Goal: Transaction & Acquisition: Purchase product/service

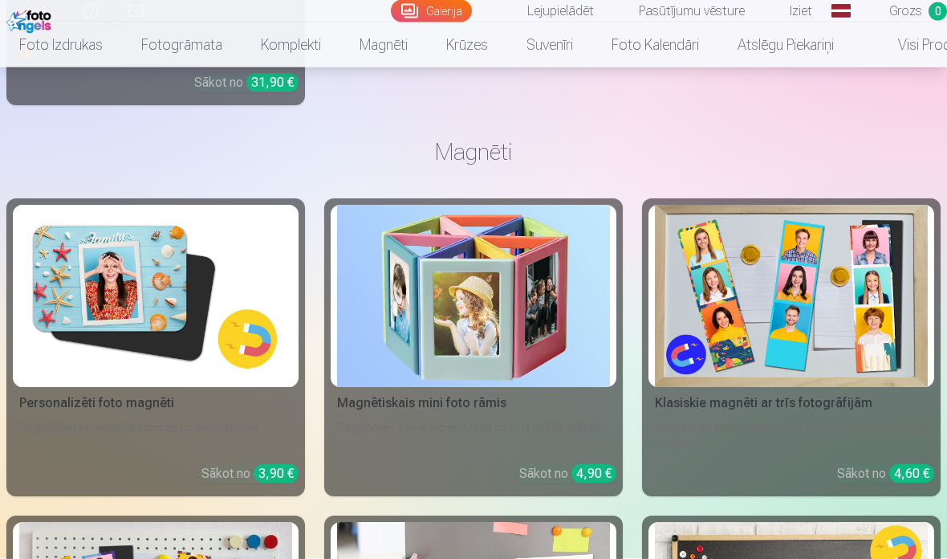
scroll to position [7585, 0]
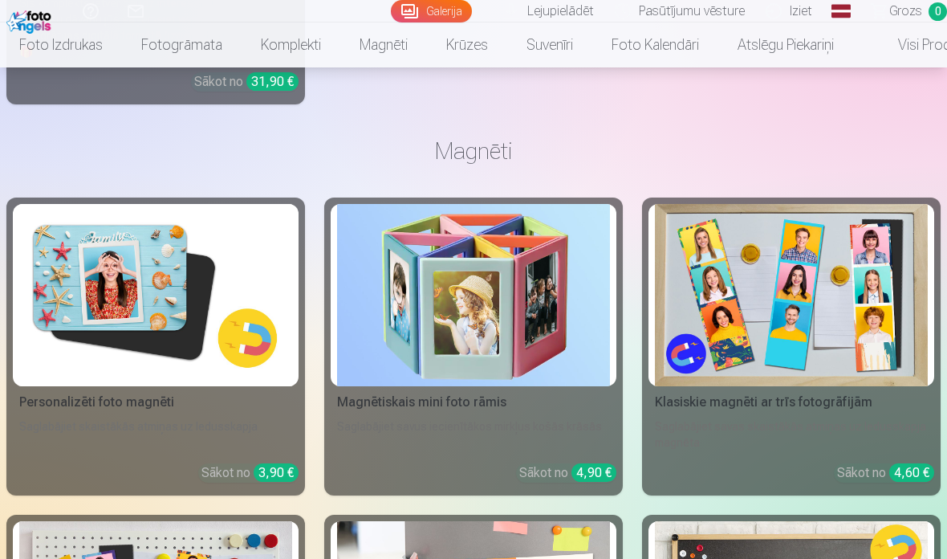
click at [206, 311] on img at bounding box center [155, 295] width 273 height 182
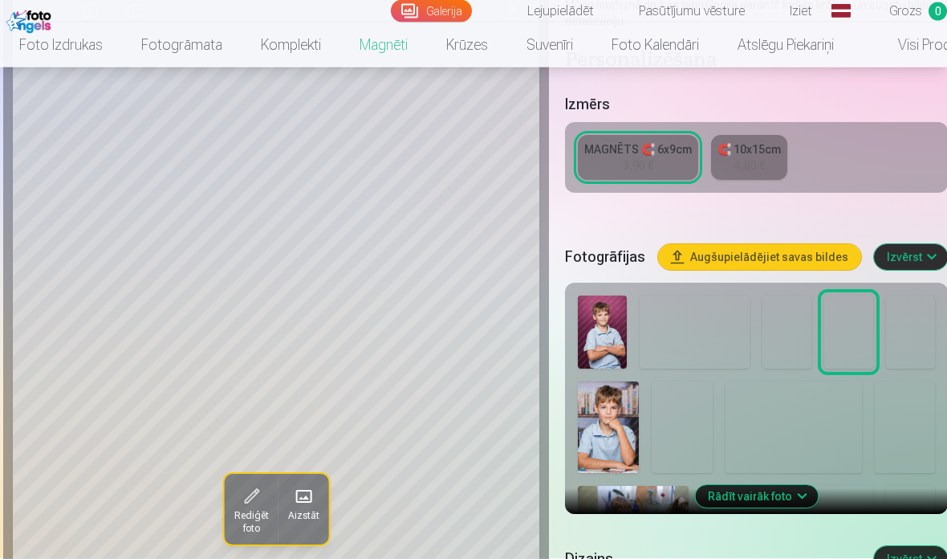
scroll to position [323, 0]
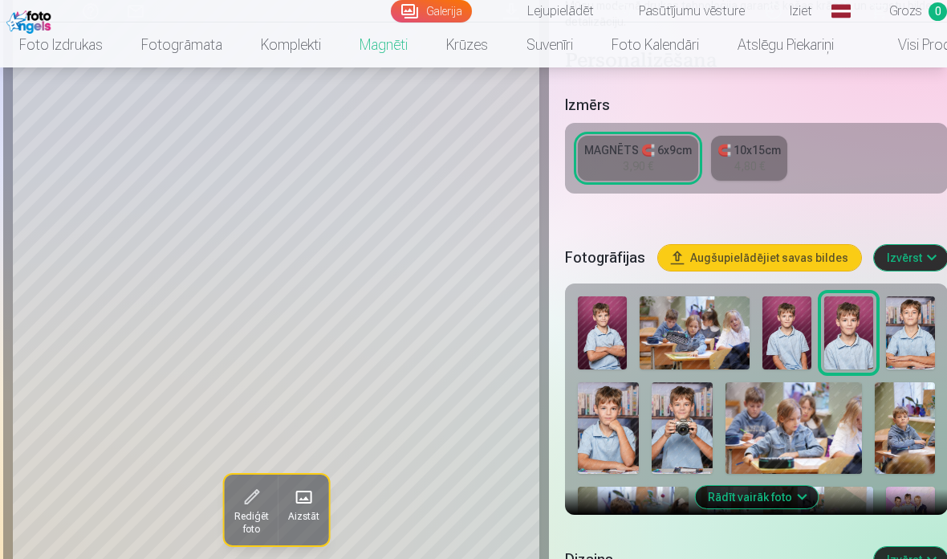
click at [783, 356] on img at bounding box center [787, 332] width 49 height 73
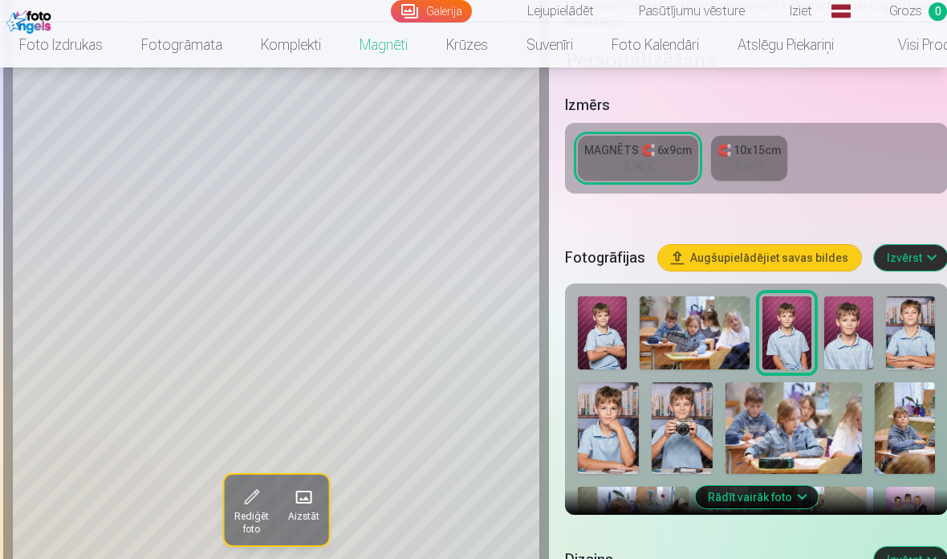
click at [846, 368] on img at bounding box center [848, 332] width 49 height 73
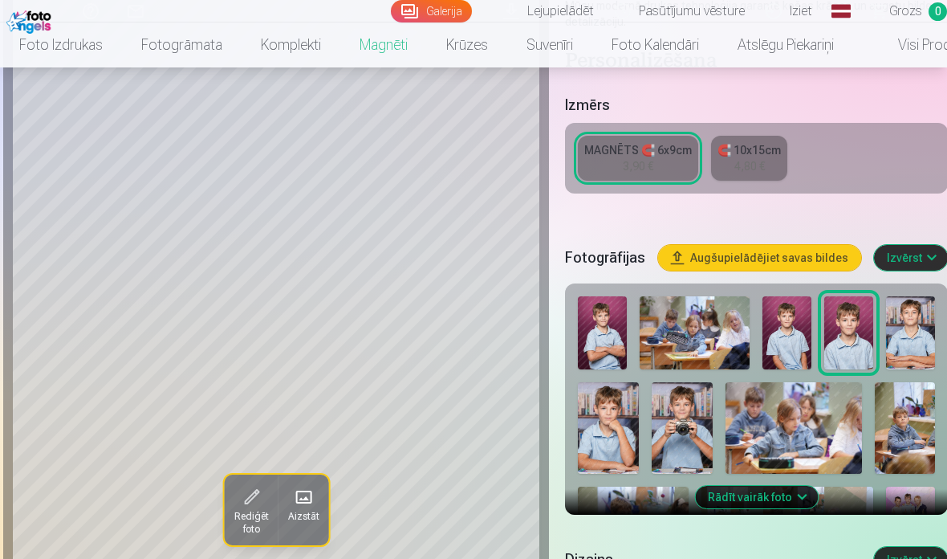
click at [794, 365] on img at bounding box center [787, 332] width 49 height 73
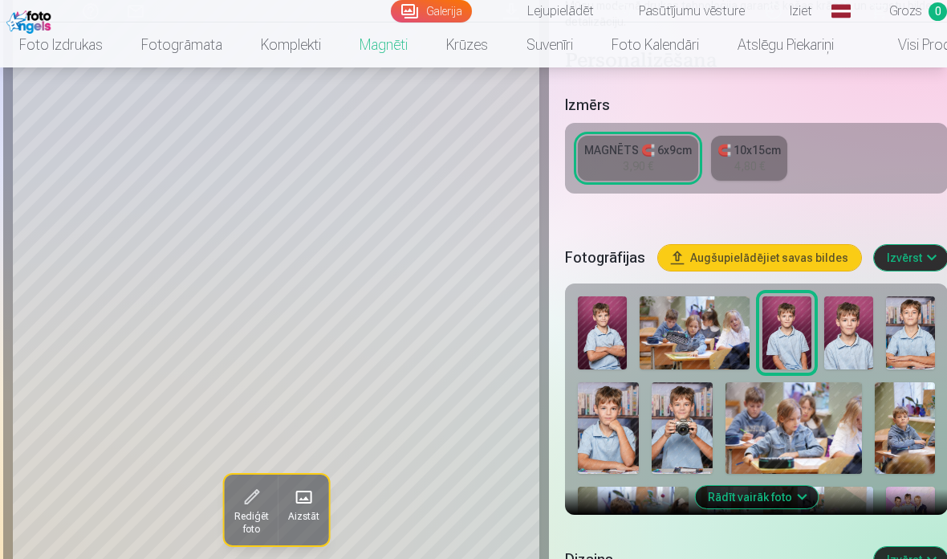
click at [846, 369] on img at bounding box center [848, 332] width 49 height 73
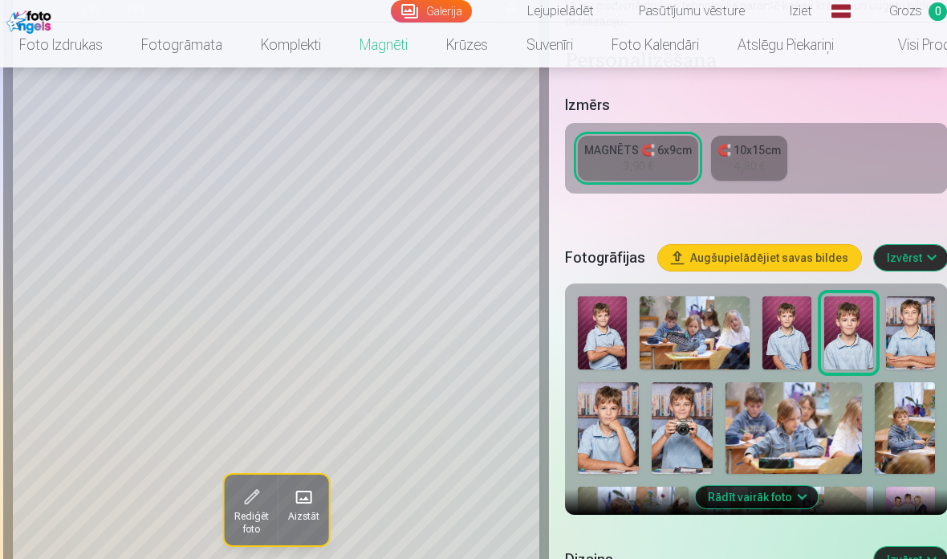
click at [906, 366] on img at bounding box center [910, 332] width 49 height 73
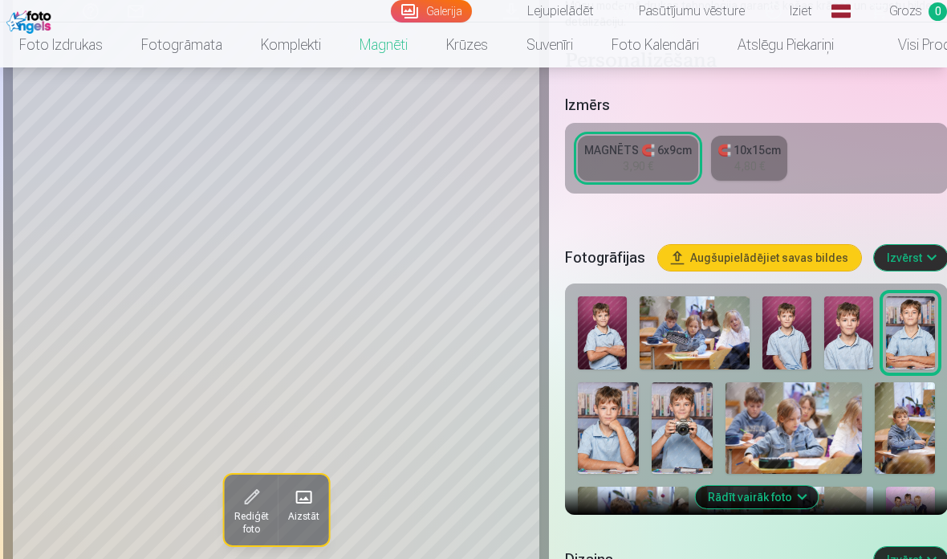
click at [620, 458] on img at bounding box center [608, 427] width 61 height 91
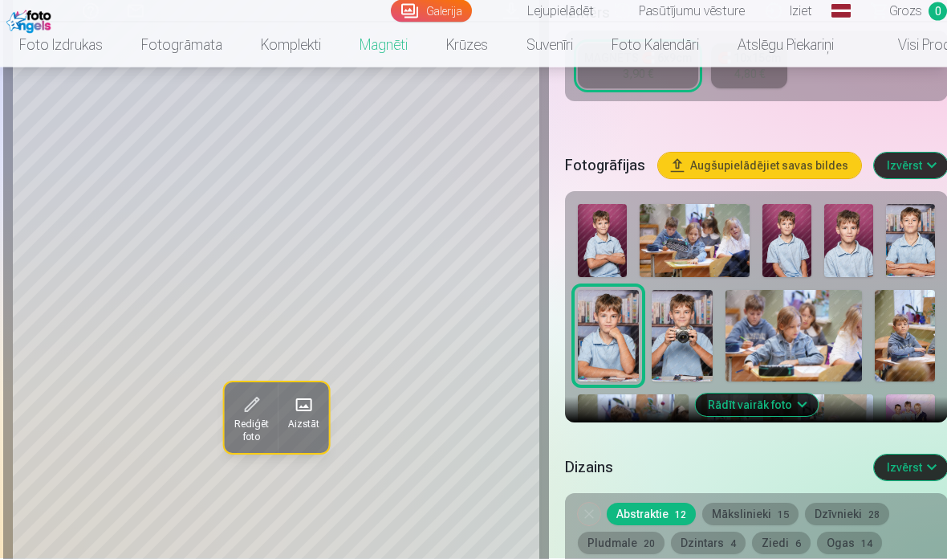
scroll to position [416, 0]
click at [734, 416] on button "Rādīt vairāk foto" at bounding box center [756, 404] width 123 height 22
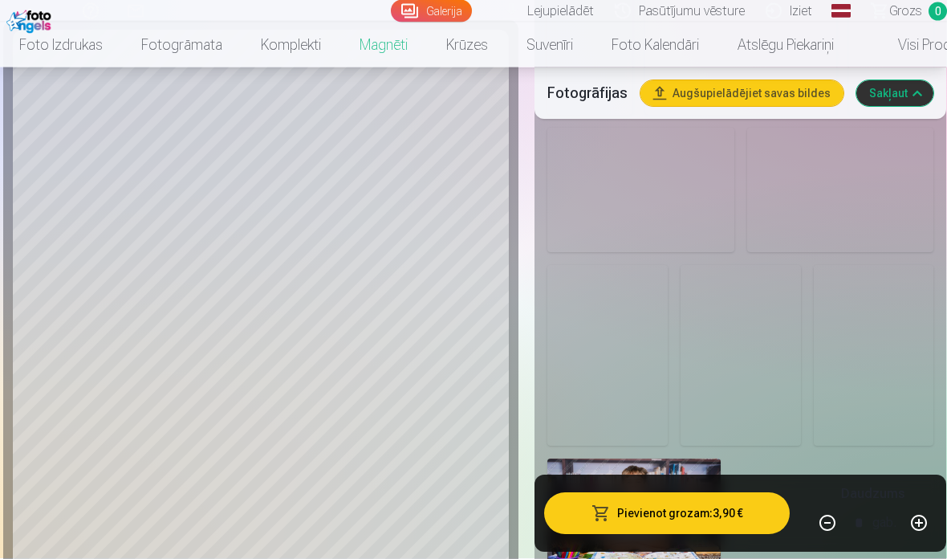
scroll to position [1550, 0]
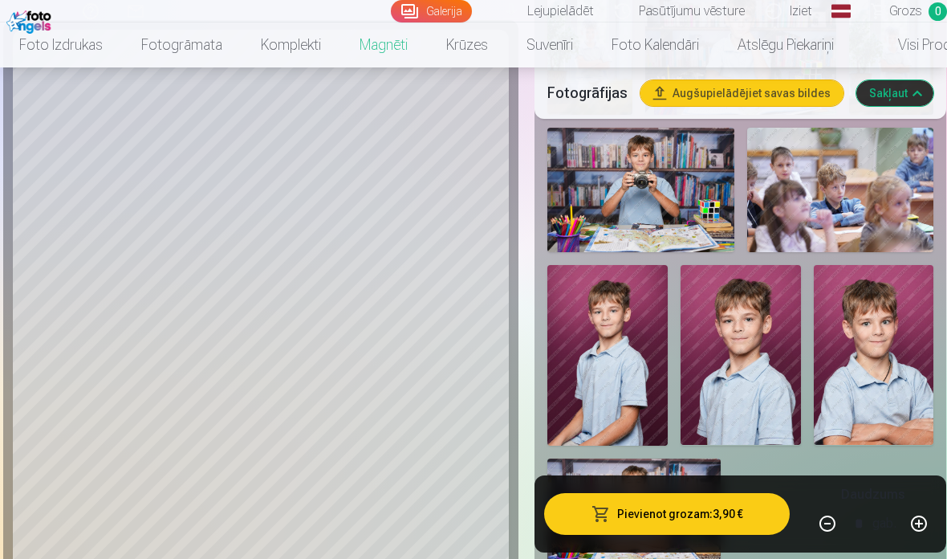
click at [752, 335] on img at bounding box center [741, 355] width 120 height 181
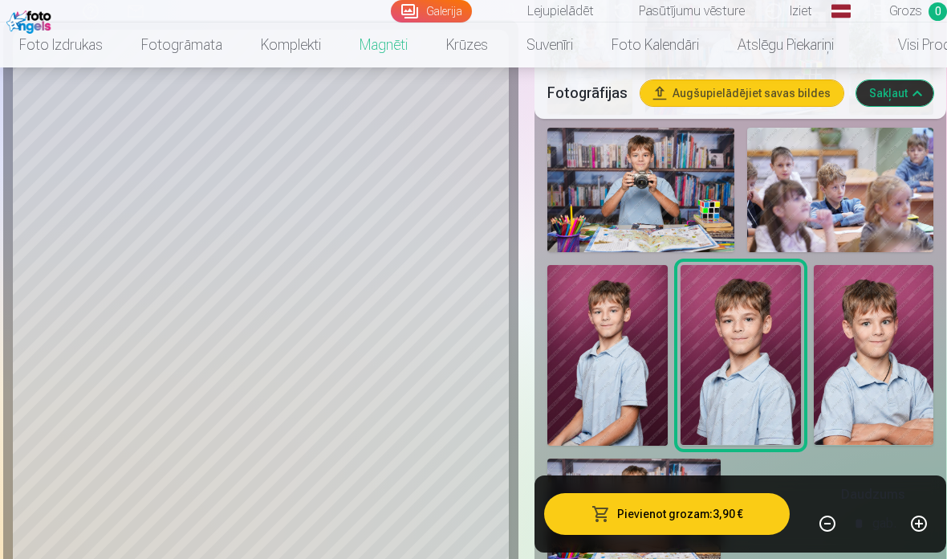
click at [596, 346] on img at bounding box center [607, 355] width 120 height 181
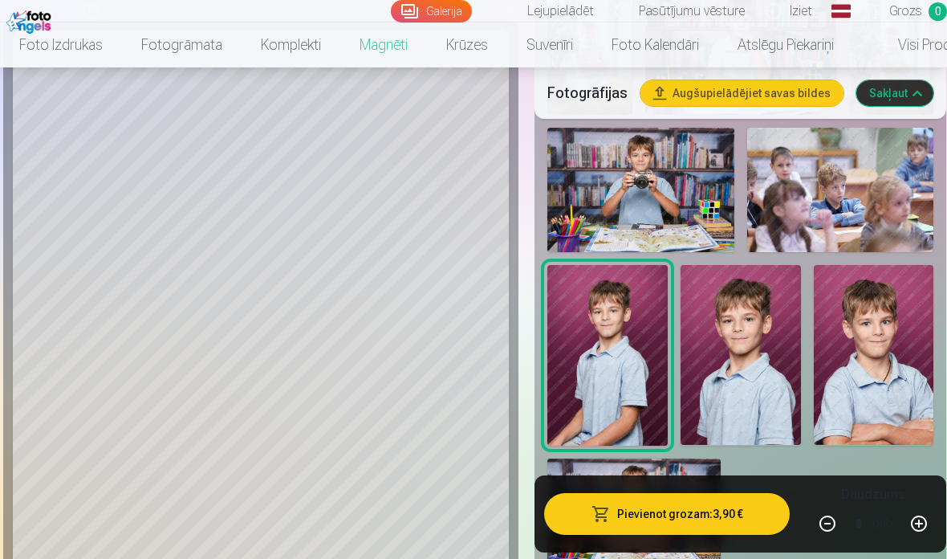
click at [785, 340] on img at bounding box center [741, 355] width 120 height 181
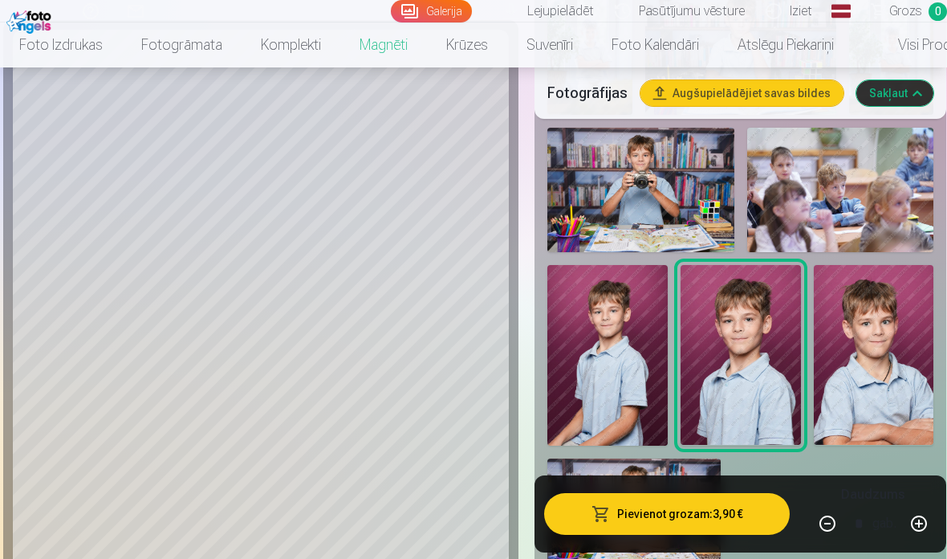
click at [714, 535] on button "Pievienot grozam : 3,90 €" at bounding box center [667, 514] width 246 height 42
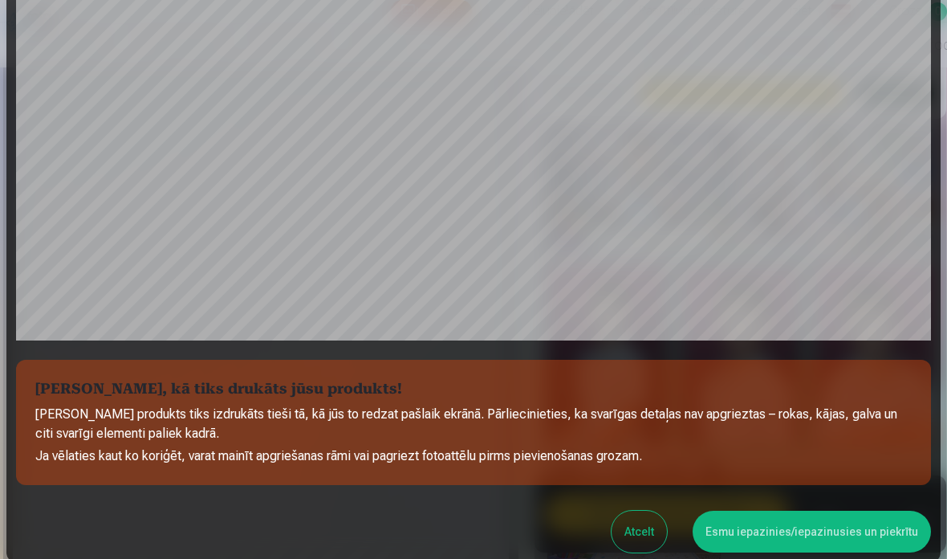
scroll to position [423, 0]
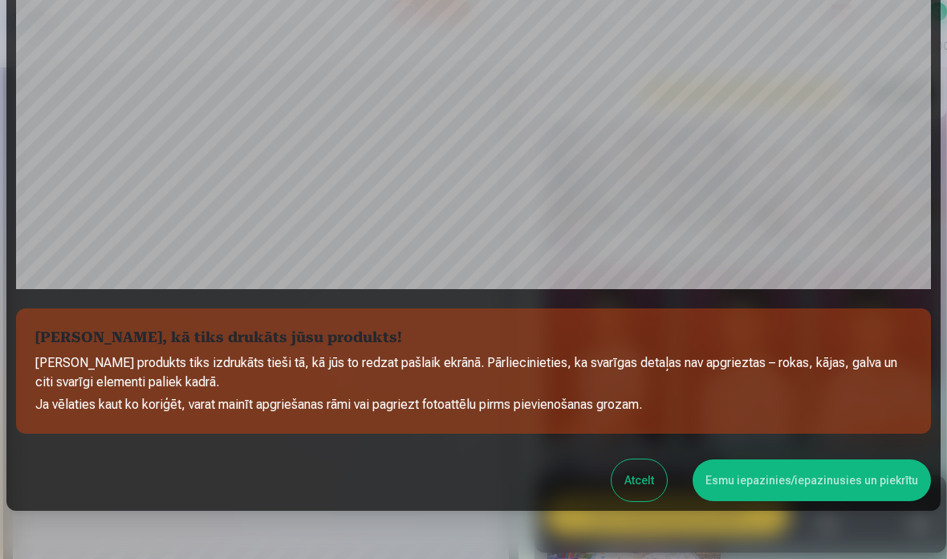
click at [784, 482] on button "Esmu iepazinies/iepazinusies un piekrītu" at bounding box center [812, 480] width 238 height 42
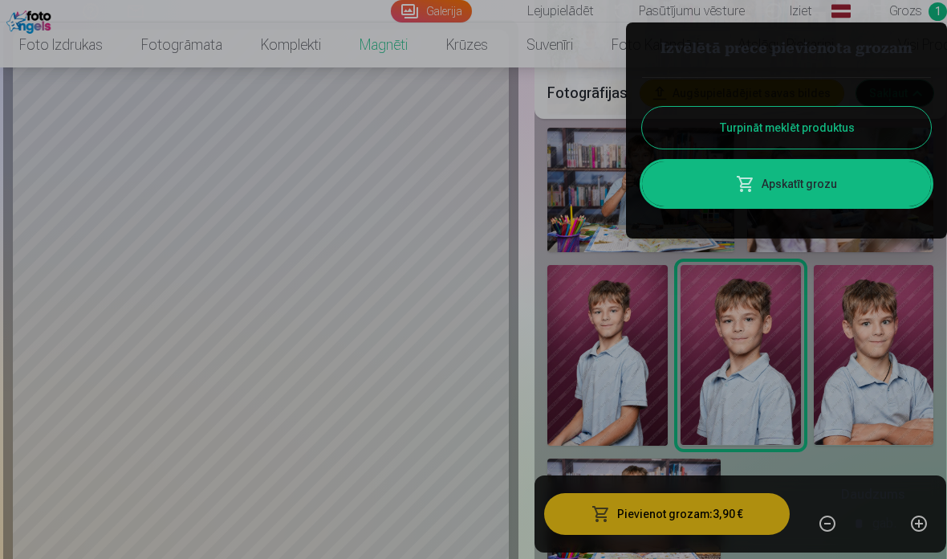
click at [794, 128] on button "Turpināt meklēt produktus" at bounding box center [786, 128] width 289 height 42
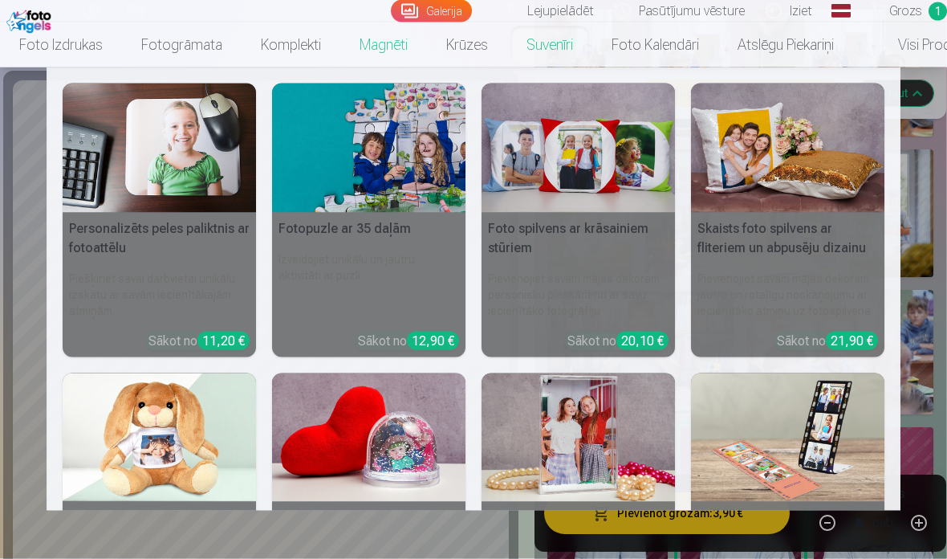
scroll to position [1388, 0]
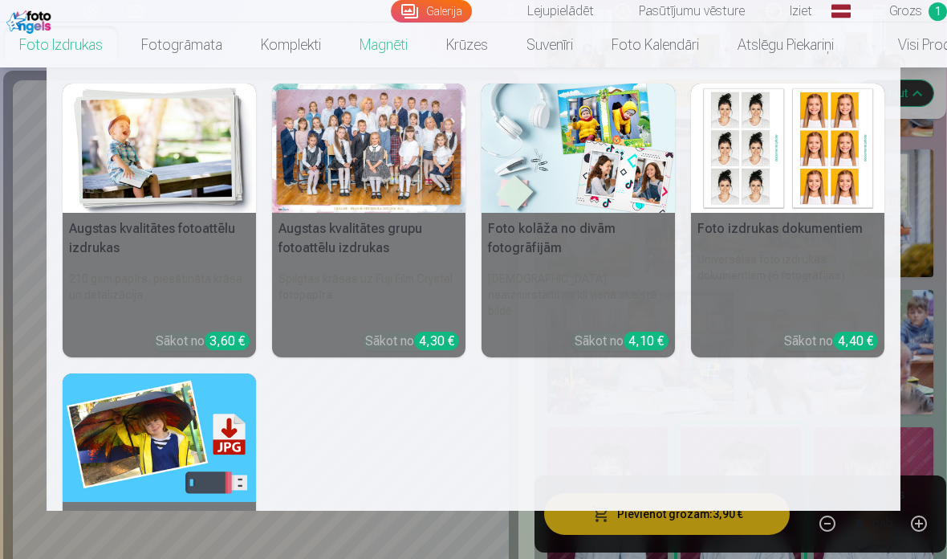
click at [89, 51] on link "Foto izdrukas" at bounding box center [61, 44] width 122 height 45
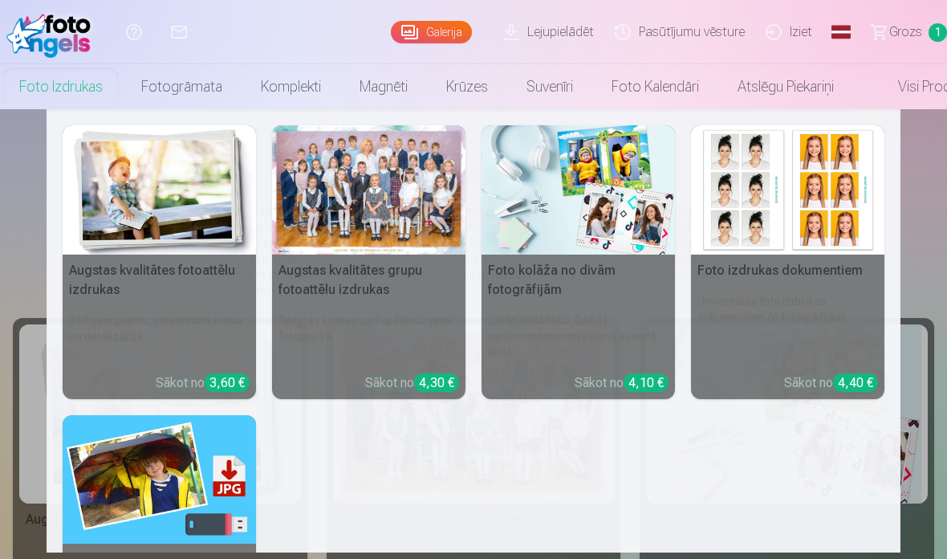
click at [66, 91] on link "Foto izdrukas" at bounding box center [61, 86] width 122 height 45
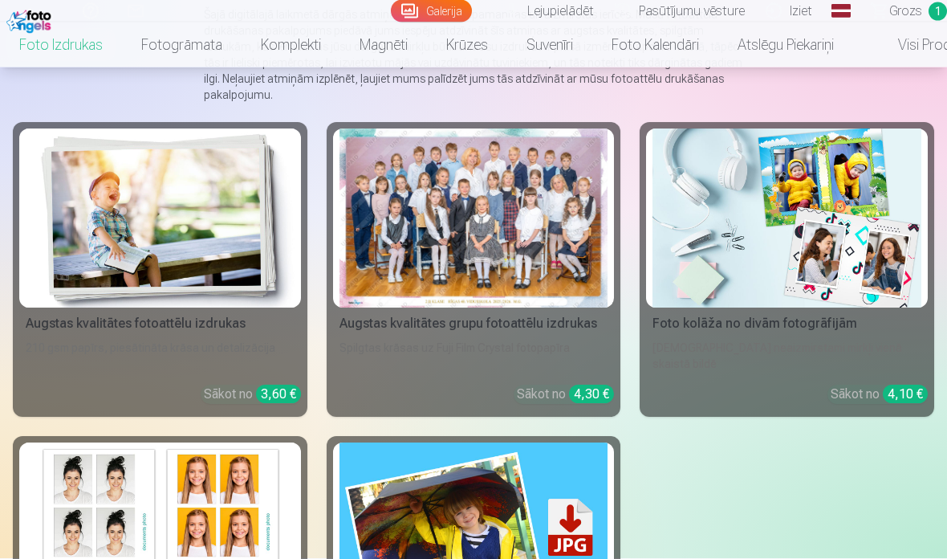
scroll to position [196, 0]
click at [208, 274] on img at bounding box center [160, 217] width 269 height 179
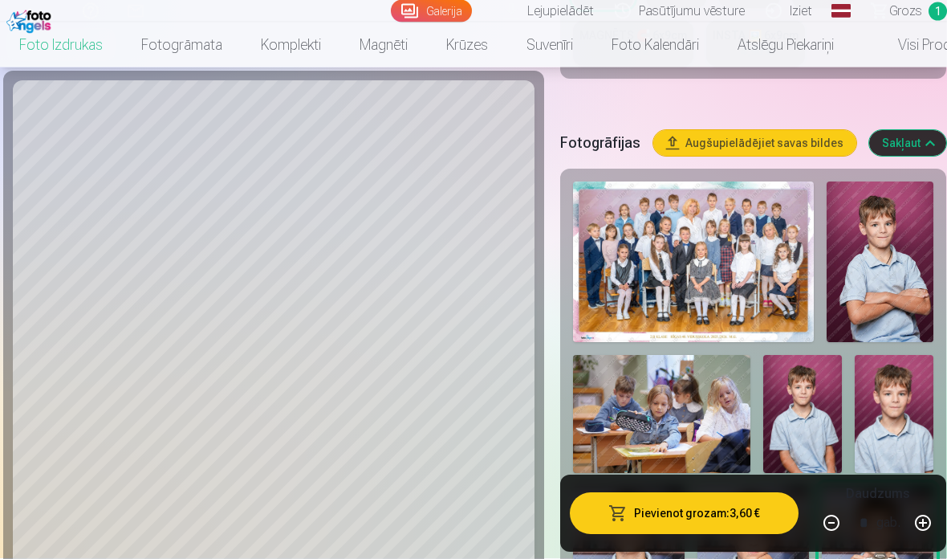
scroll to position [493, 0]
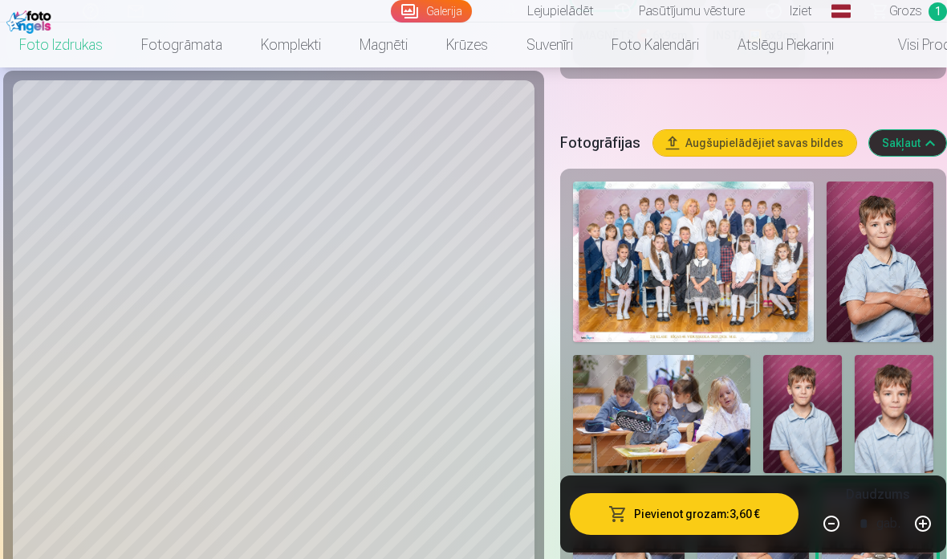
click at [903, 304] on img at bounding box center [880, 261] width 107 height 161
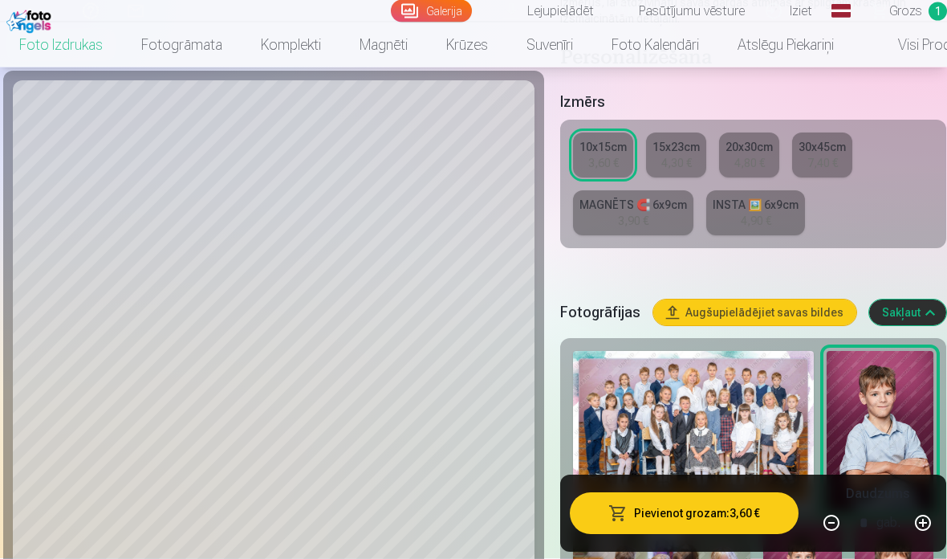
scroll to position [322, 0]
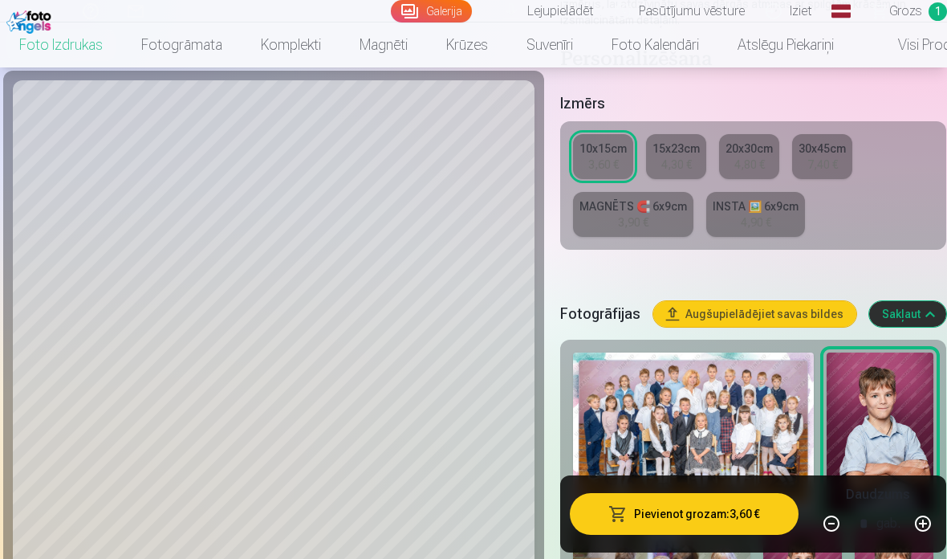
click at [675, 515] on button "Pievienot grozam : 3,60 €" at bounding box center [684, 514] width 229 height 42
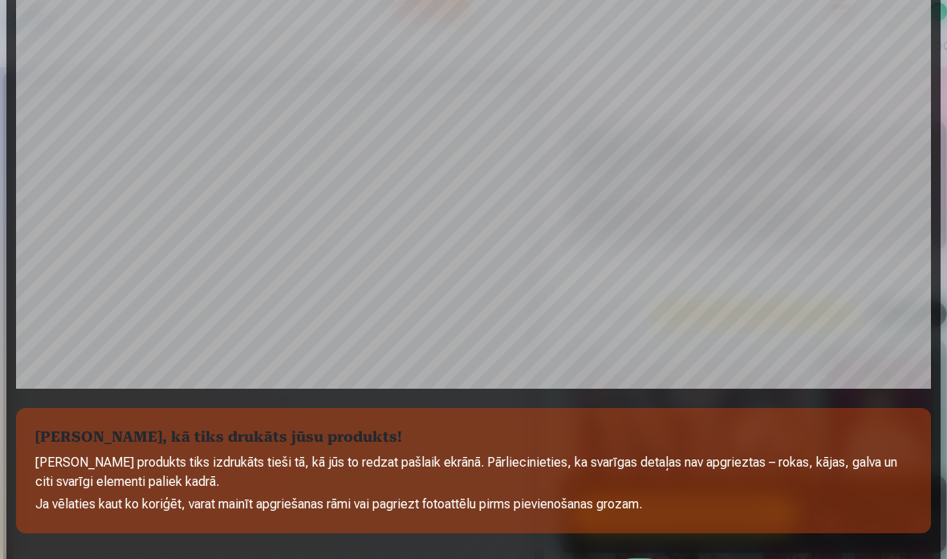
scroll to position [487, 0]
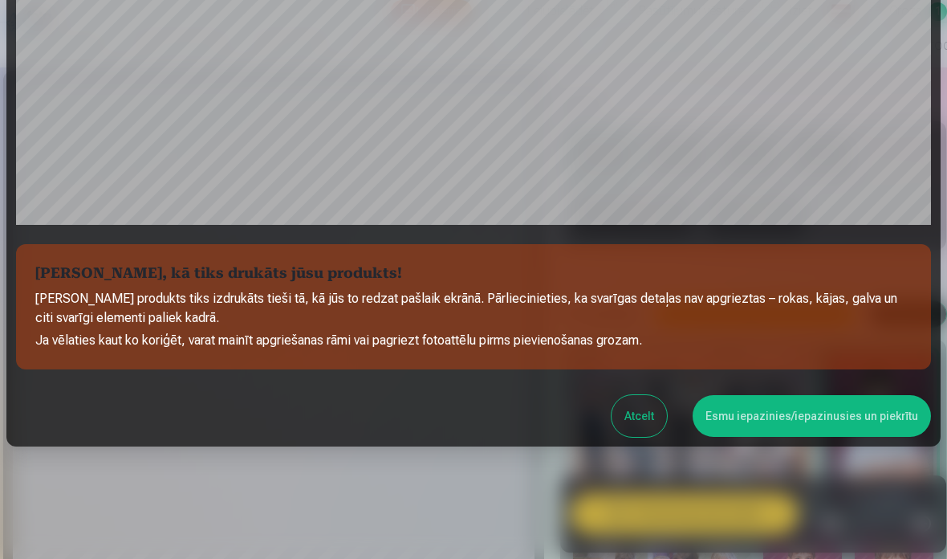
click at [807, 419] on button "Esmu iepazinies/iepazinusies un piekrītu" at bounding box center [812, 416] width 238 height 42
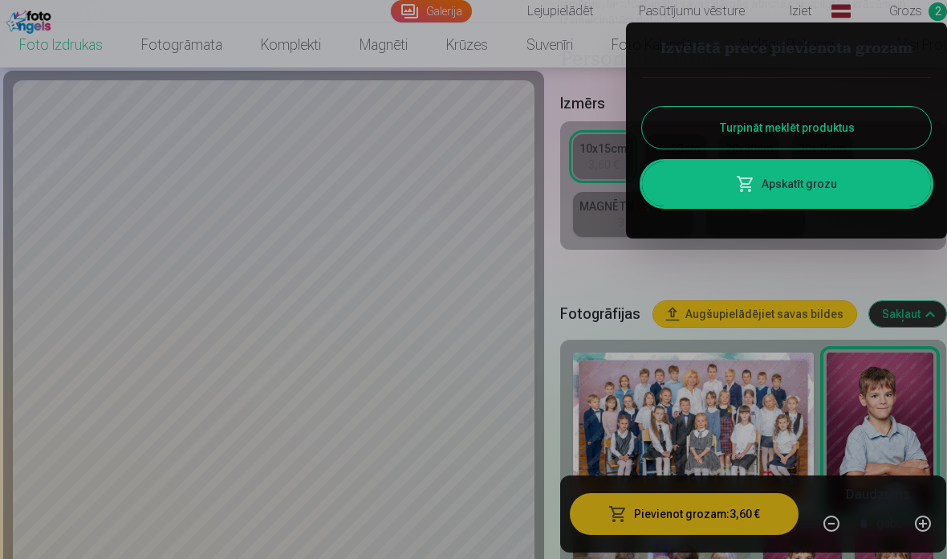
click at [761, 130] on button "Turpināt meklēt produktus" at bounding box center [786, 128] width 289 height 42
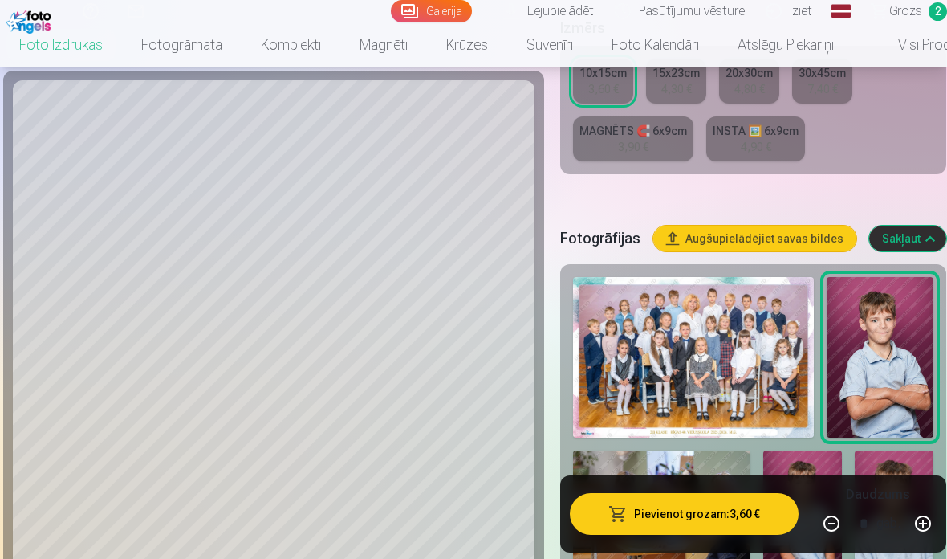
scroll to position [397, 0]
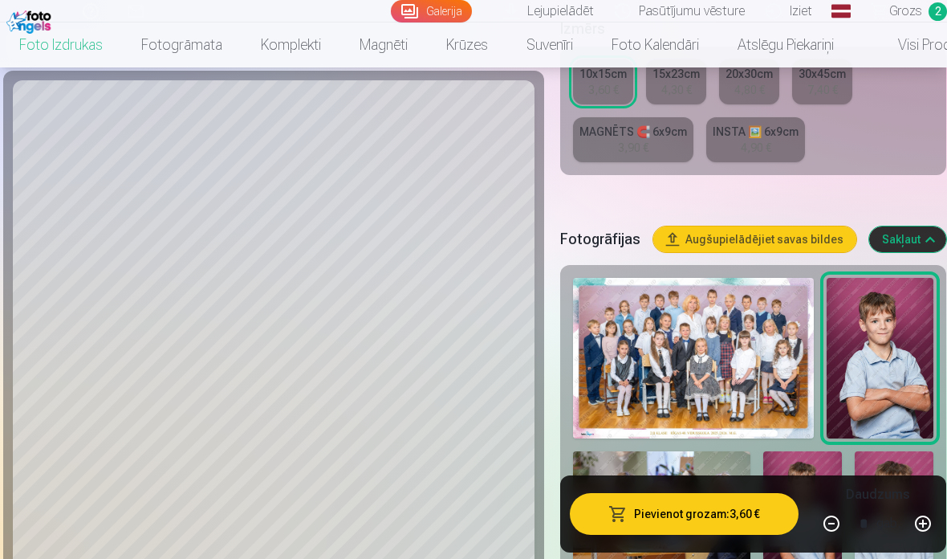
click at [683, 347] on img at bounding box center [693, 358] width 241 height 161
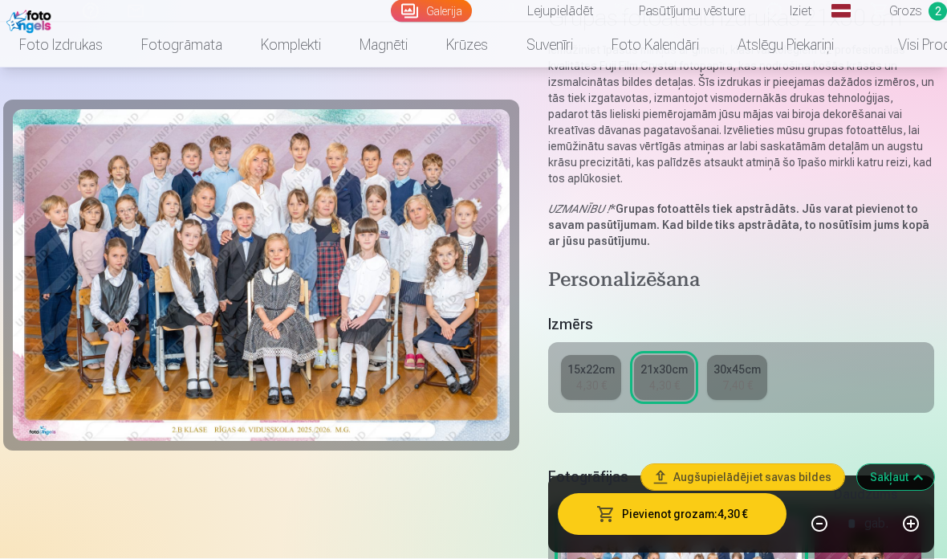
scroll to position [150, 0]
click at [698, 535] on button "Pievienot grozam : 4,30 €" at bounding box center [672, 514] width 229 height 42
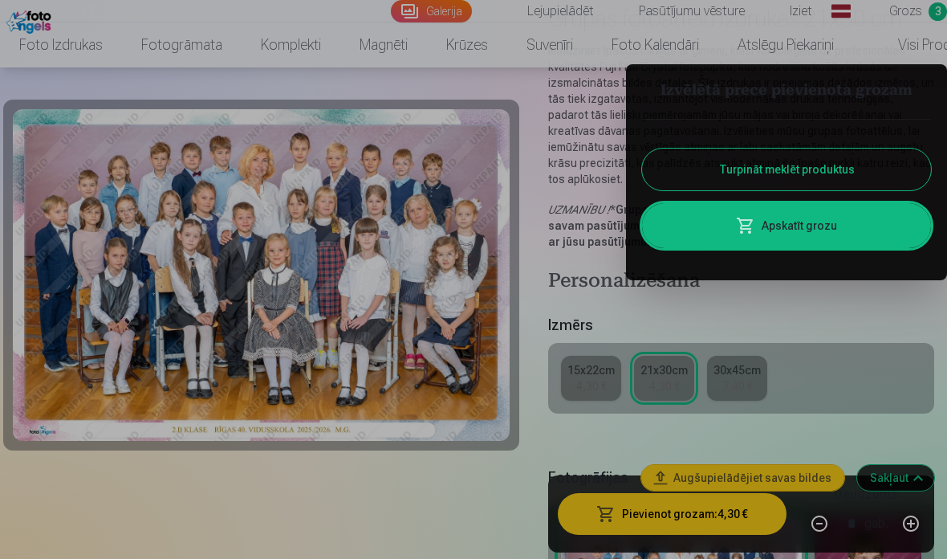
click at [756, 172] on button "Turpināt meklēt produktus" at bounding box center [786, 169] width 289 height 42
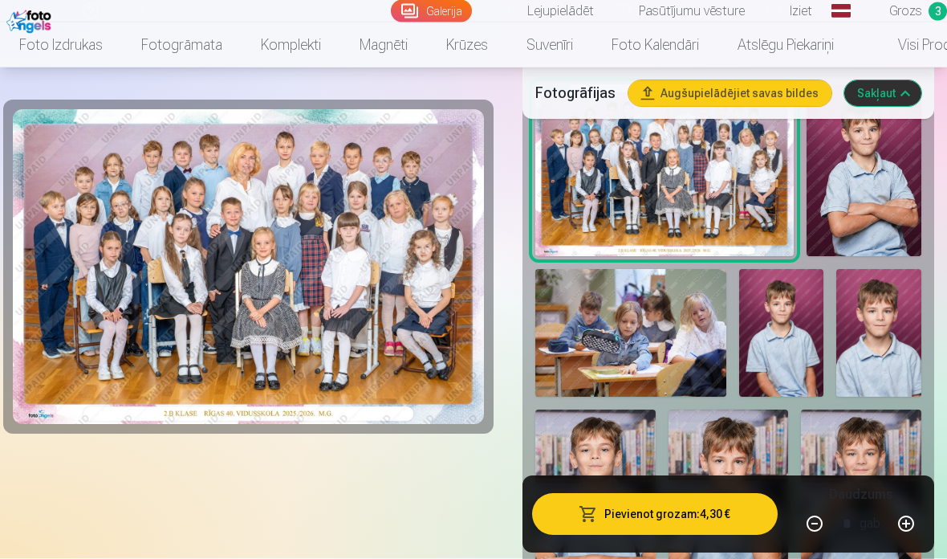
scroll to position [566, 0]
click at [878, 470] on img at bounding box center [861, 499] width 120 height 181
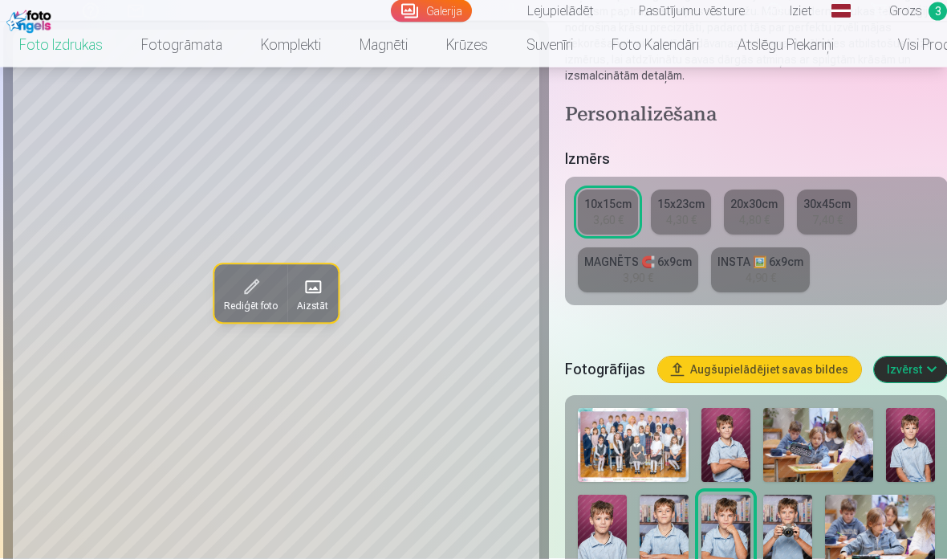
scroll to position [274, 0]
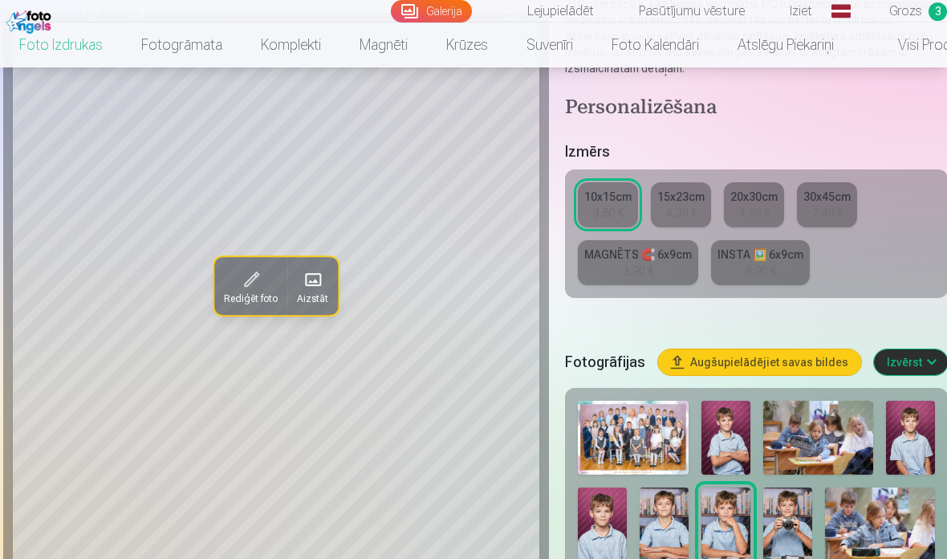
click at [787, 519] on img at bounding box center [787, 523] width 49 height 73
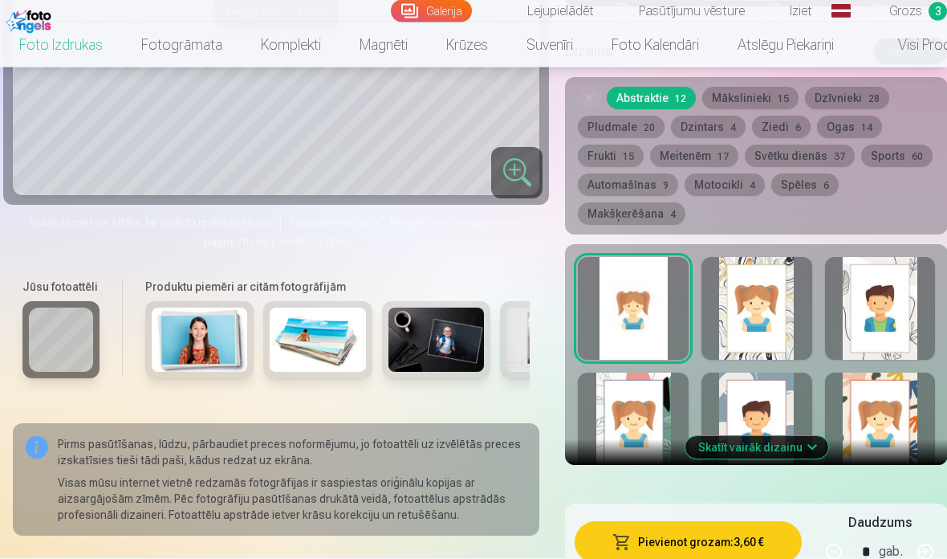
scroll to position [887, 0]
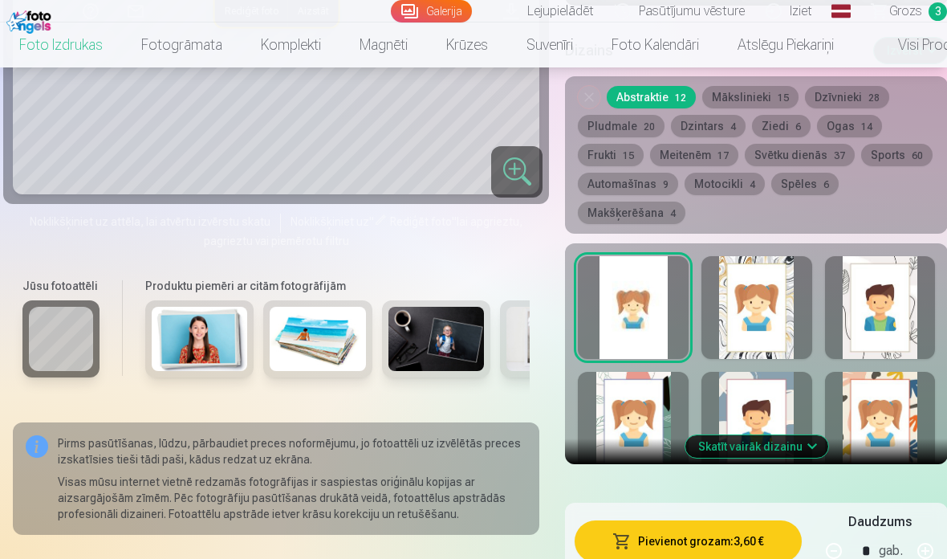
click at [719, 546] on button "Pievienot grozam : 3,60 €" at bounding box center [688, 541] width 226 height 42
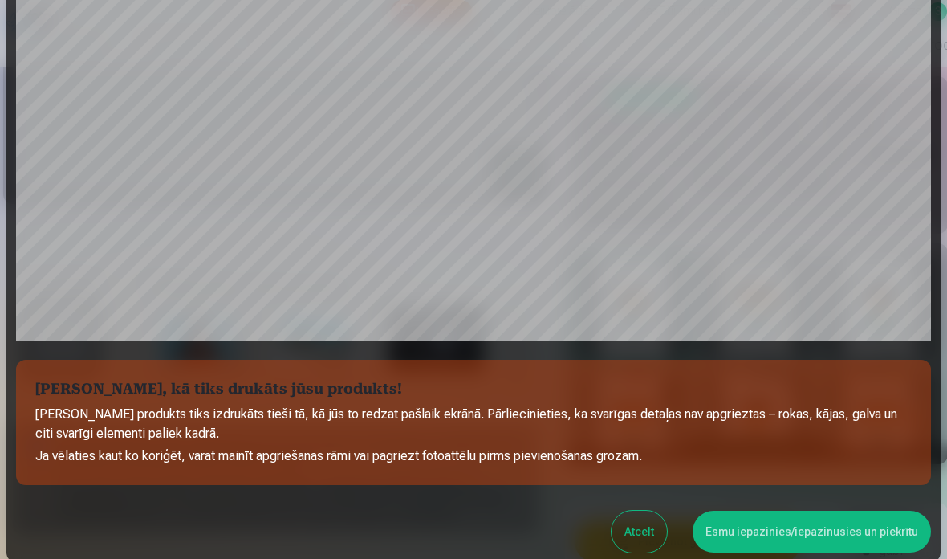
scroll to position [423, 0]
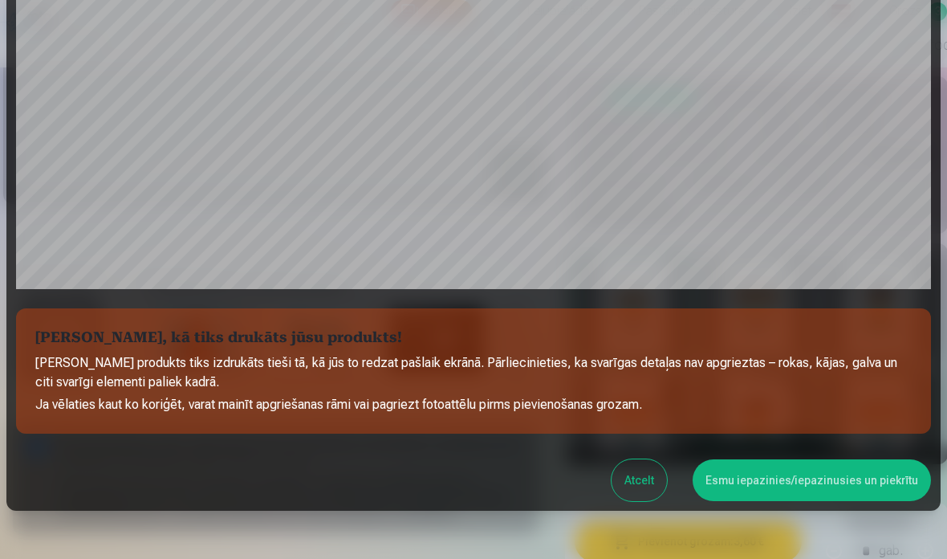
click at [781, 482] on button "Esmu iepazinies/iepazinusies un piekrītu" at bounding box center [812, 480] width 238 height 42
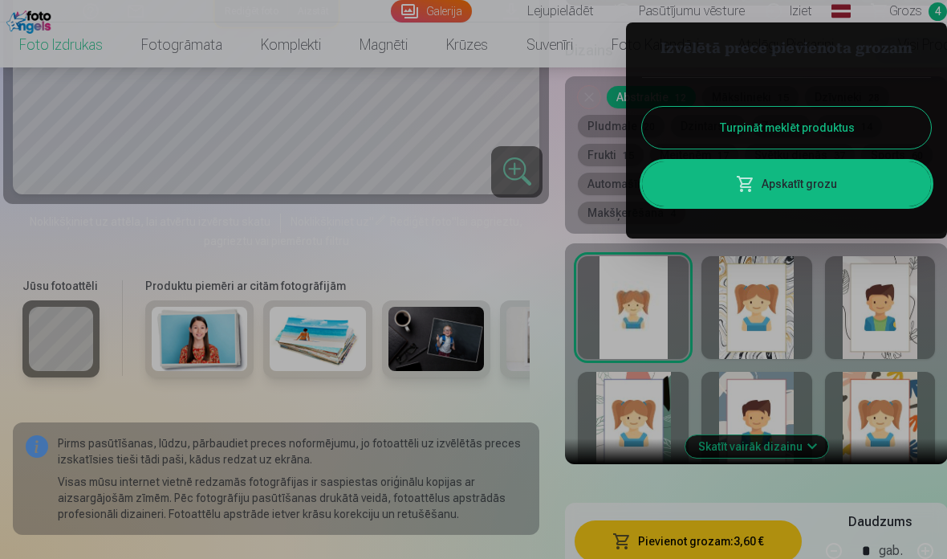
scroll to position [881, 0]
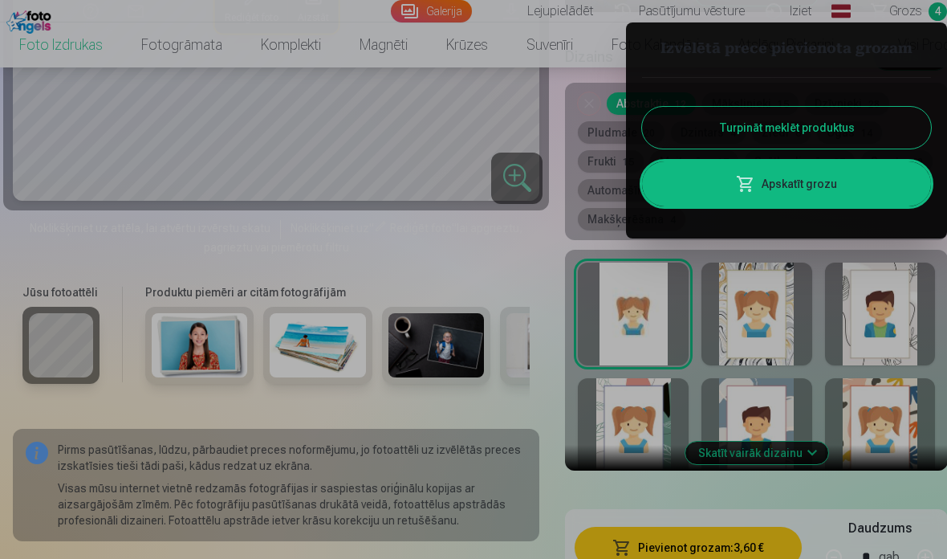
click at [722, 136] on button "Turpināt meklēt produktus" at bounding box center [786, 128] width 289 height 42
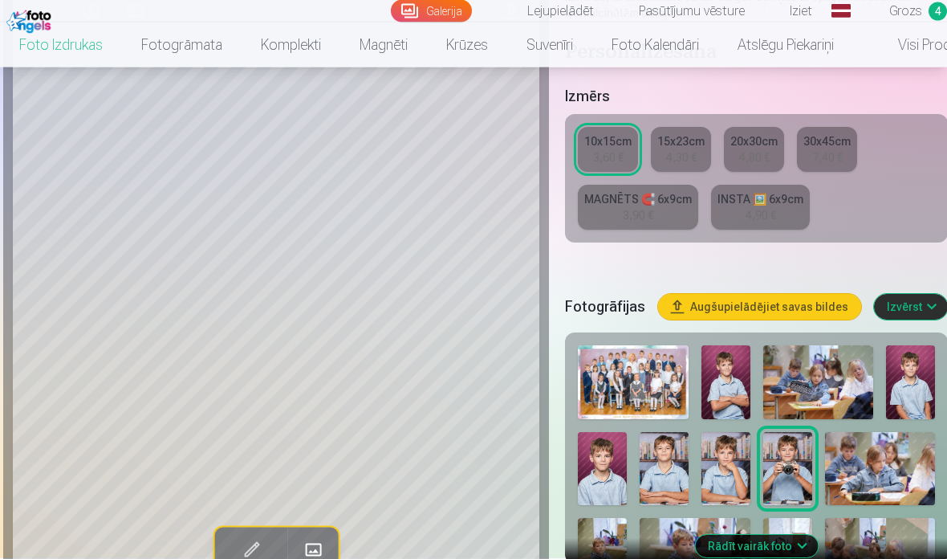
scroll to position [312, 0]
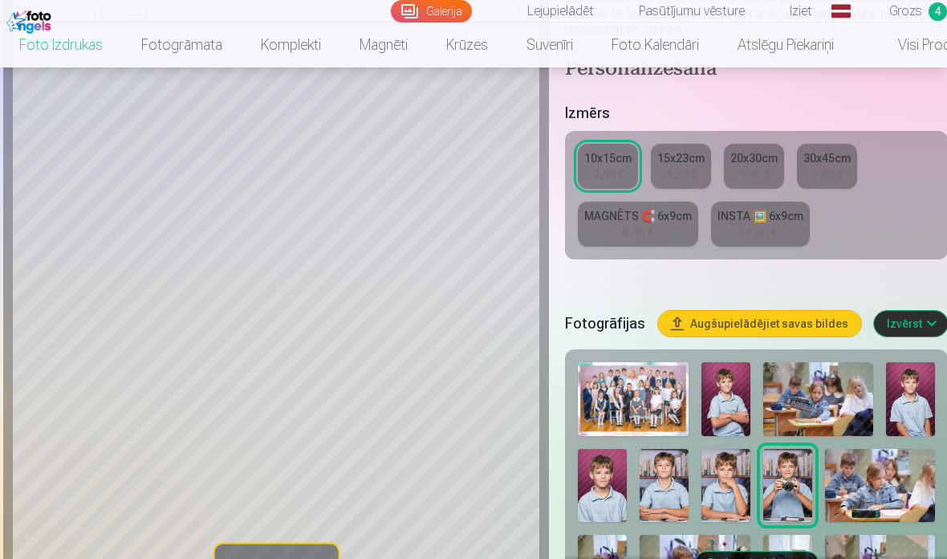
click at [729, 390] on img at bounding box center [726, 399] width 49 height 74
click at [610, 477] on img at bounding box center [602, 485] width 49 height 73
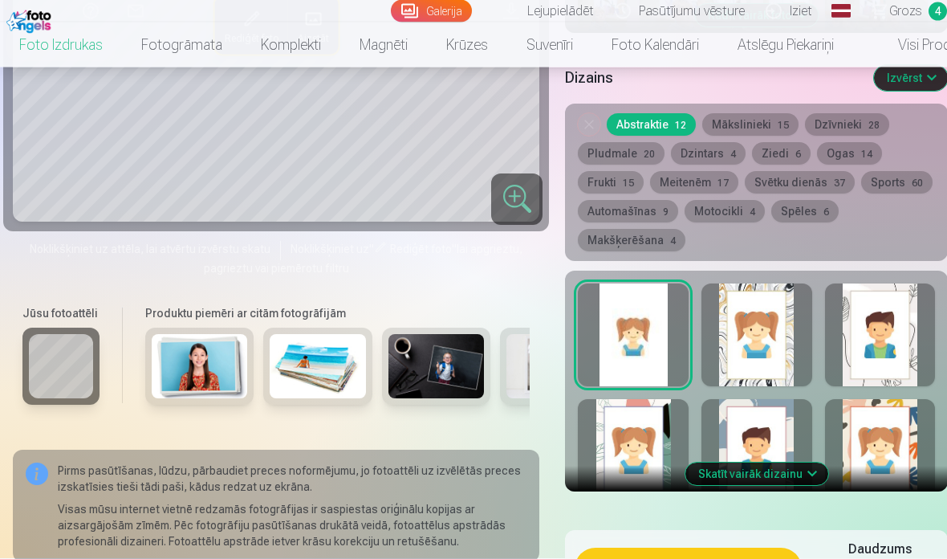
scroll to position [860, 0]
click at [698, 558] on button "Pievienot grozam : 3,60 €" at bounding box center [688, 568] width 226 height 42
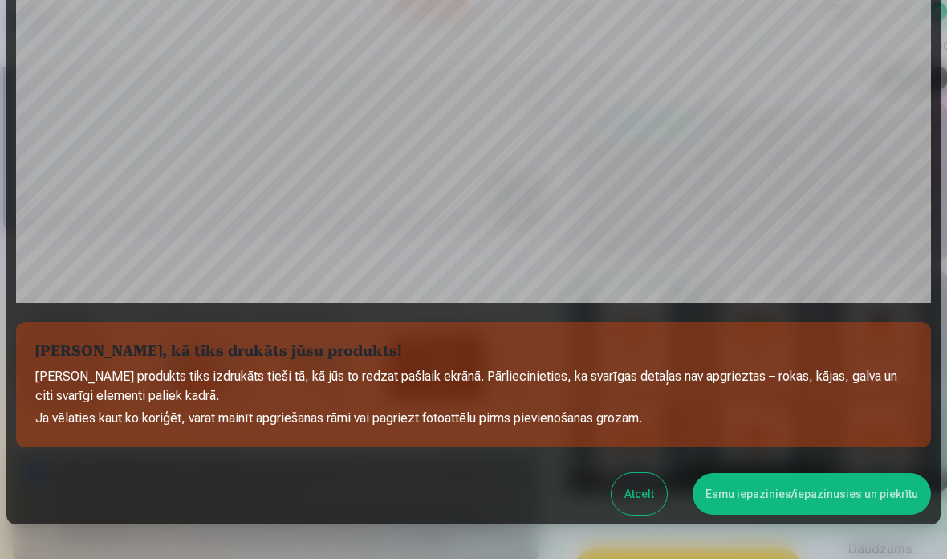
scroll to position [423, 0]
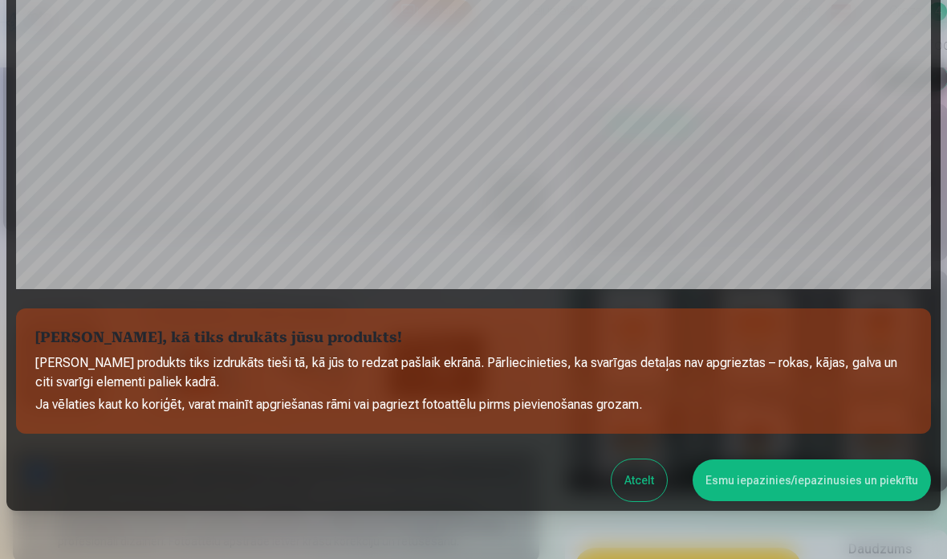
click at [792, 472] on button "Esmu iepazinies/iepazinusies un piekrītu" at bounding box center [812, 480] width 238 height 42
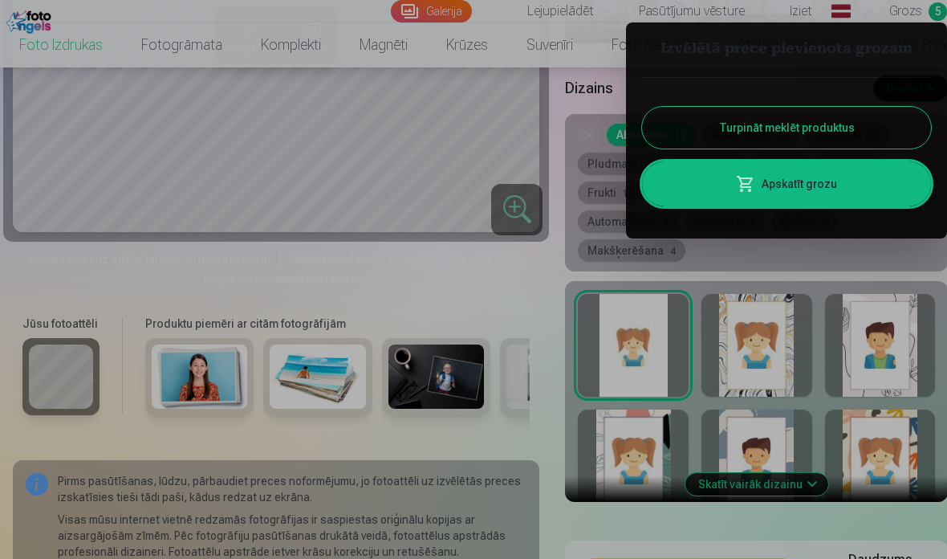
scroll to position [840, 0]
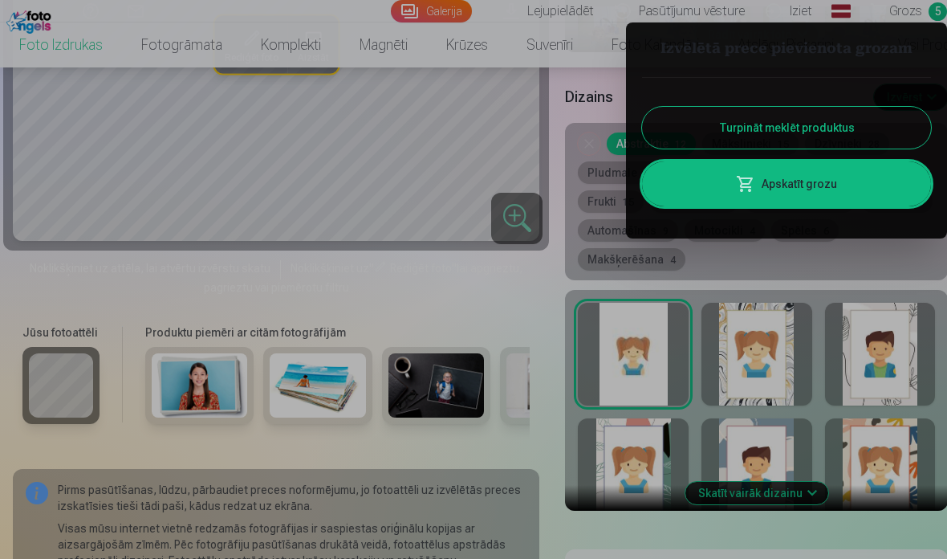
click at [760, 122] on button "Turpināt meklēt produktus" at bounding box center [786, 128] width 289 height 42
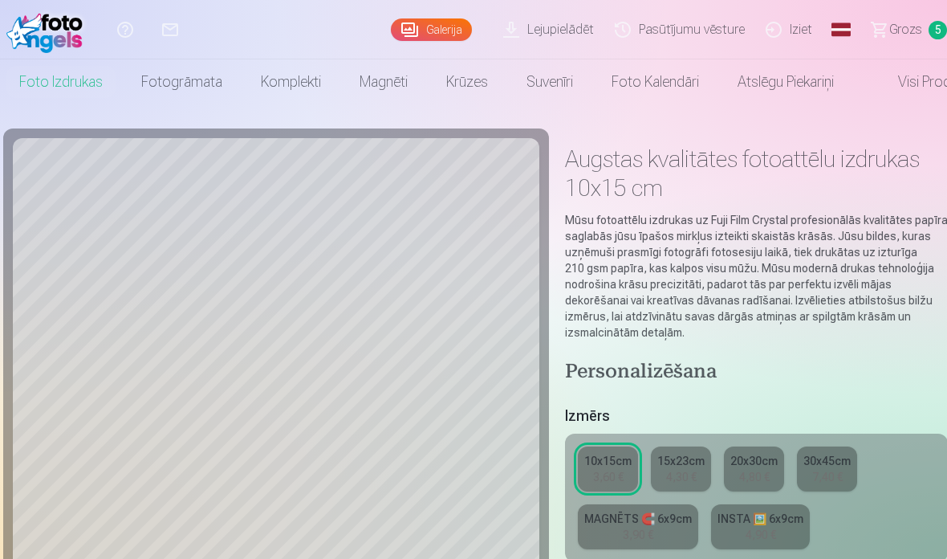
scroll to position [0, 0]
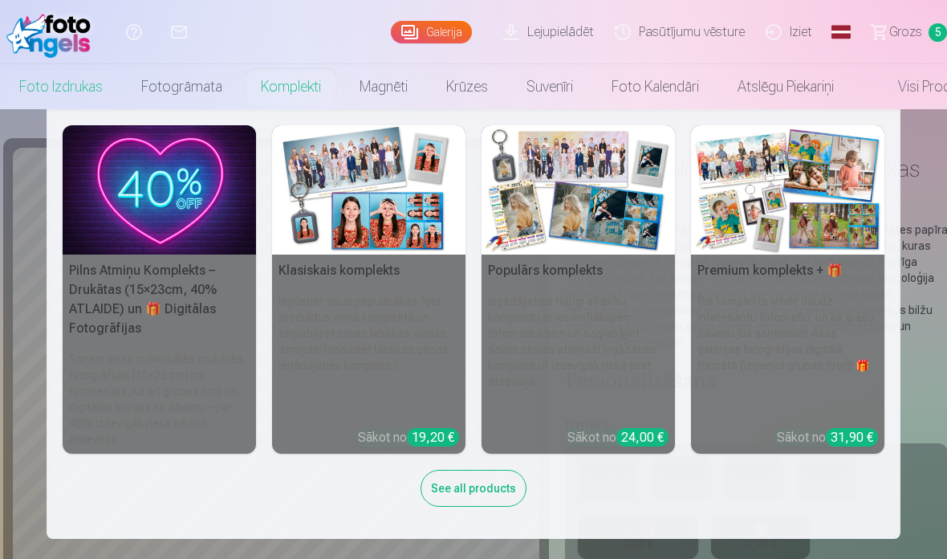
click at [290, 91] on link "Komplekti" at bounding box center [291, 86] width 99 height 45
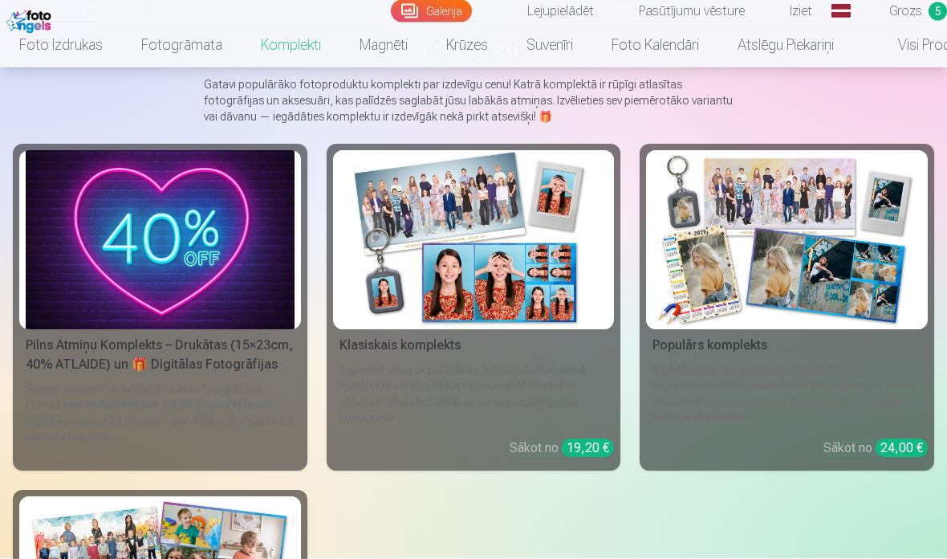
scroll to position [125, 0]
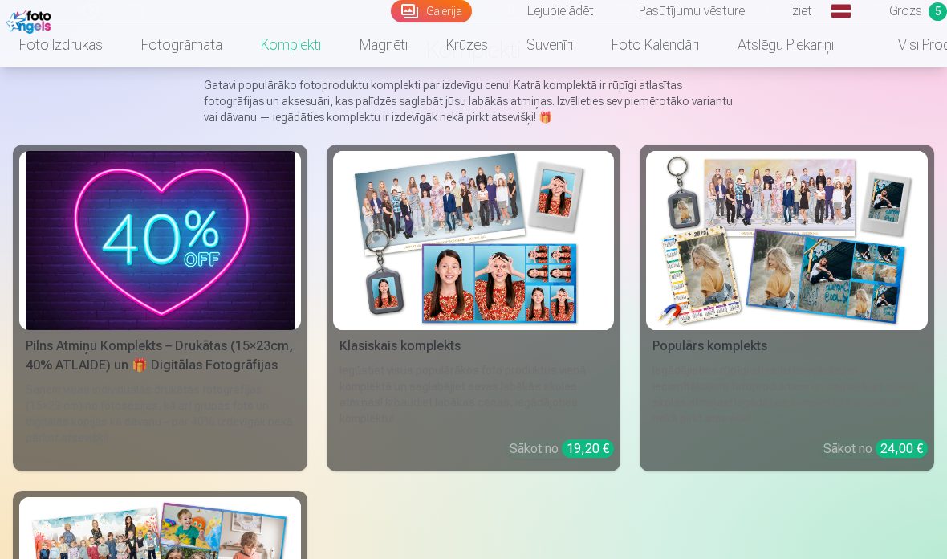
click at [509, 273] on img at bounding box center [474, 240] width 269 height 179
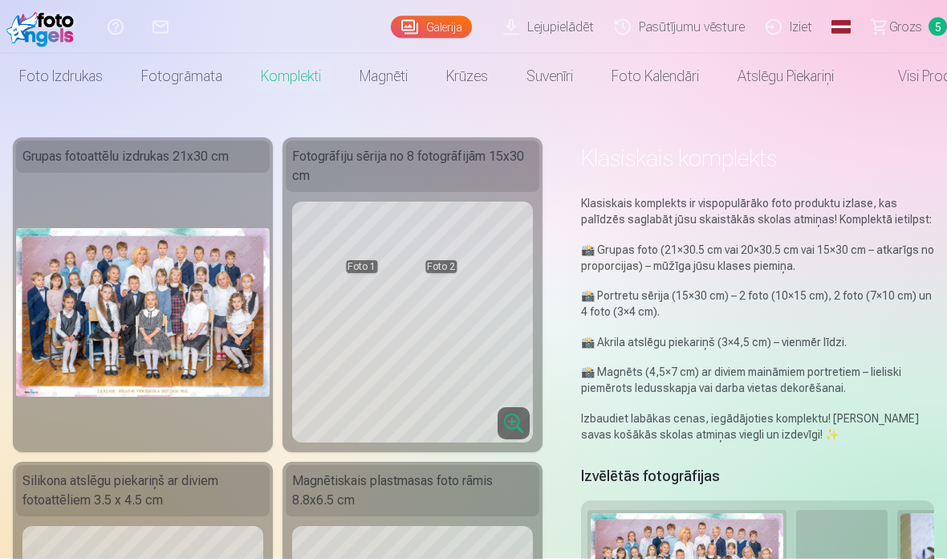
scroll to position [10, 0]
click at [548, 75] on link "Suvenīri" at bounding box center [549, 76] width 85 height 45
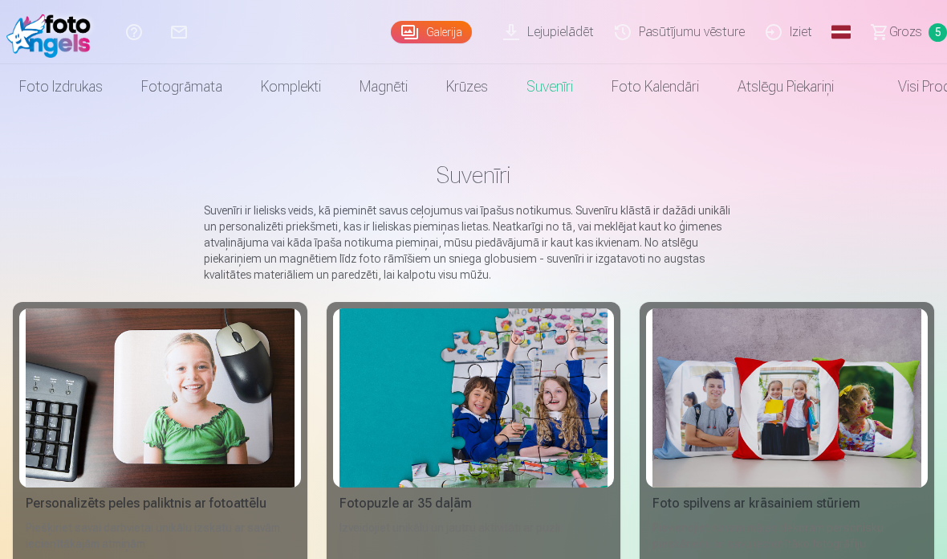
click at [924, 93] on link "Visi produkti" at bounding box center [922, 86] width 138 height 45
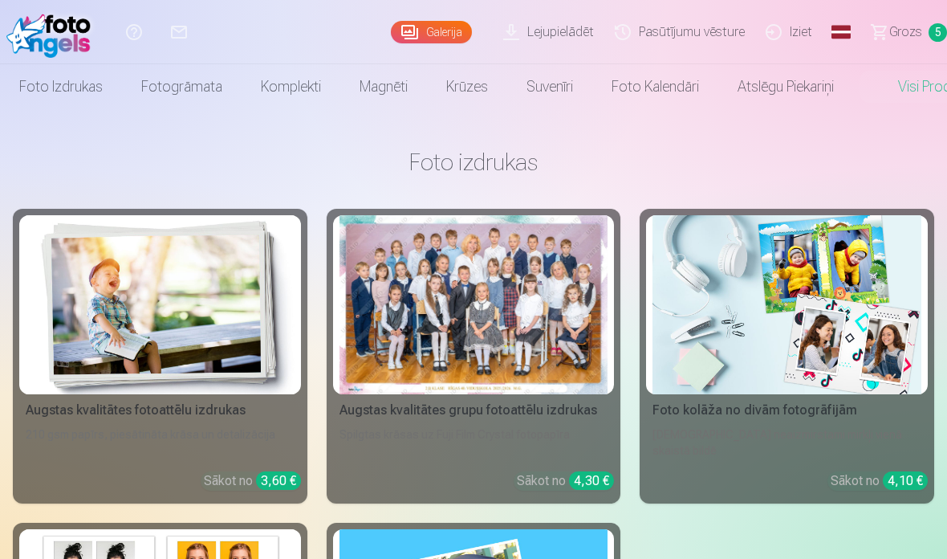
click at [714, 309] on img at bounding box center [787, 304] width 269 height 179
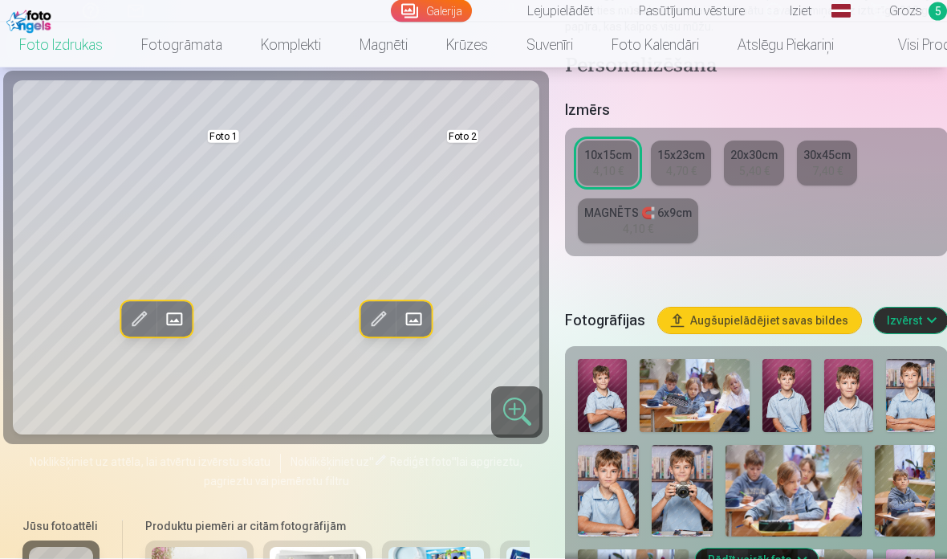
scroll to position [299, 0]
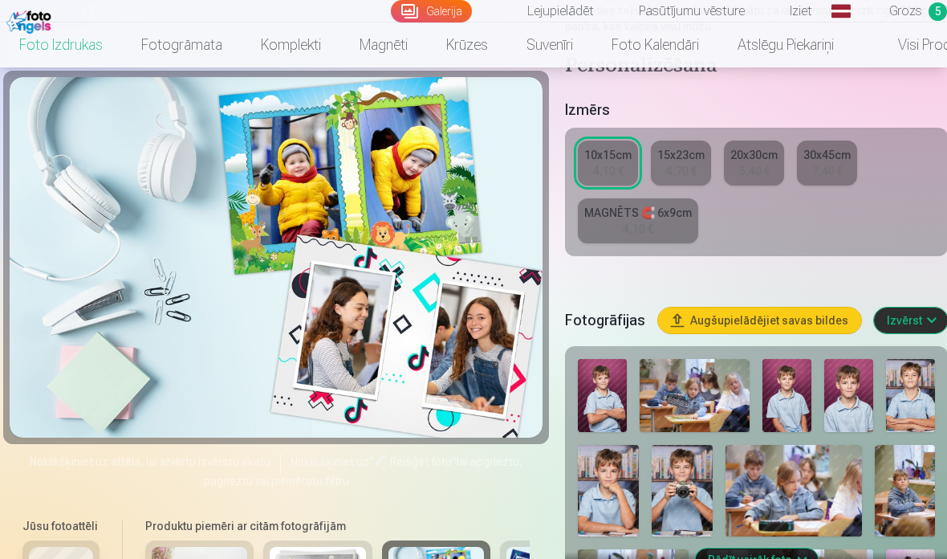
click at [673, 478] on img at bounding box center [682, 490] width 61 height 91
click at [670, 485] on img at bounding box center [682, 490] width 61 height 91
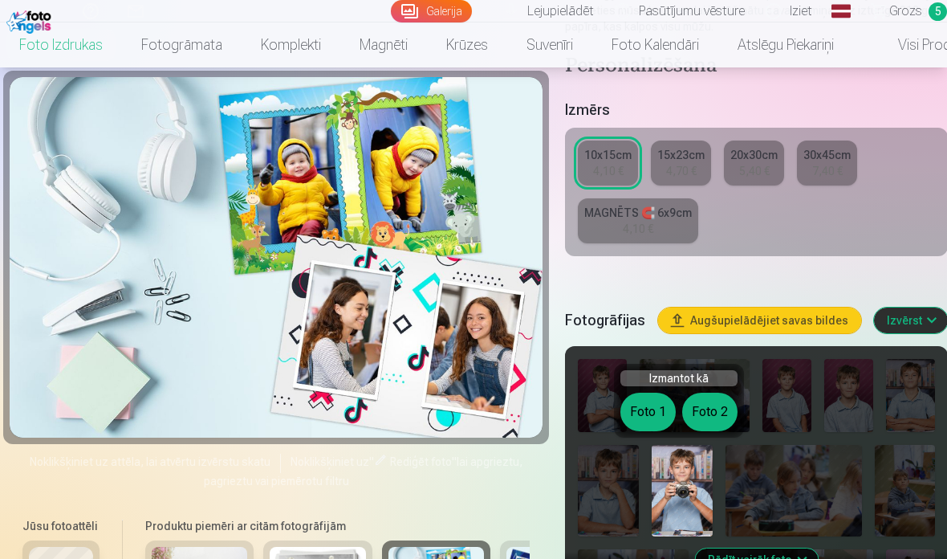
click at [659, 411] on button "Foto 1" at bounding box center [647, 412] width 55 height 39
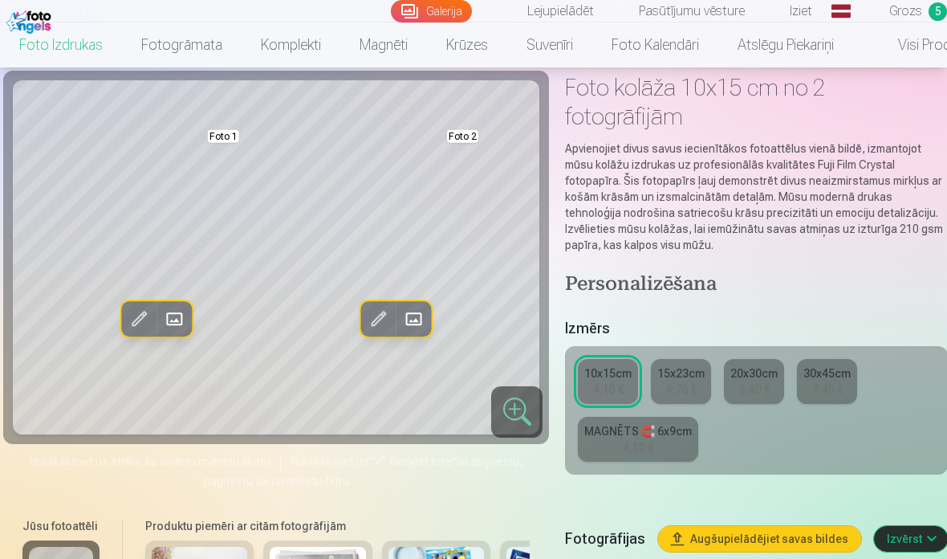
scroll to position [0, 0]
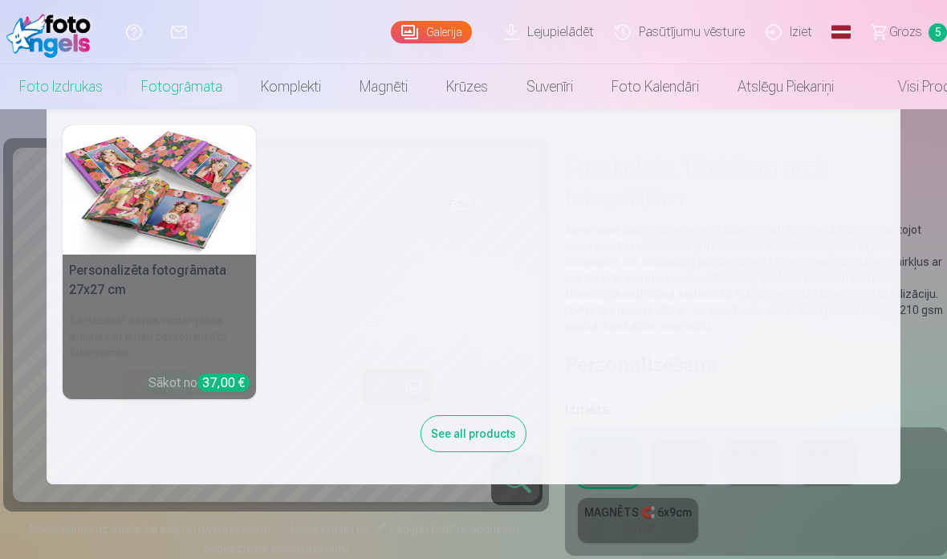
click at [189, 84] on link "Fotogrāmata" at bounding box center [182, 86] width 120 height 45
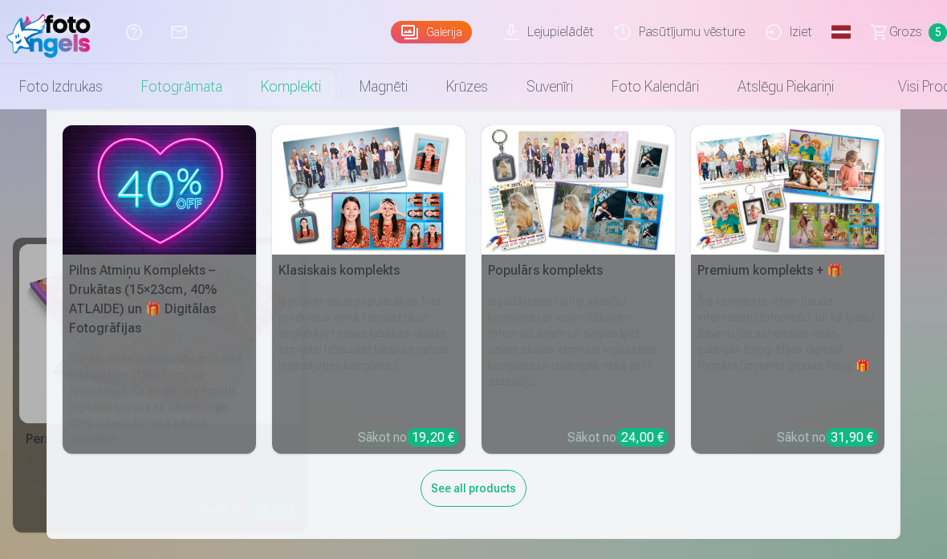
click at [463, 487] on div "See all products" at bounding box center [474, 488] width 106 height 37
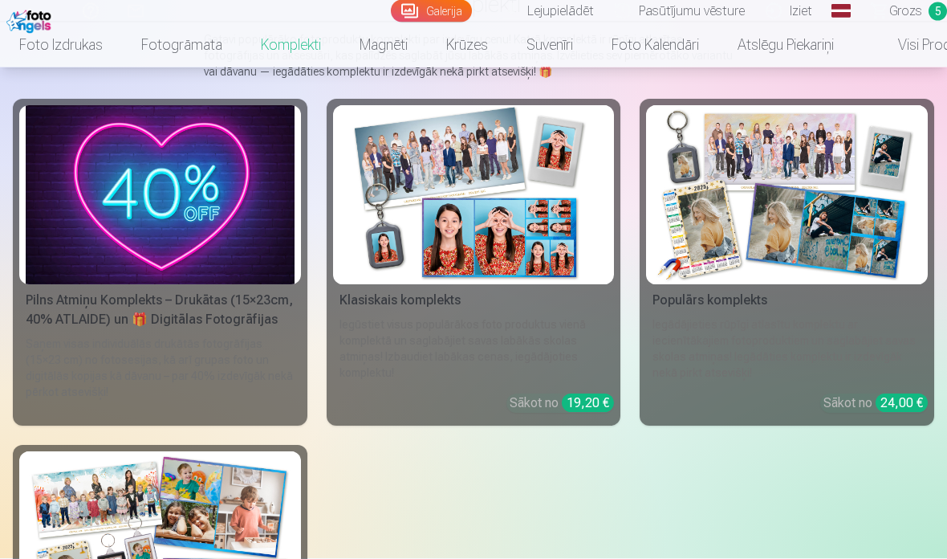
scroll to position [171, 0]
click at [793, 188] on img at bounding box center [787, 194] width 269 height 179
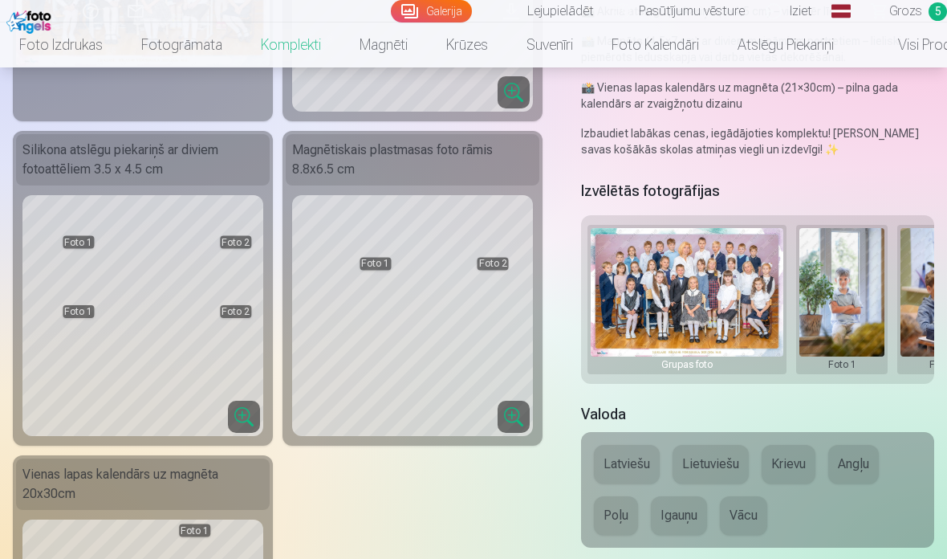
scroll to position [336, 0]
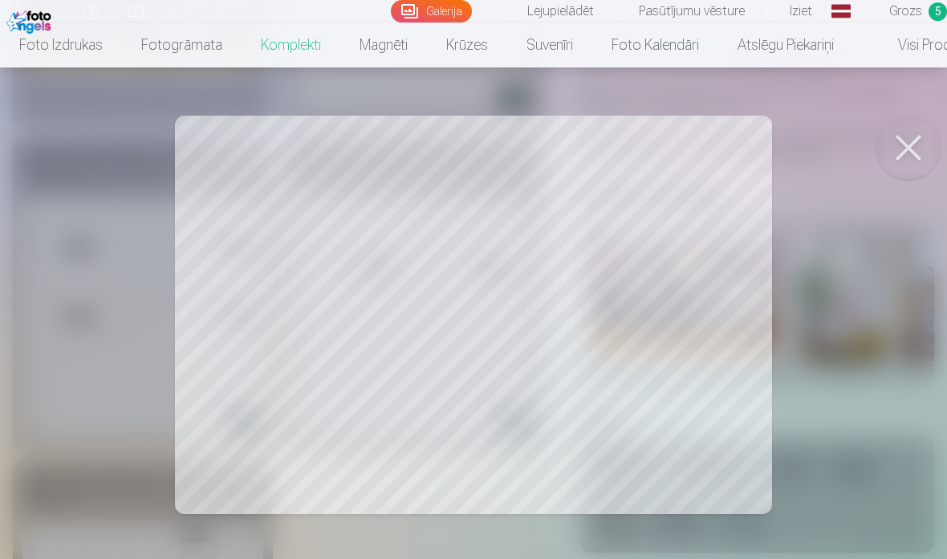
click at [905, 168] on button at bounding box center [909, 148] width 64 height 64
click at [912, 158] on button at bounding box center [909, 148] width 64 height 64
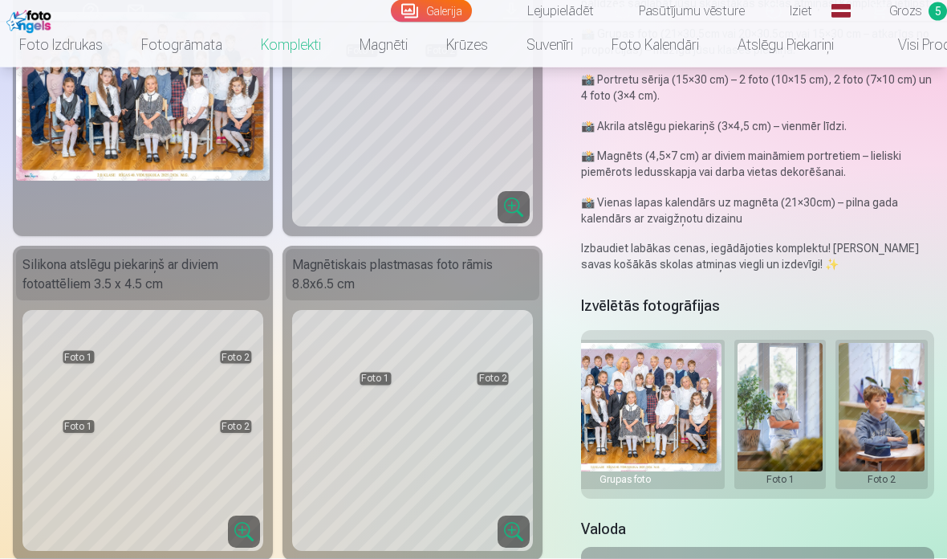
scroll to position [226, 0]
click at [454, 266] on div "Magnētiskais plastmasas foto rāmis 8.8x6.5 cm" at bounding box center [413, 274] width 254 height 51
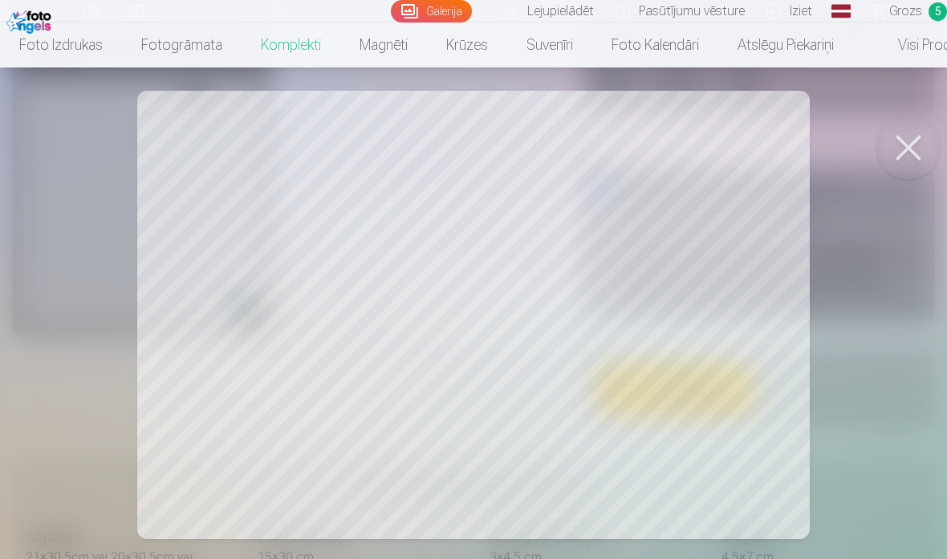
scroll to position [761, 0]
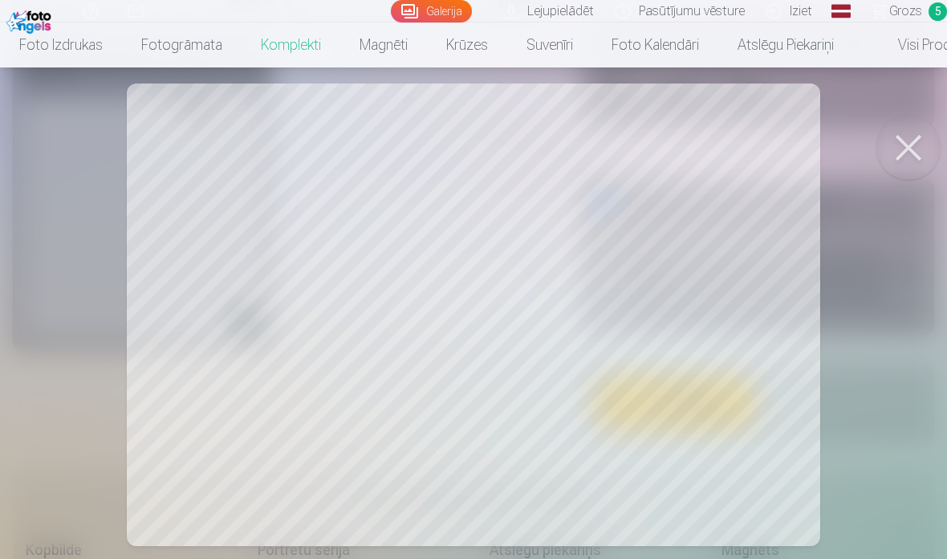
click at [247, 287] on div at bounding box center [473, 279] width 947 height 559
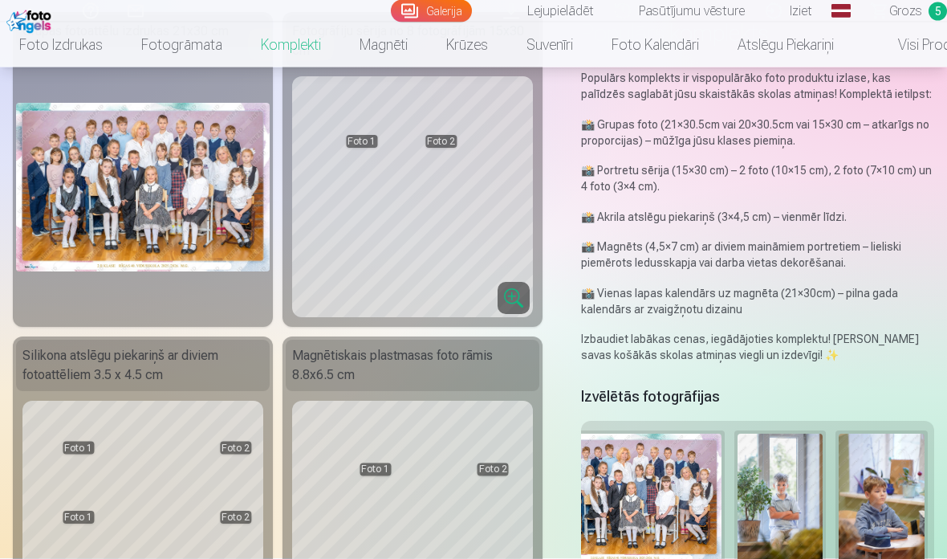
scroll to position [0, 0]
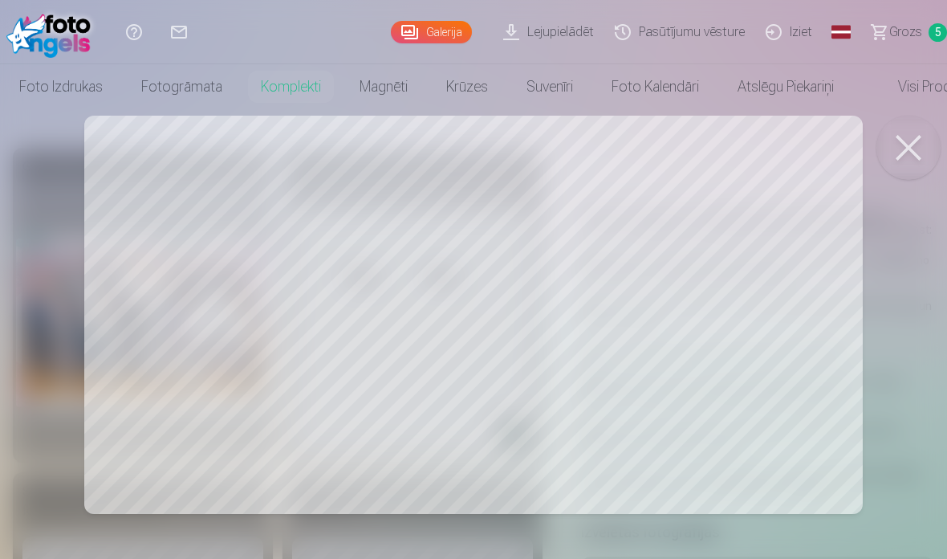
click at [493, 327] on div at bounding box center [473, 279] width 947 height 559
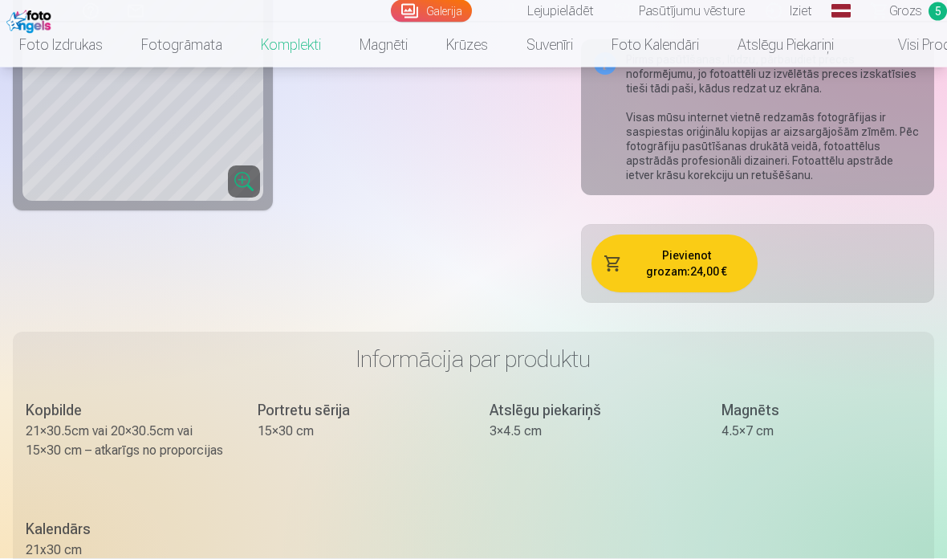
scroll to position [901, 0]
click at [311, 413] on div "Portretu sērija" at bounding box center [358, 409] width 200 height 22
click at [303, 426] on div "15×30 cm" at bounding box center [358, 430] width 200 height 19
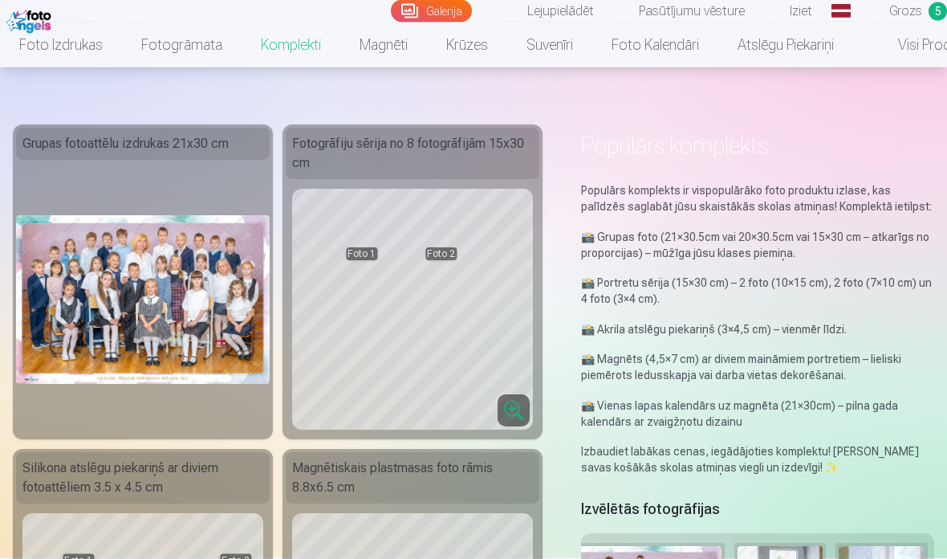
scroll to position [0, 0]
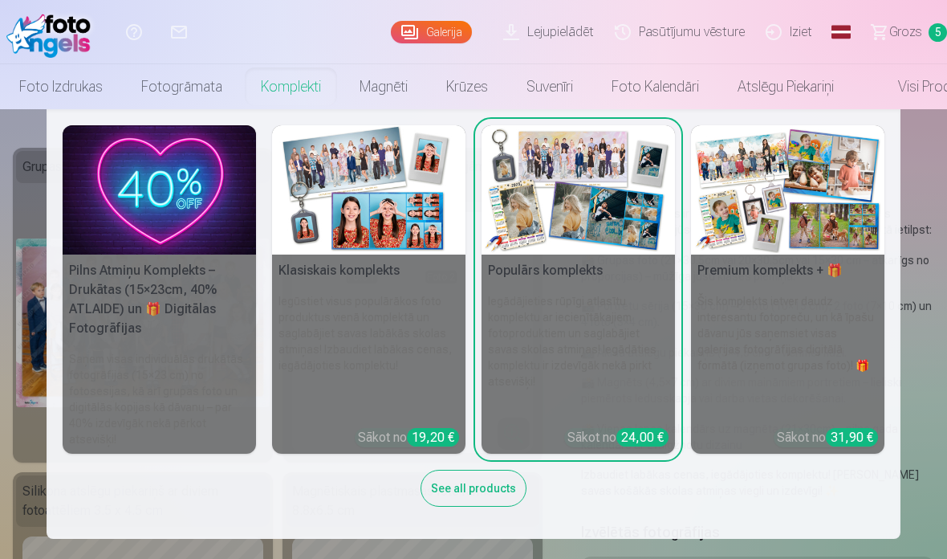
click at [282, 82] on link "Komplekti" at bounding box center [291, 86] width 99 height 45
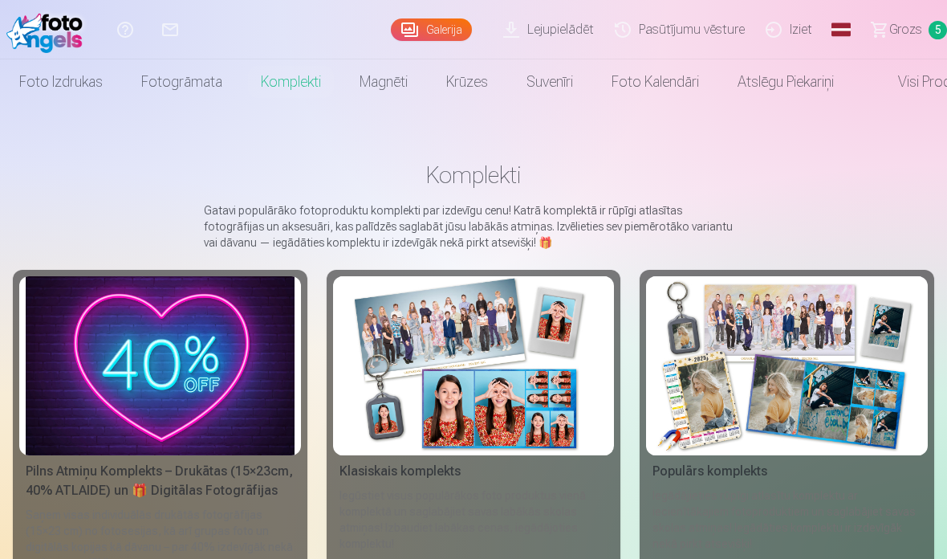
scroll to position [6, 0]
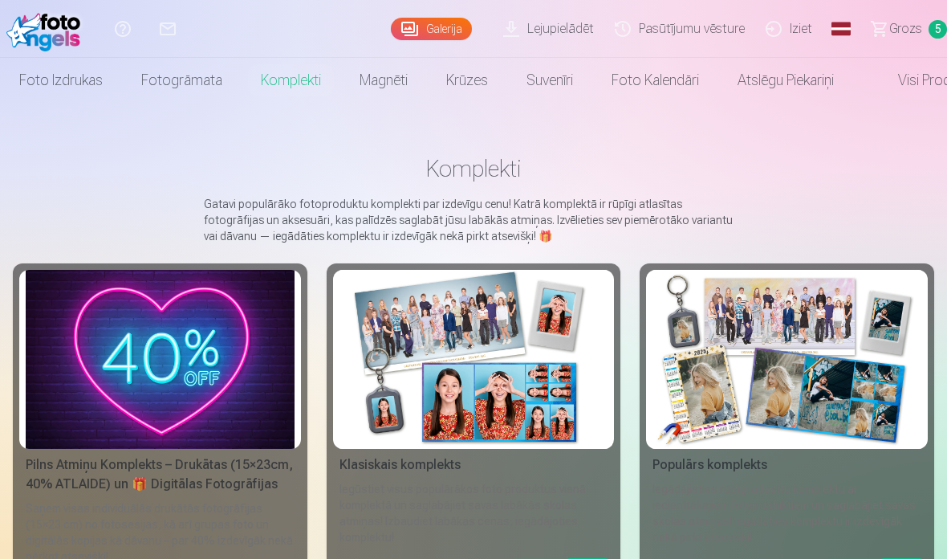
click at [771, 425] on img at bounding box center [787, 359] width 269 height 179
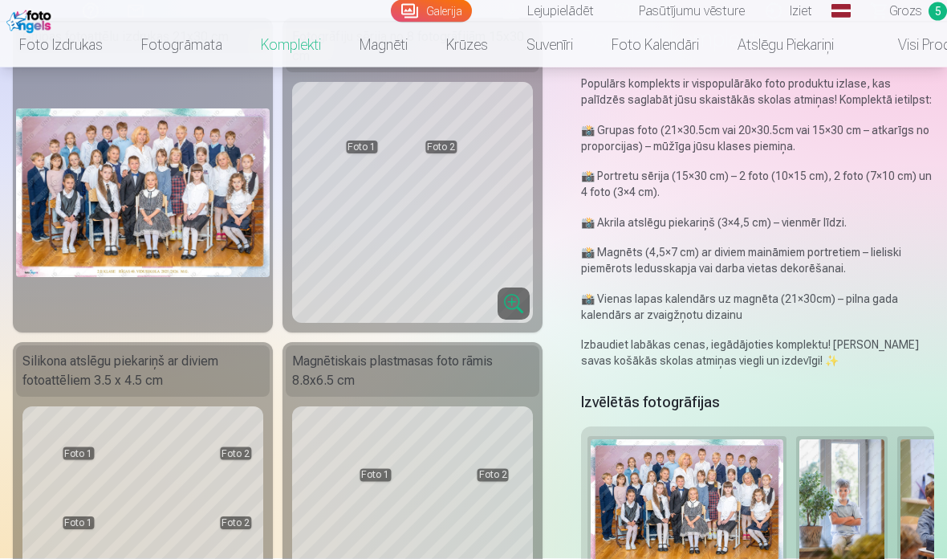
scroll to position [131, 0]
click at [669, 499] on img at bounding box center [687, 502] width 193 height 128
click at [854, 505] on button at bounding box center [842, 509] width 86 height 143
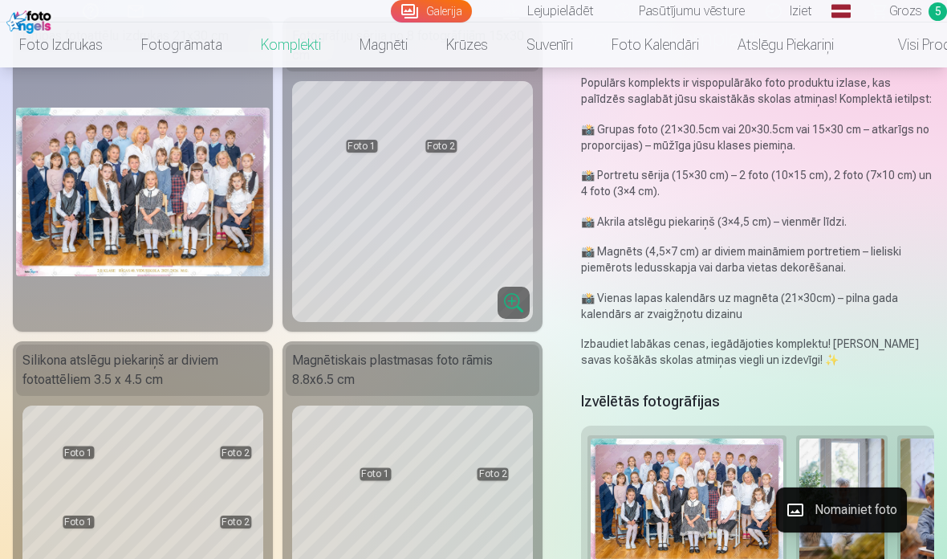
click at [852, 517] on button "Nomainiet foto" at bounding box center [841, 509] width 131 height 45
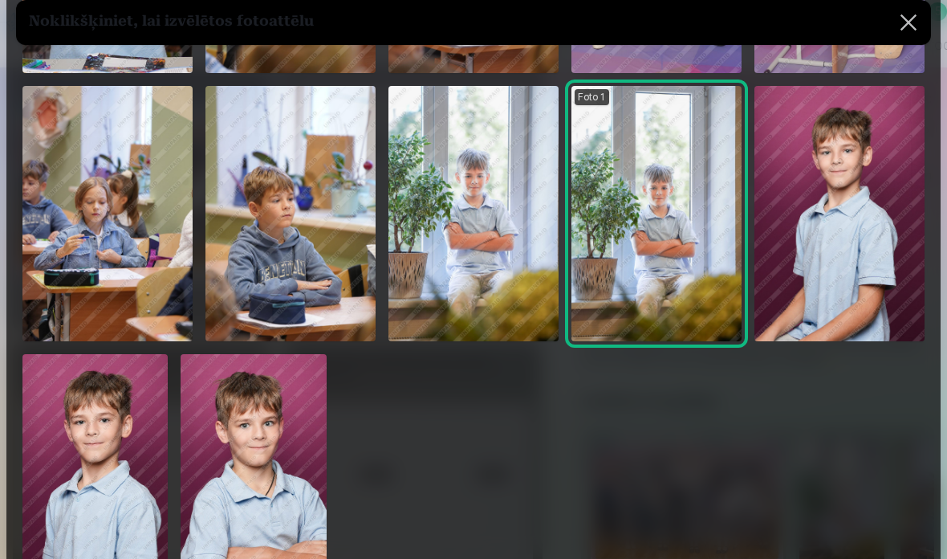
scroll to position [195, 0]
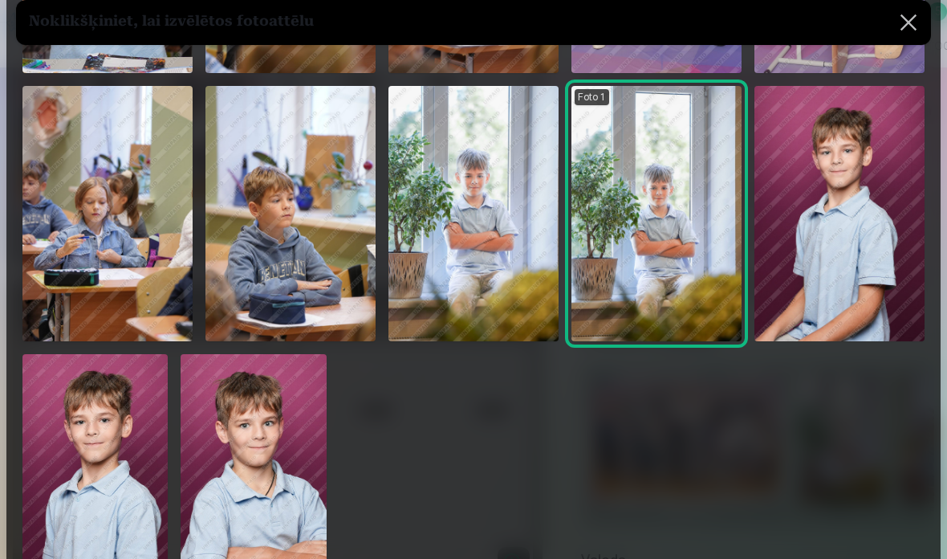
click at [907, 23] on button at bounding box center [908, 22] width 45 height 45
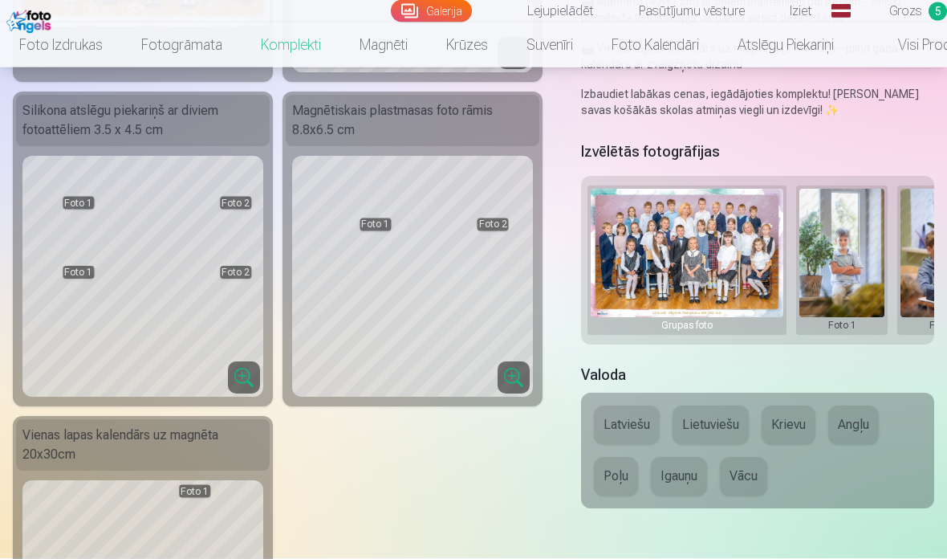
scroll to position [380, 0]
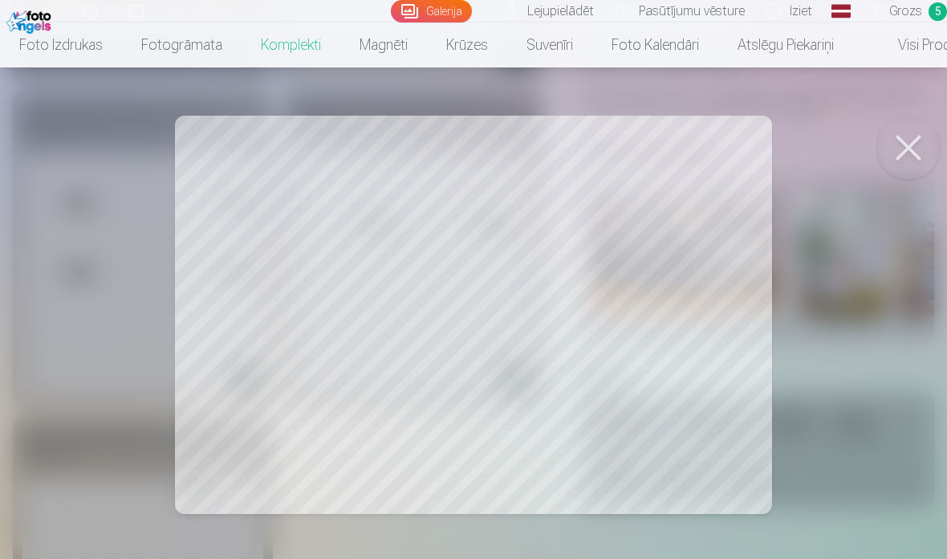
click at [905, 155] on button at bounding box center [909, 148] width 64 height 64
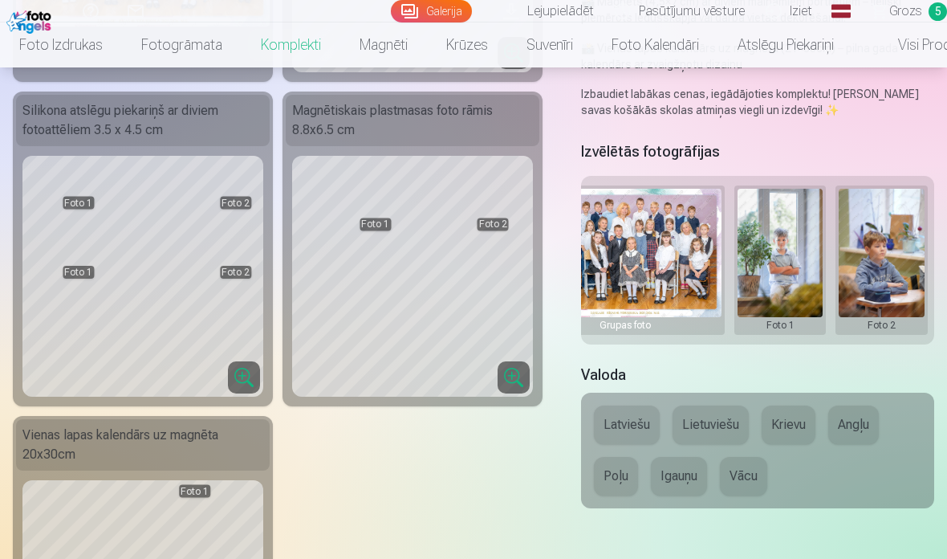
scroll to position [0, 62]
click at [777, 216] on button at bounding box center [781, 260] width 86 height 143
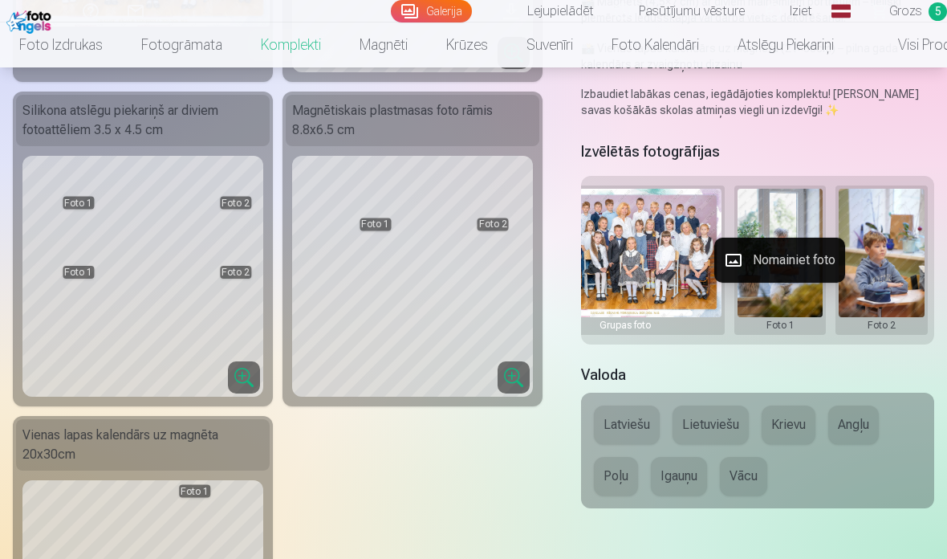
click at [770, 260] on button "Nomainiet foto" at bounding box center [779, 260] width 131 height 45
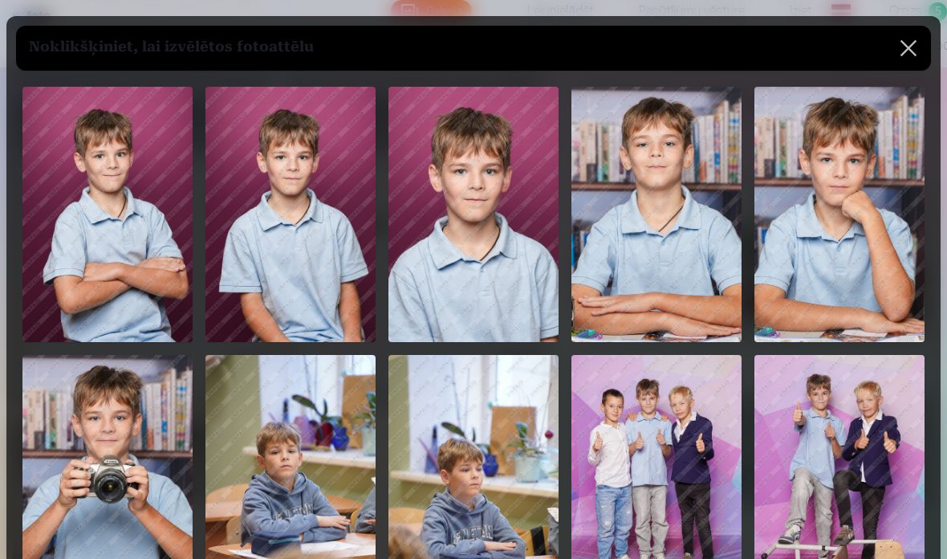
click at [440, 267] on img at bounding box center [473, 214] width 170 height 255
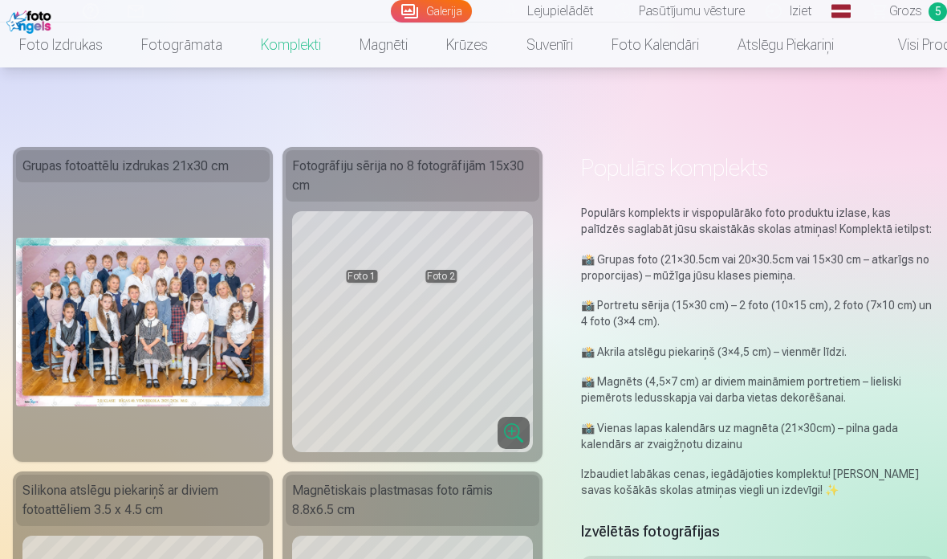
scroll to position [0, 0]
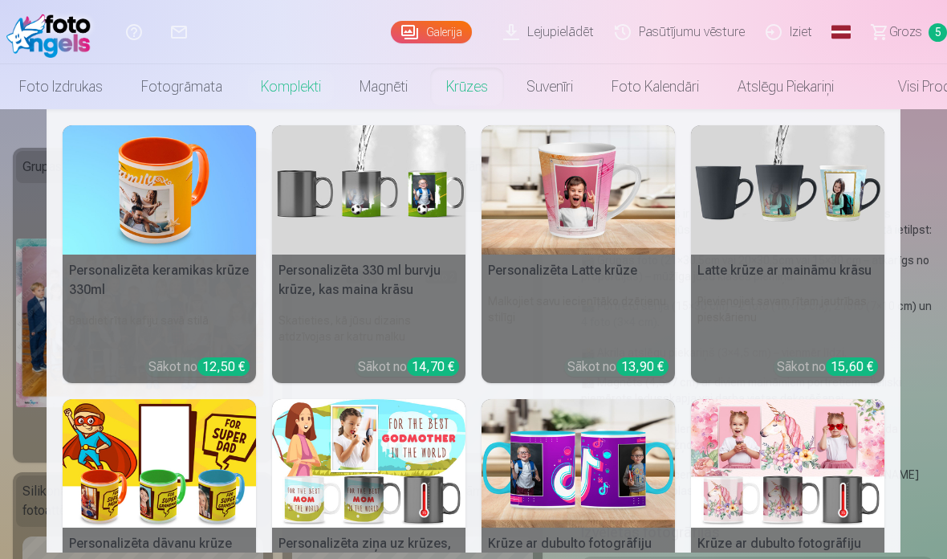
click at [464, 87] on link "Krūzes" at bounding box center [467, 86] width 80 height 45
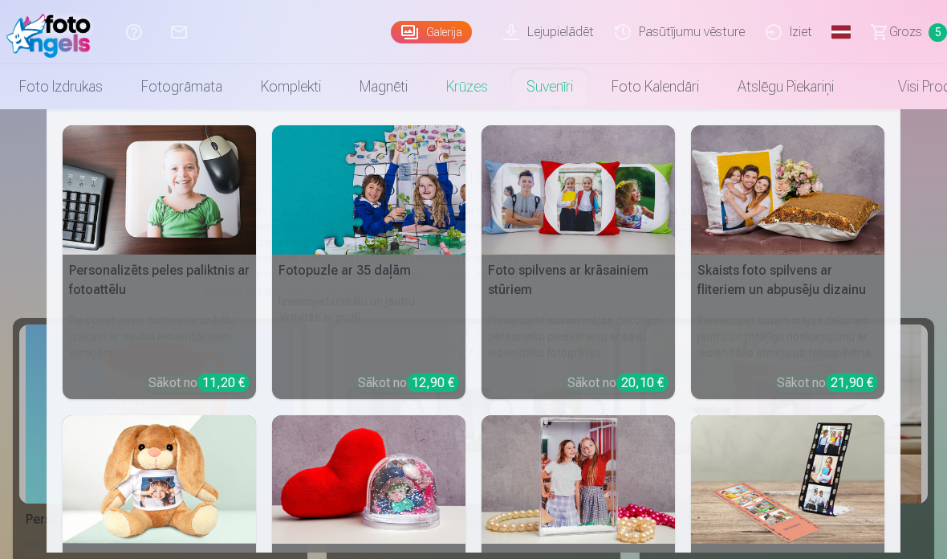
click at [552, 95] on link "Suvenīri" at bounding box center [549, 86] width 85 height 45
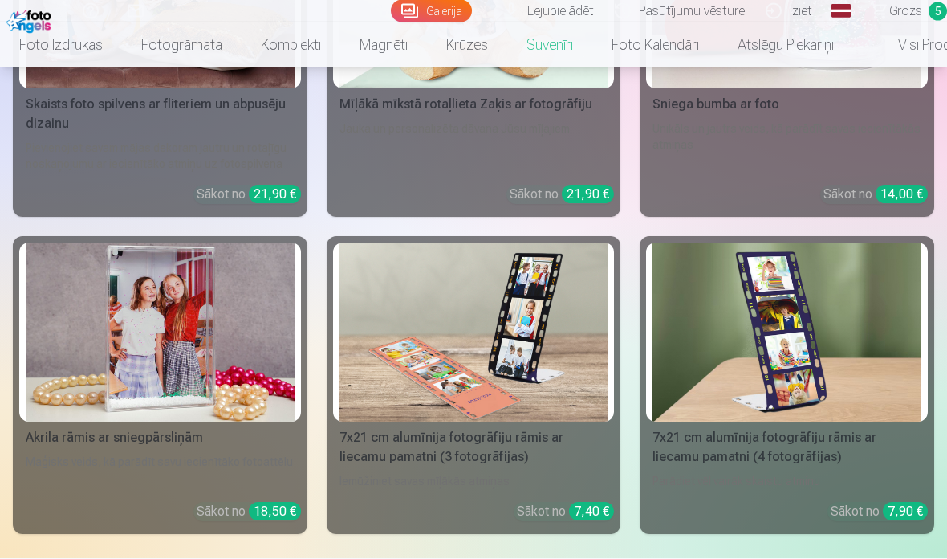
scroll to position [714, 0]
click at [531, 363] on img at bounding box center [474, 331] width 269 height 179
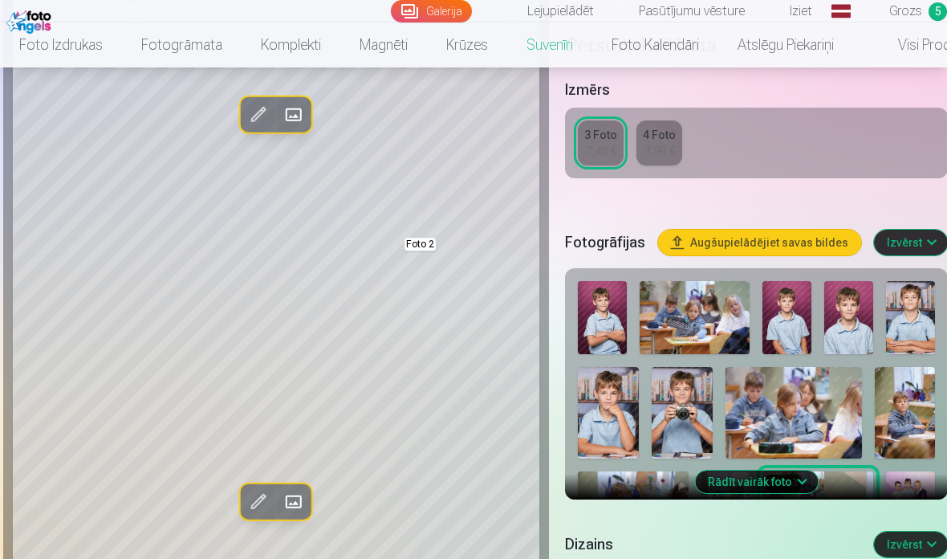
scroll to position [340, 0]
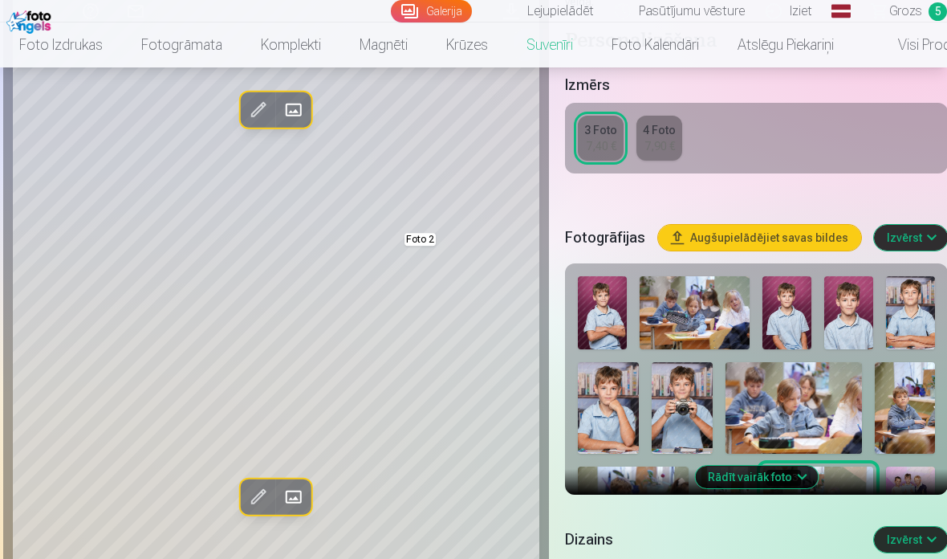
click at [760, 478] on button "Rādīt vairāk foto" at bounding box center [756, 477] width 123 height 22
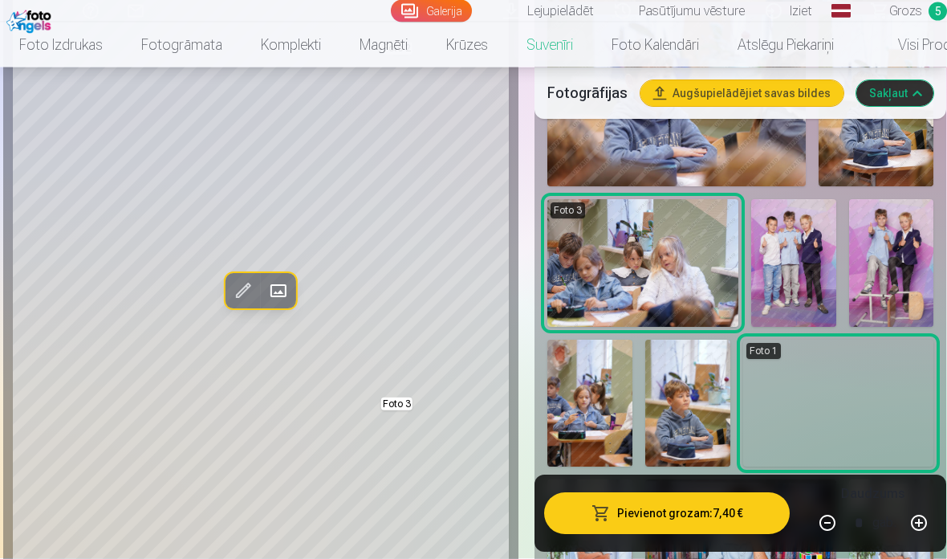
scroll to position [1049, 0]
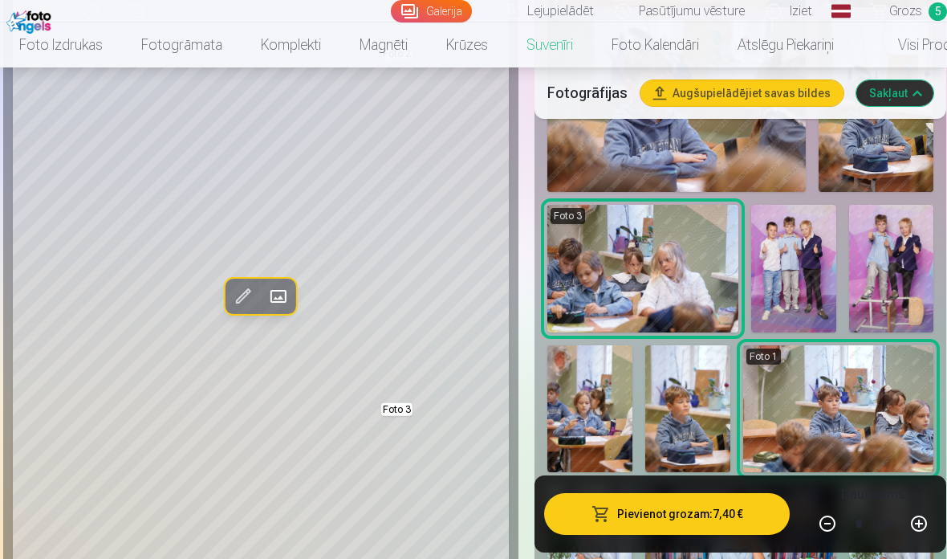
click at [807, 255] on img at bounding box center [793, 269] width 85 height 128
click at [872, 258] on img at bounding box center [891, 269] width 85 height 128
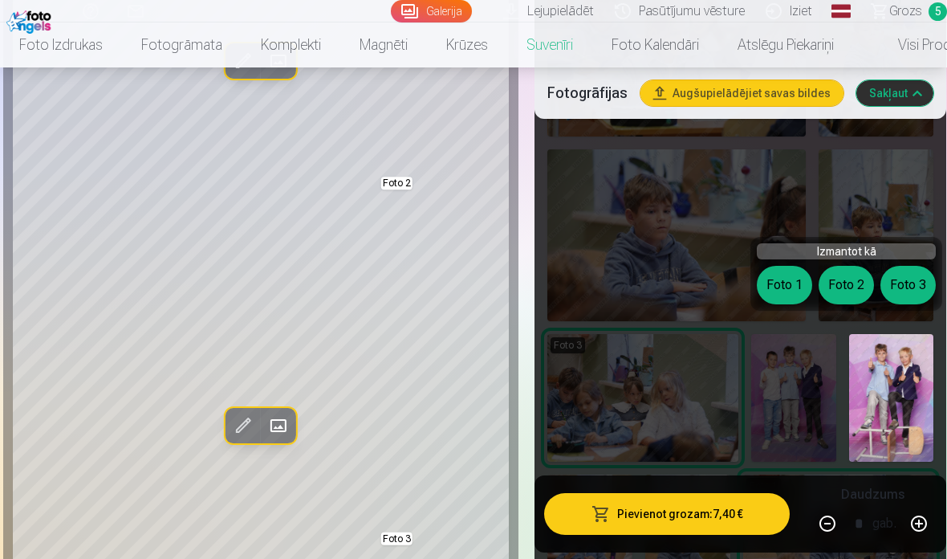
scroll to position [925, 0]
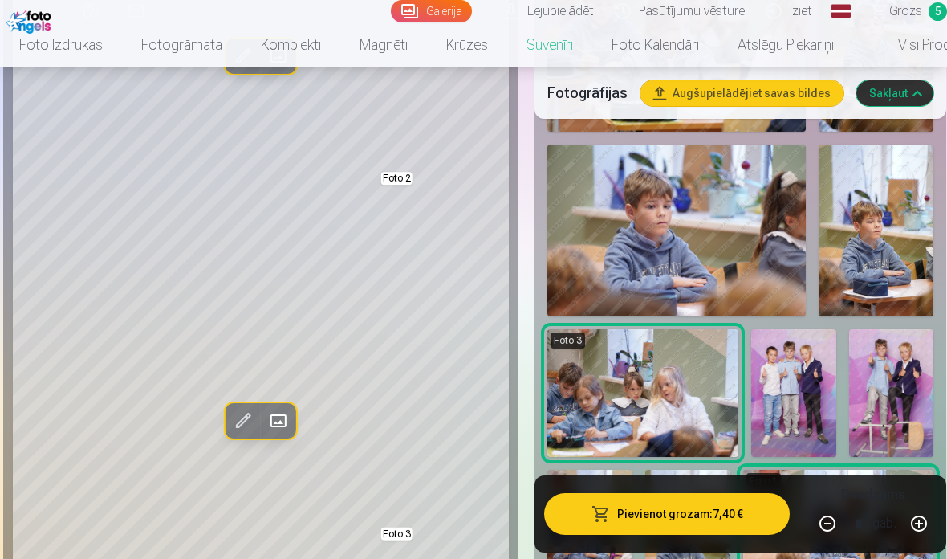
click at [703, 376] on img at bounding box center [642, 392] width 191 height 127
click at [787, 376] on img at bounding box center [793, 393] width 85 height 128
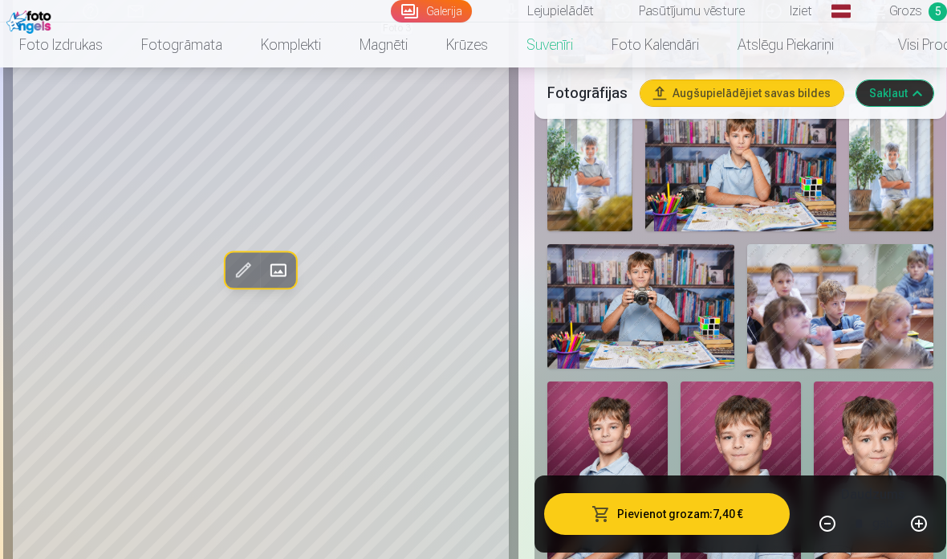
scroll to position [1410, 0]
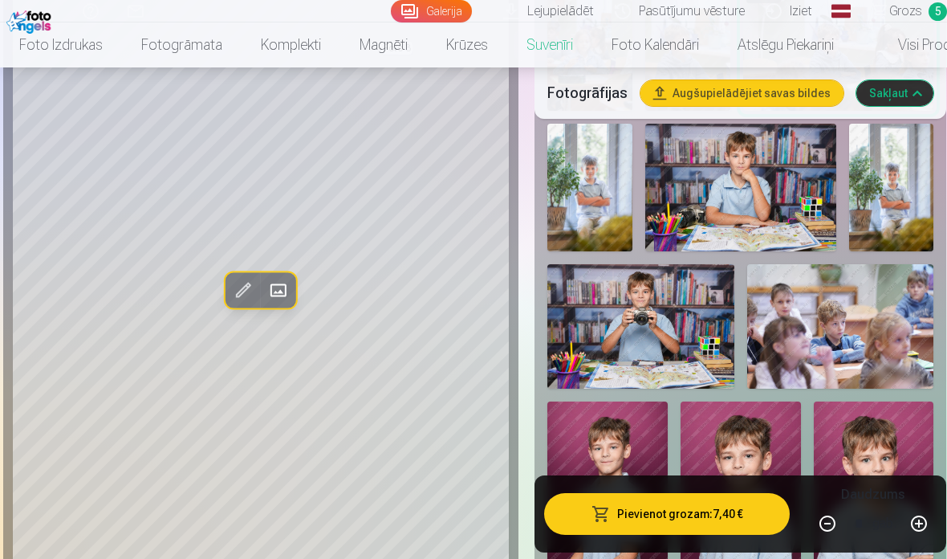
drag, startPoint x: 784, startPoint y: 344, endPoint x: 784, endPoint y: 364, distance: 20.1
click at [648, 304] on img at bounding box center [640, 326] width 187 height 124
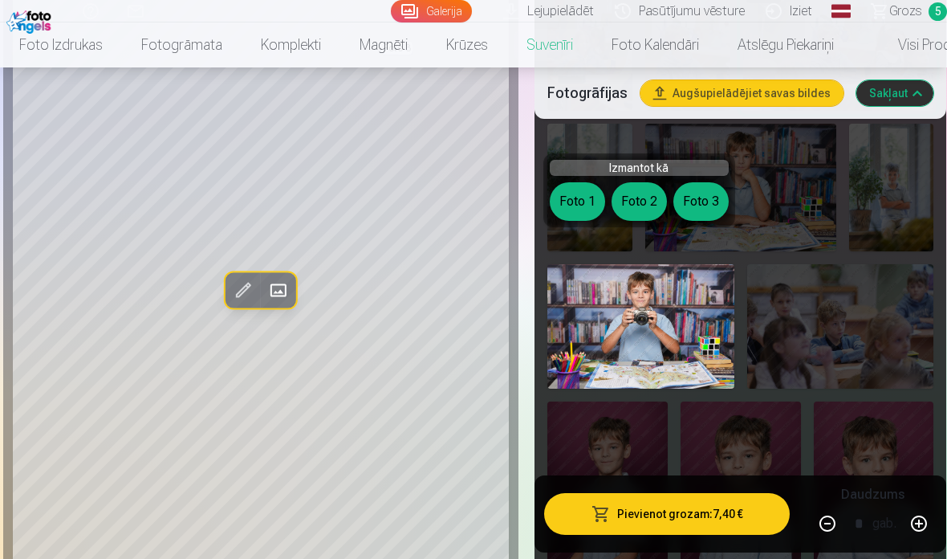
click at [579, 205] on button "Foto 1" at bounding box center [577, 201] width 55 height 39
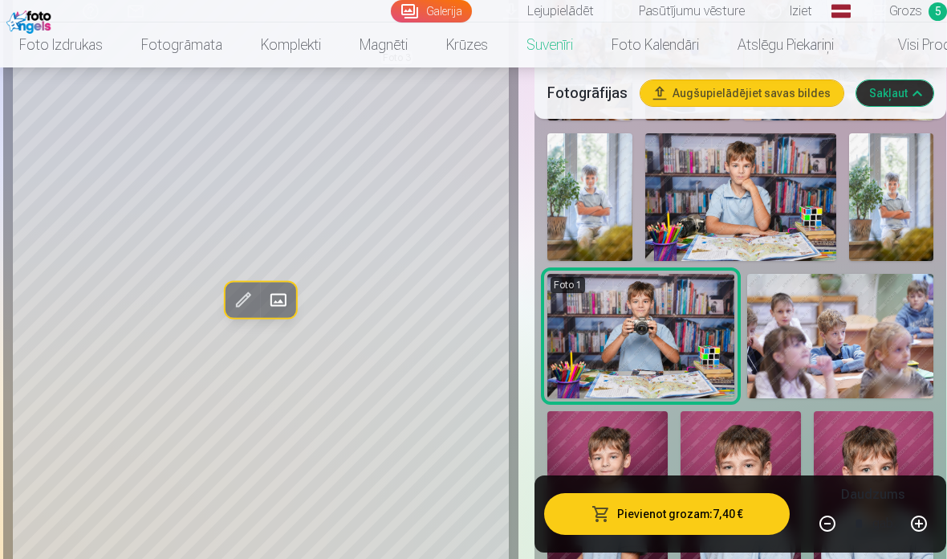
scroll to position [1393, 0]
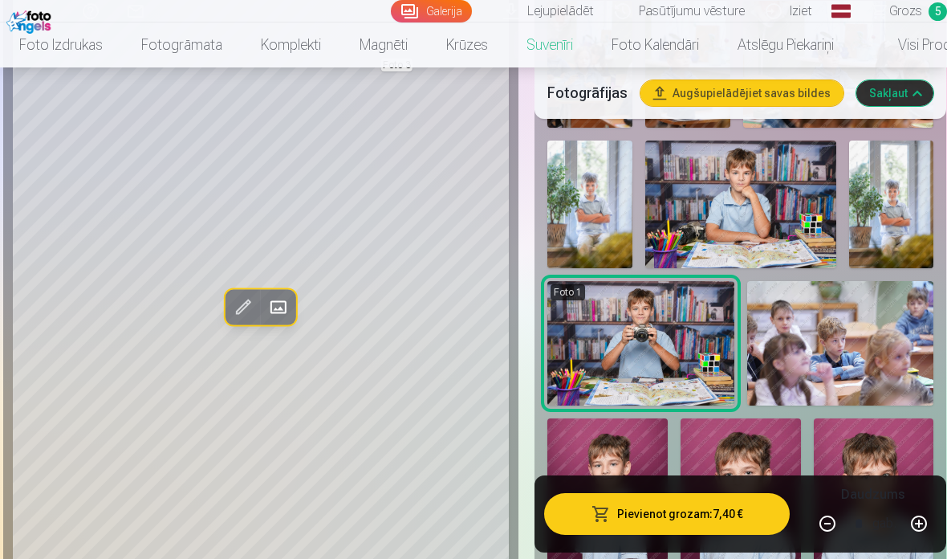
click at [738, 164] on img at bounding box center [740, 203] width 191 height 127
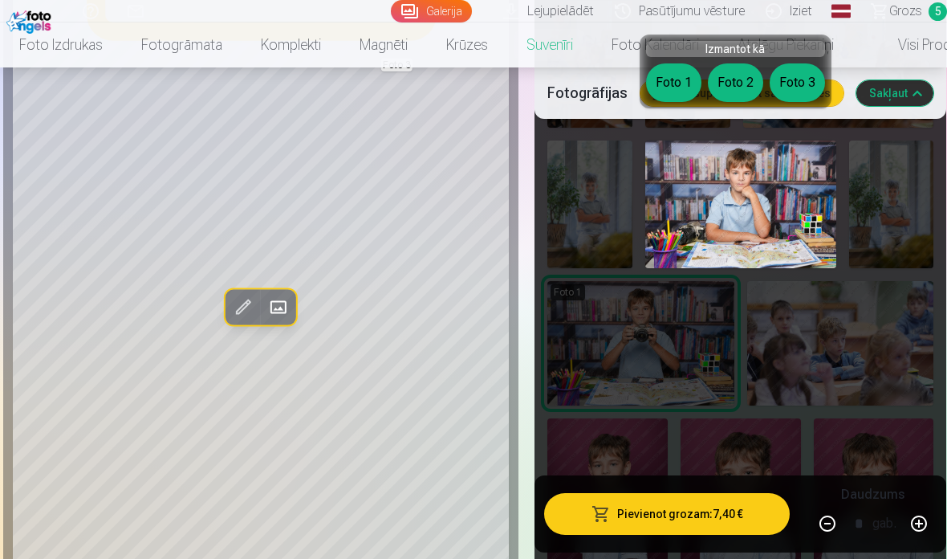
click at [745, 87] on button "Foto 2" at bounding box center [735, 82] width 55 height 39
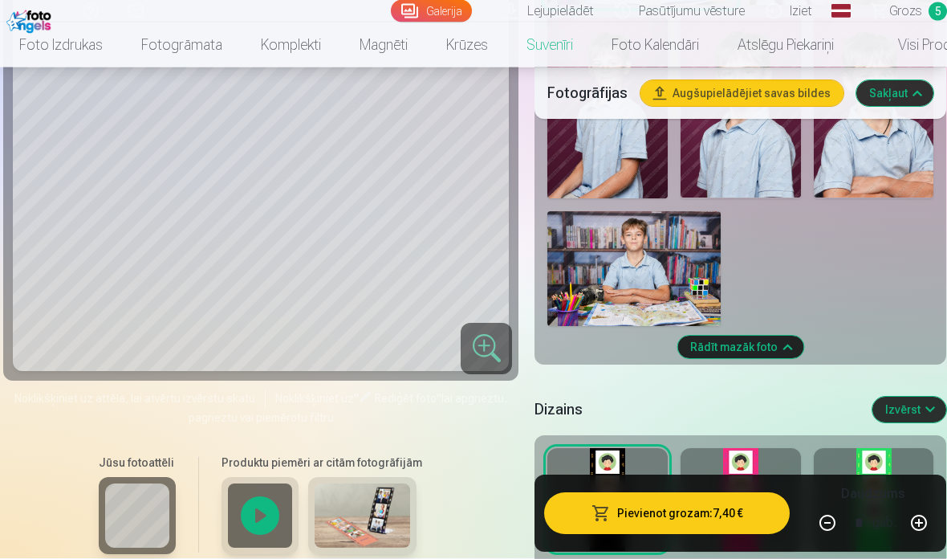
scroll to position [1794, 0]
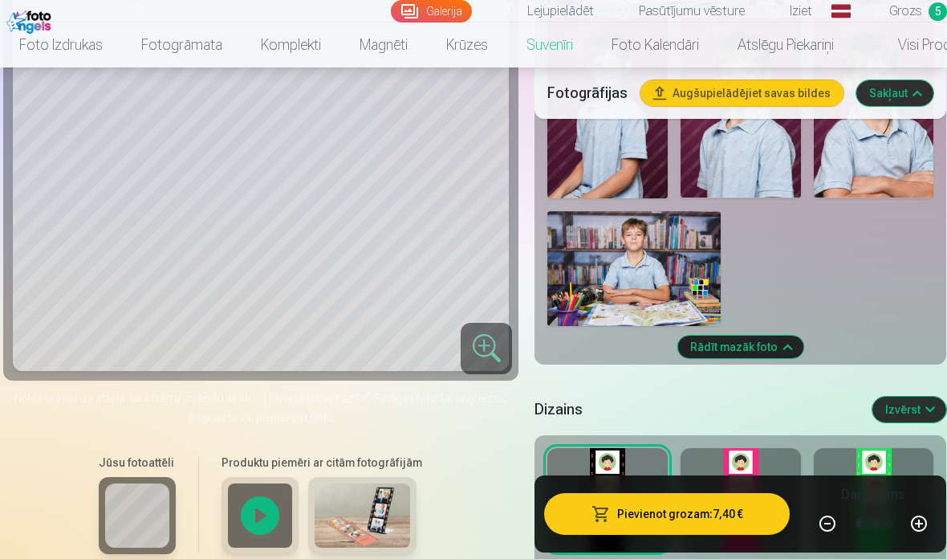
click at [661, 229] on img at bounding box center [633, 269] width 173 height 116
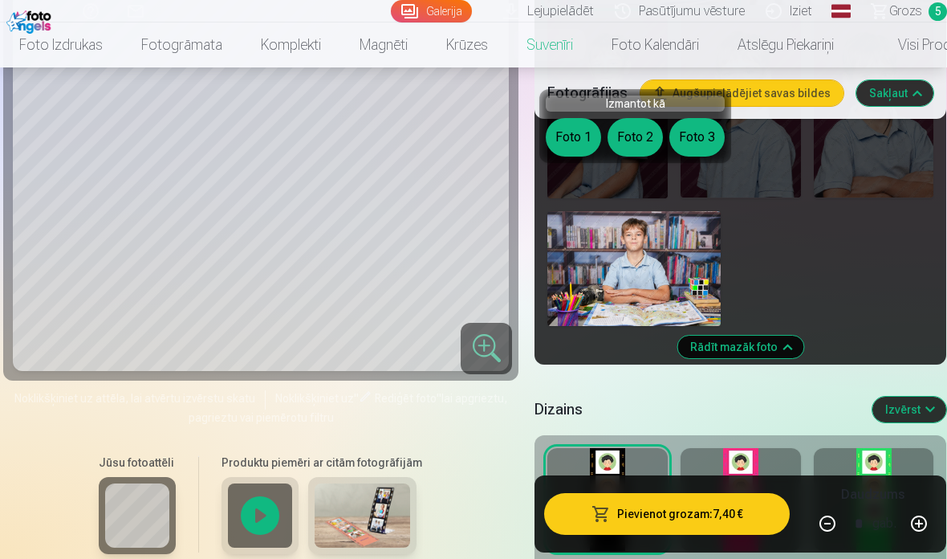
click at [697, 145] on button "Foto 3" at bounding box center [696, 137] width 55 height 39
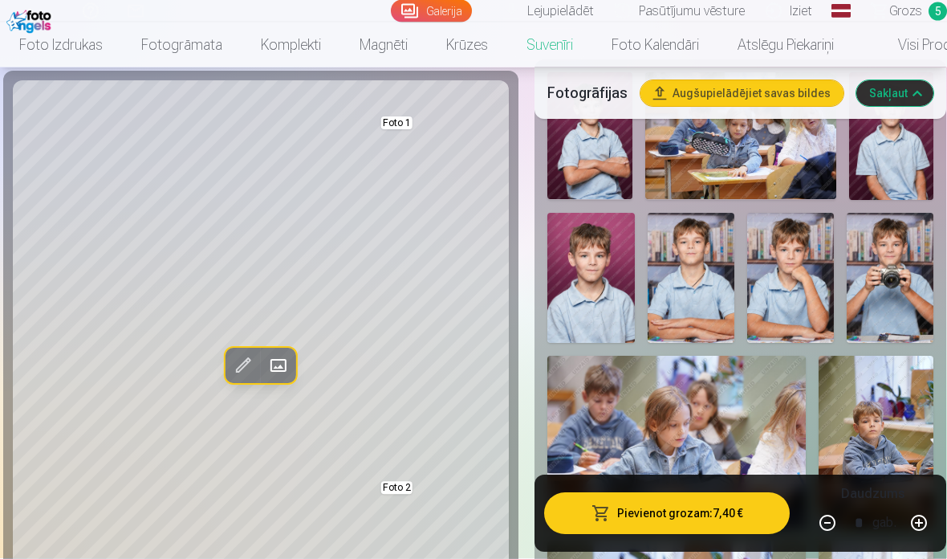
scroll to position [528, 0]
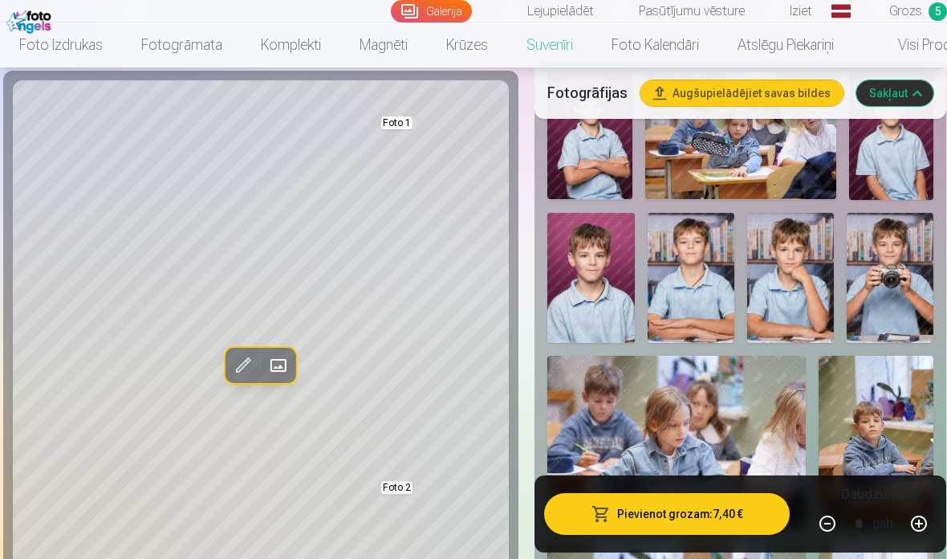
click at [662, 517] on button "Pievienot grozam : 7,40 €" at bounding box center [667, 514] width 246 height 42
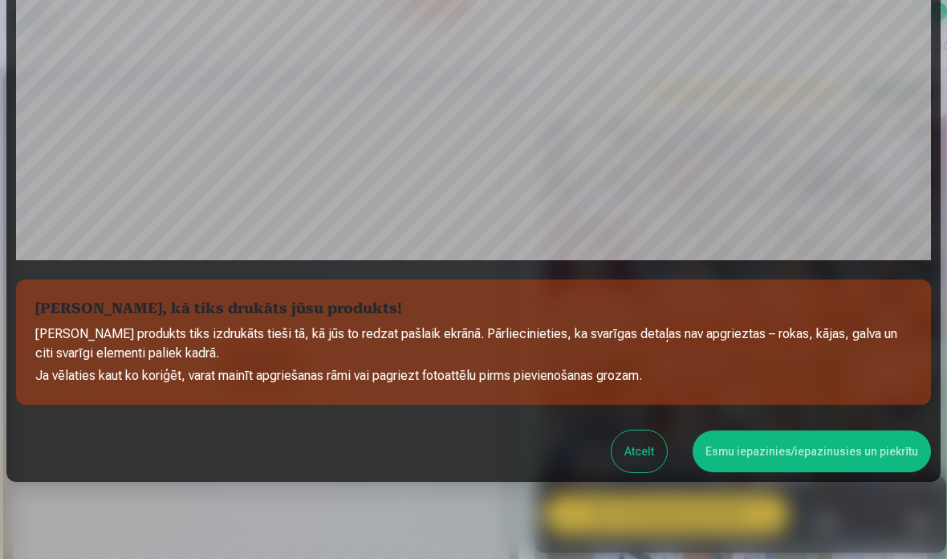
scroll to position [487, 0]
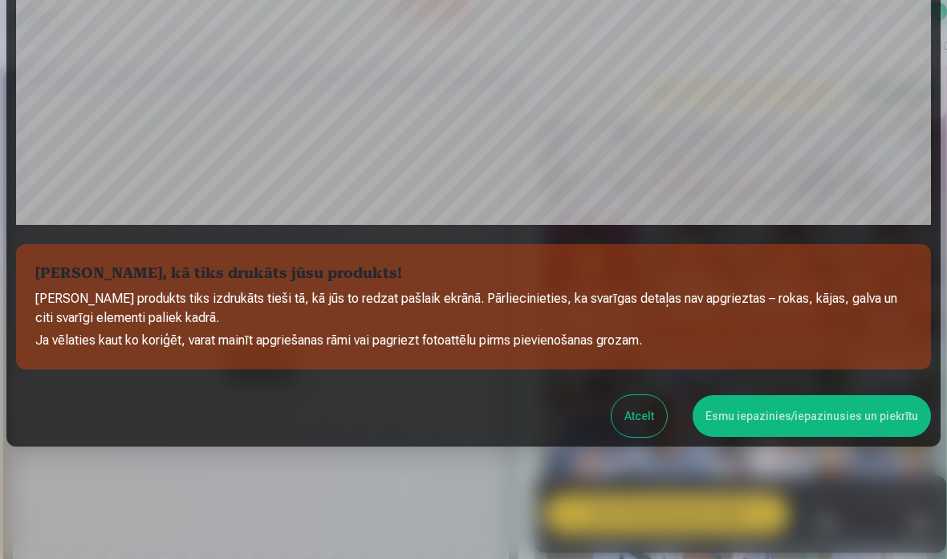
click at [769, 425] on button "Esmu iepazinies/iepazinusies un piekrītu" at bounding box center [812, 416] width 238 height 42
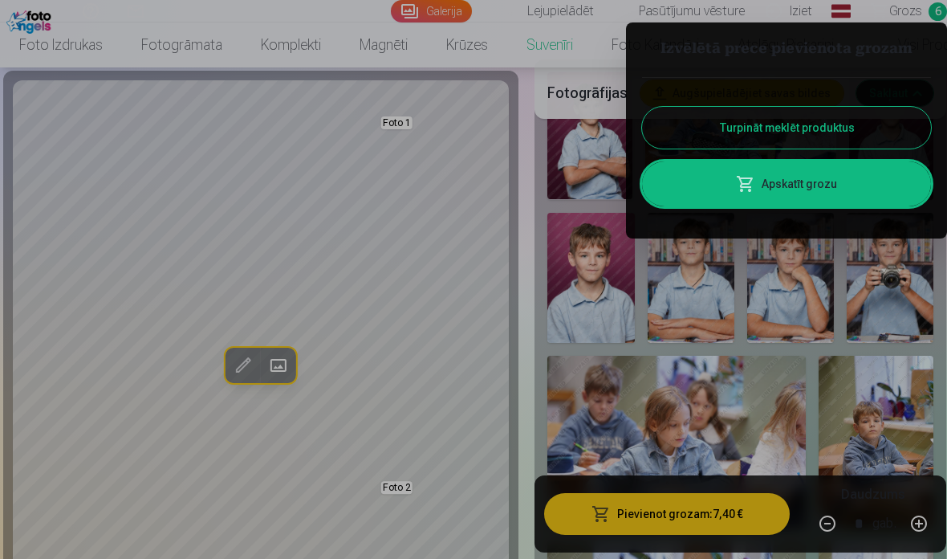
click at [779, 129] on button "Turpināt meklēt produktus" at bounding box center [786, 128] width 289 height 42
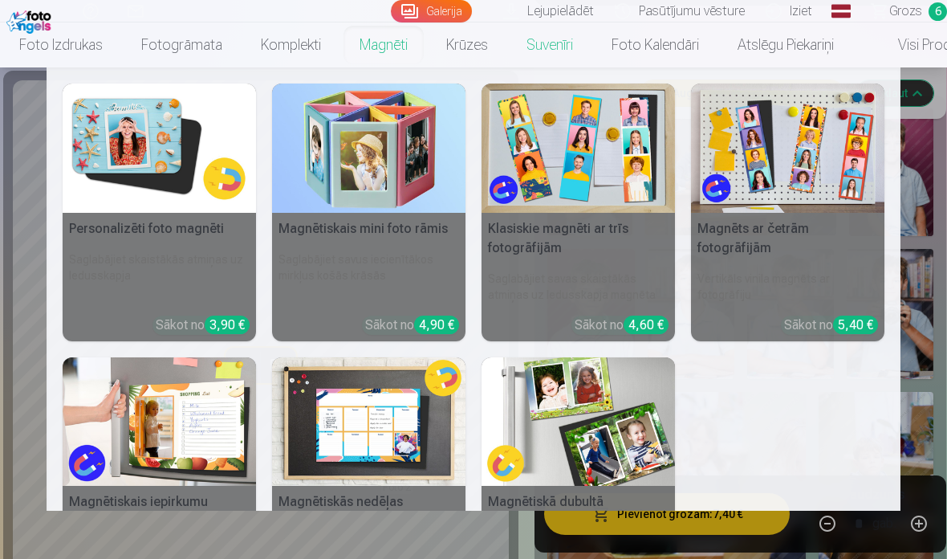
scroll to position [491, 0]
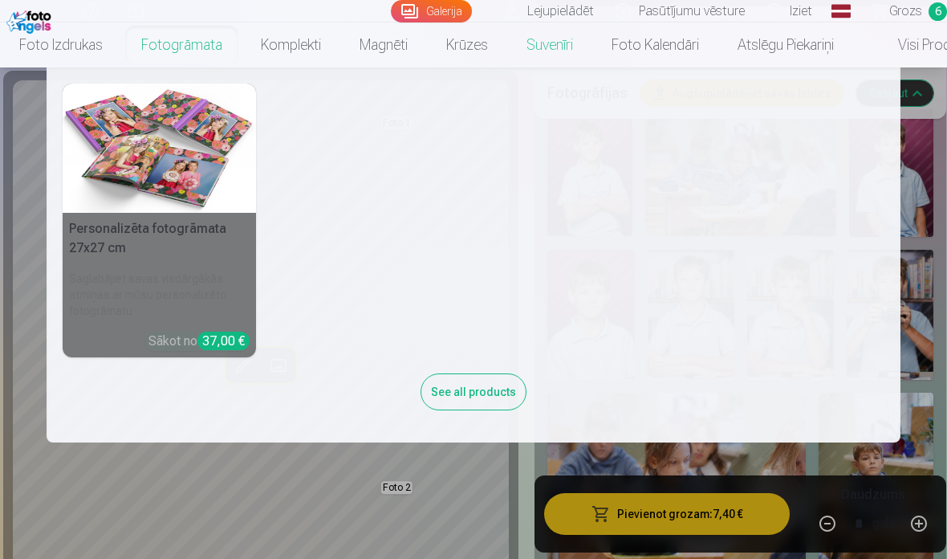
click at [199, 46] on link "Fotogrāmata" at bounding box center [182, 44] width 120 height 45
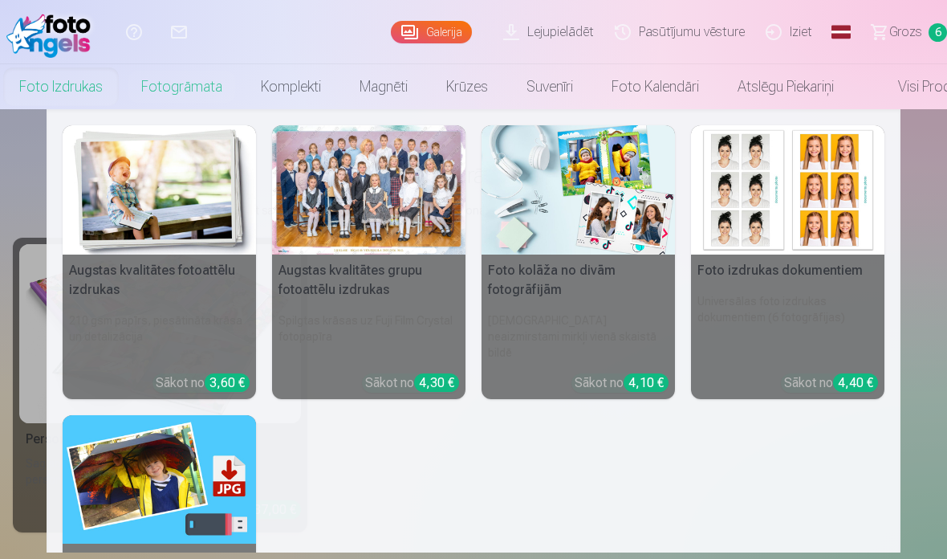
click at [92, 84] on link "Foto izdrukas" at bounding box center [61, 86] width 122 height 45
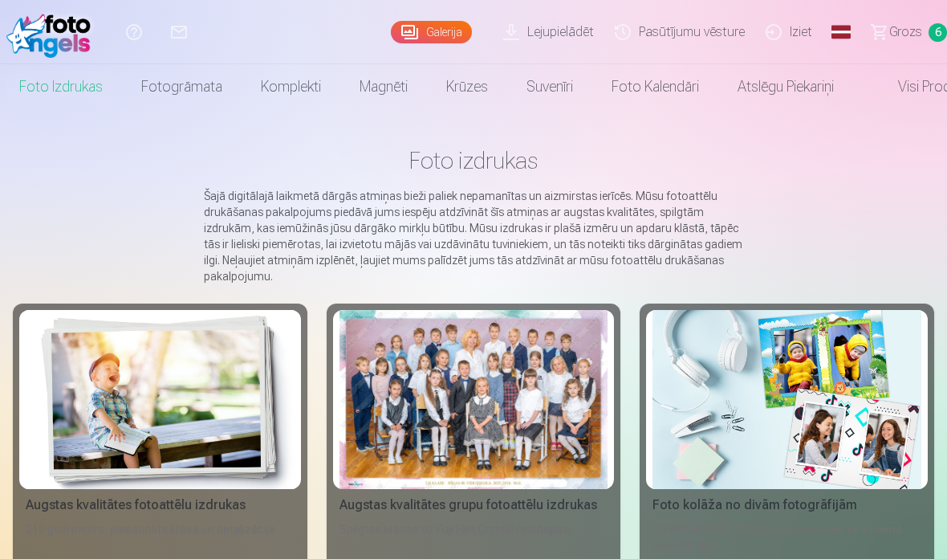
scroll to position [15, 0]
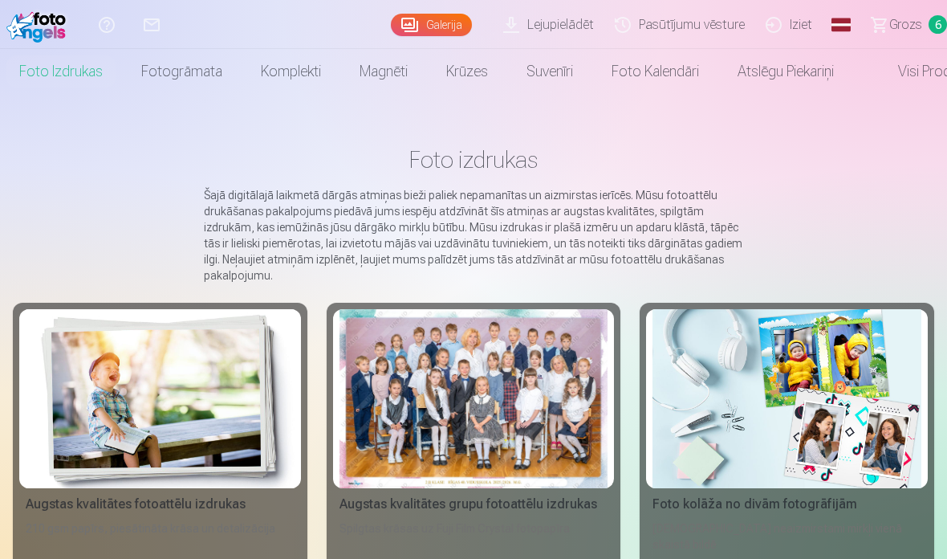
click at [166, 409] on img at bounding box center [160, 398] width 269 height 179
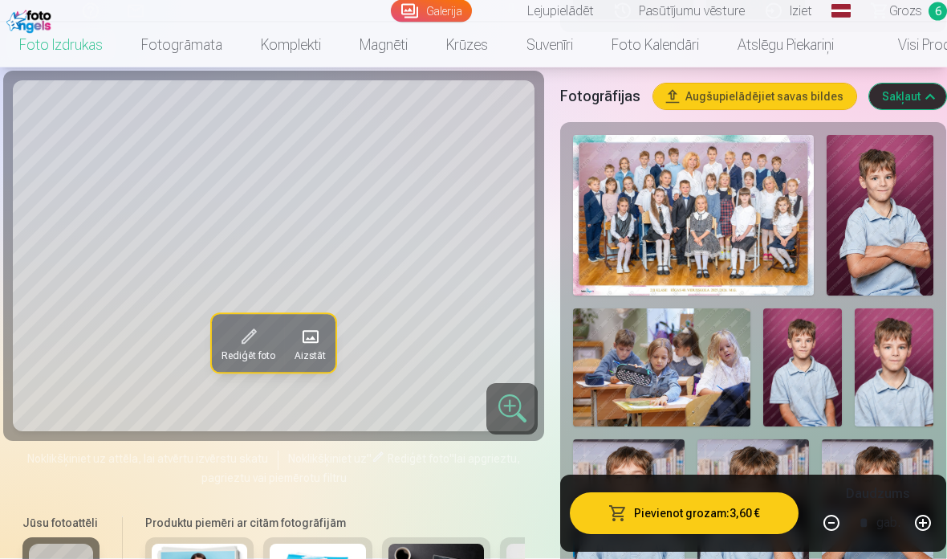
scroll to position [539, 0]
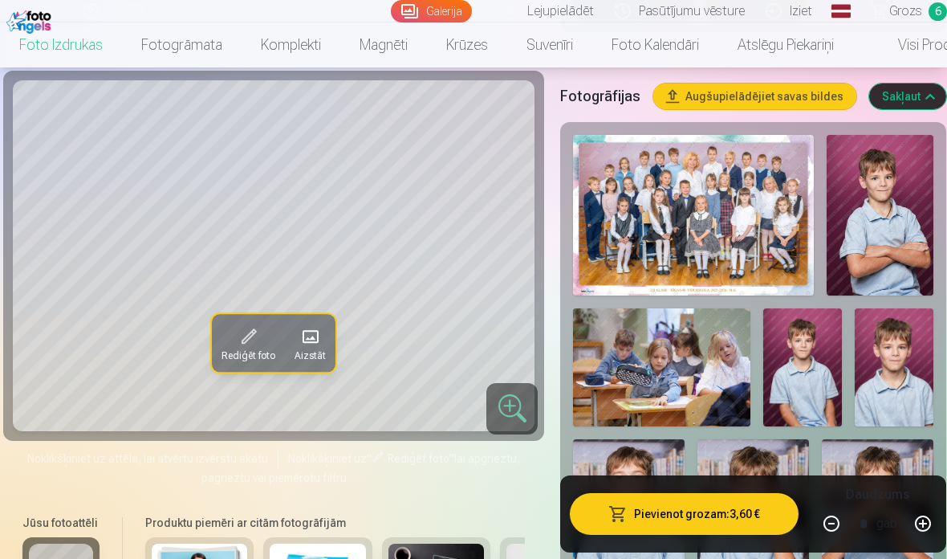
click at [850, 262] on img at bounding box center [880, 215] width 107 height 161
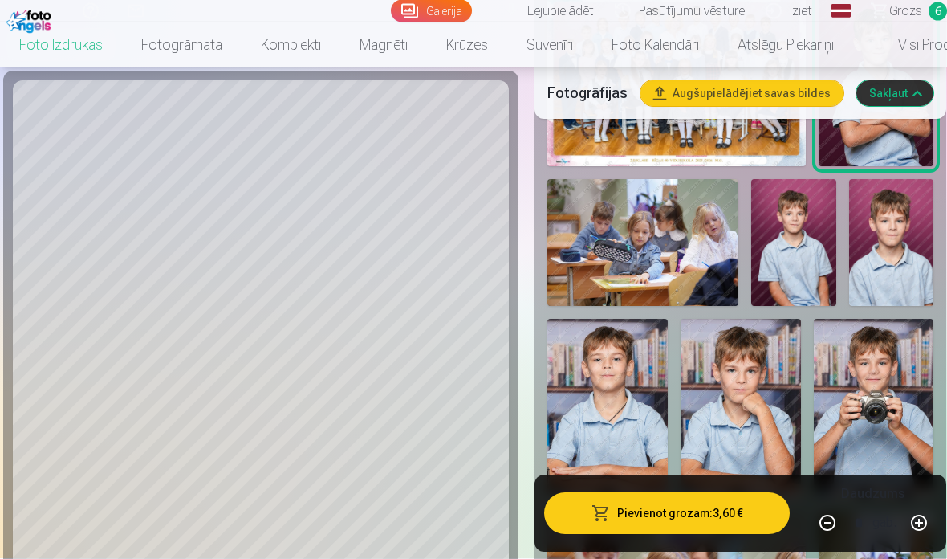
scroll to position [666, 0]
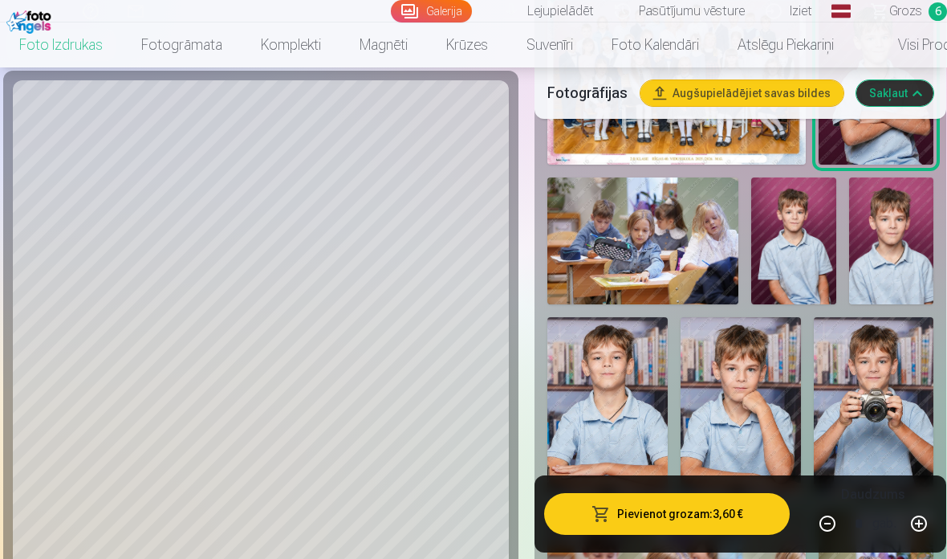
click at [748, 388] on img at bounding box center [741, 407] width 120 height 181
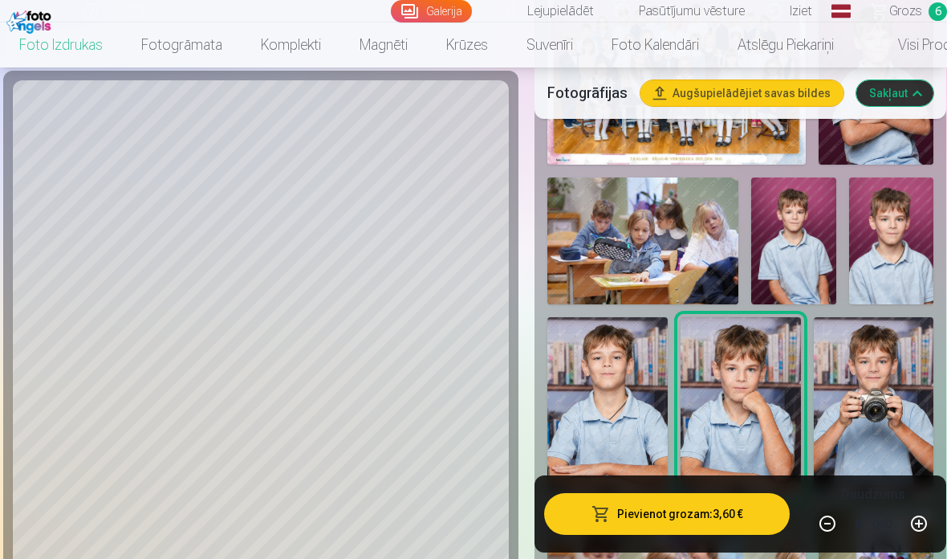
click at [700, 535] on button "Pievienot grozam : 3,60 €" at bounding box center [667, 514] width 246 height 42
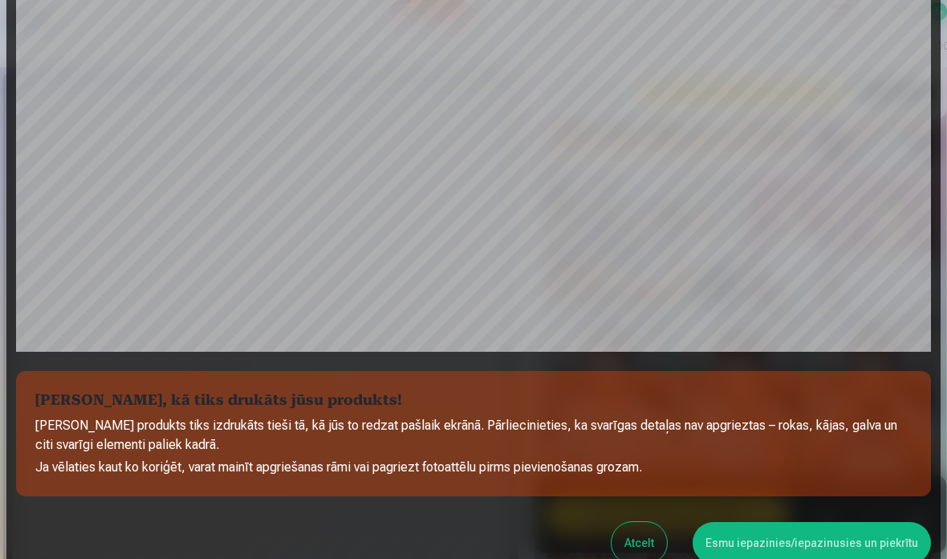
scroll to position [423, 0]
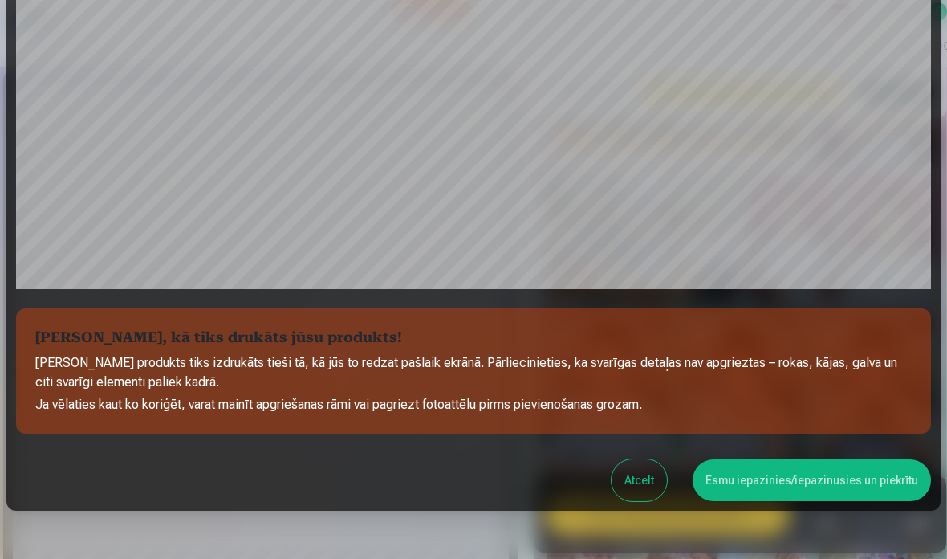
click at [803, 486] on button "Esmu iepazinies/iepazinusies un piekrītu" at bounding box center [812, 480] width 238 height 42
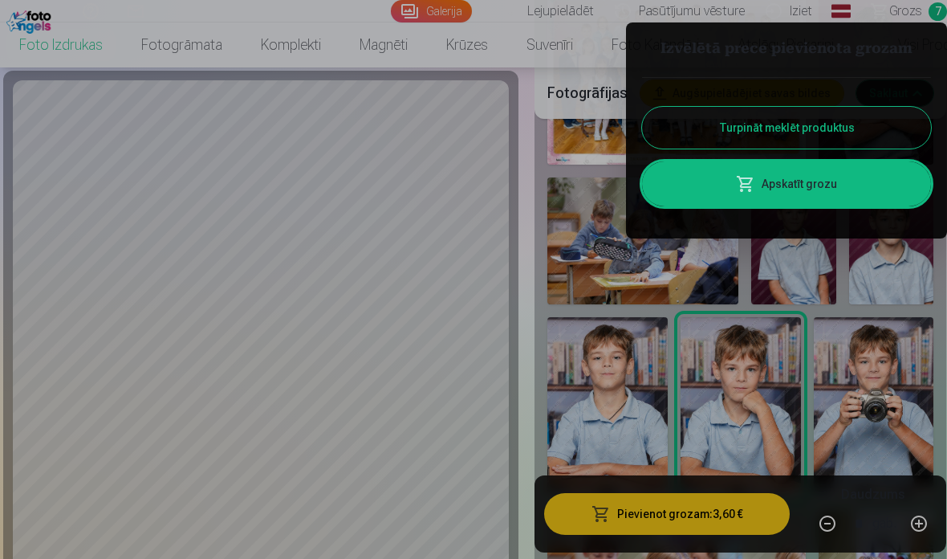
click at [776, 124] on button "Turpināt meklēt produktus" at bounding box center [786, 128] width 289 height 42
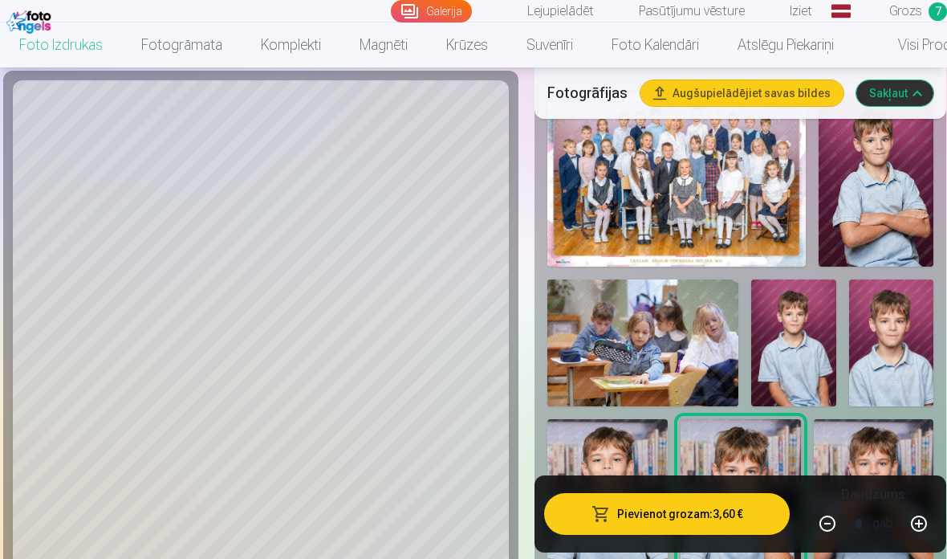
scroll to position [551, 0]
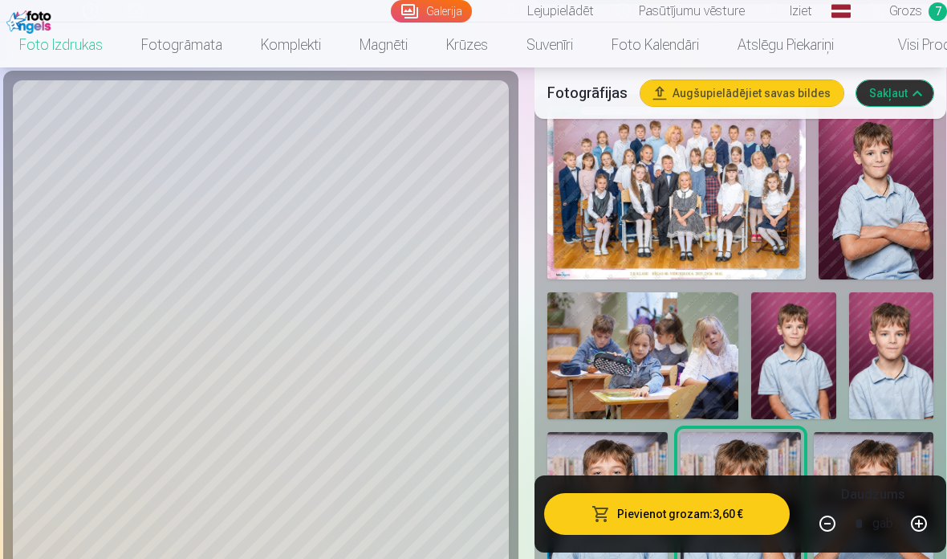
click at [864, 188] on img at bounding box center [876, 193] width 115 height 173
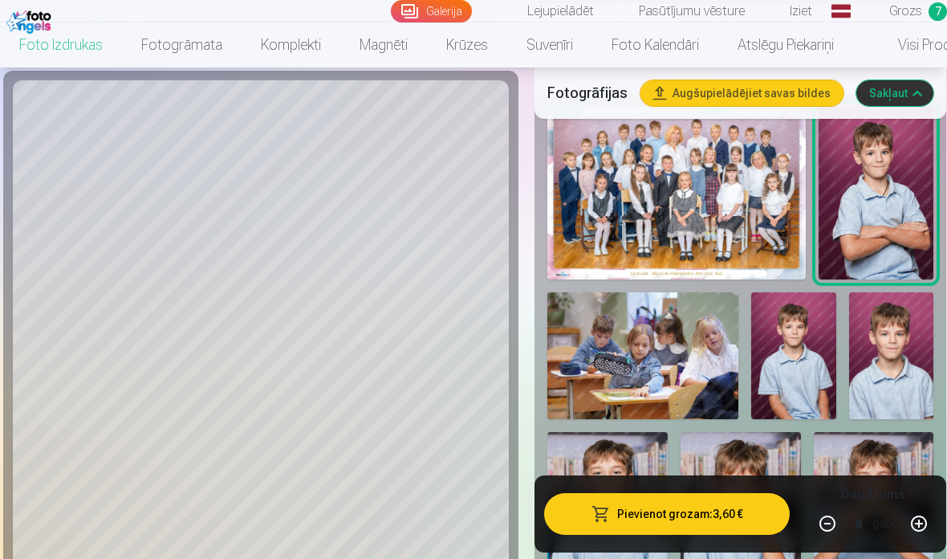
click at [698, 521] on button "Pievienot grozam : 3,60 €" at bounding box center [667, 514] width 246 height 42
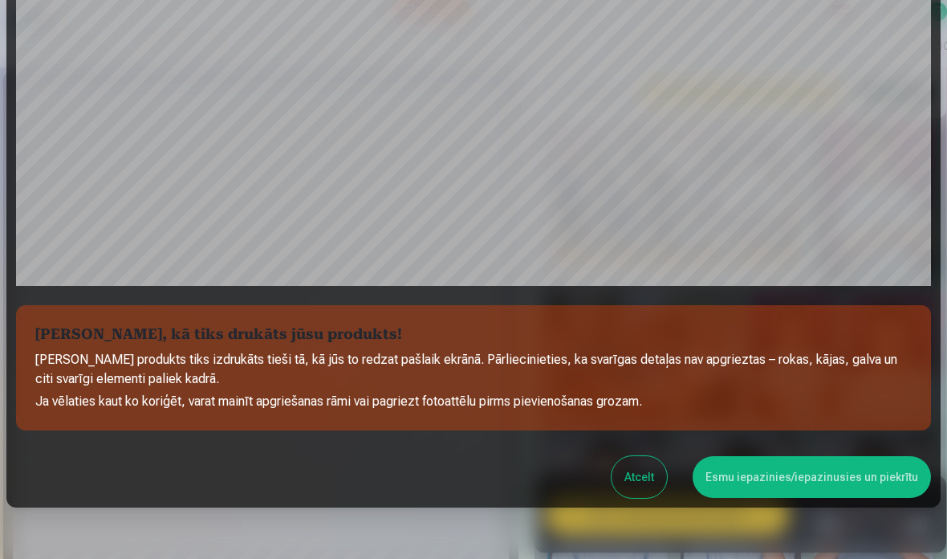
scroll to position [487, 0]
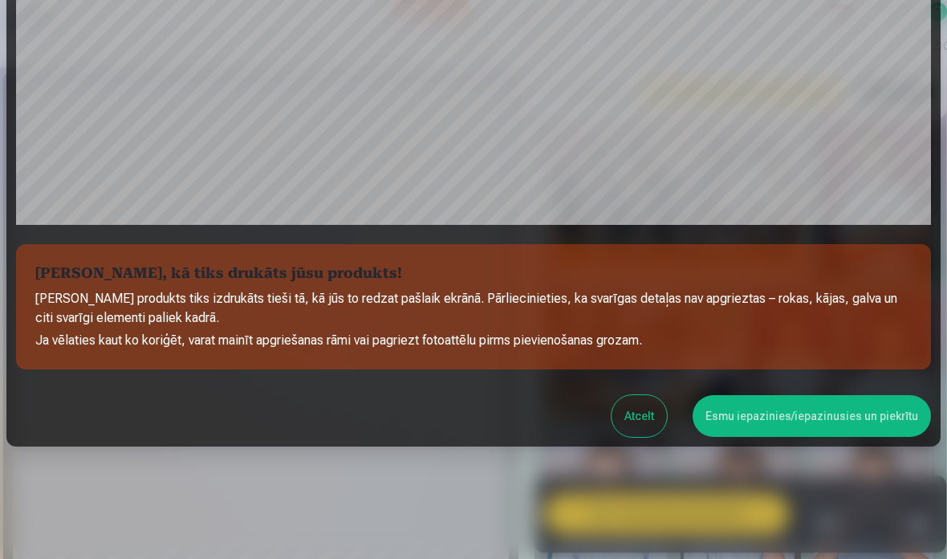
click at [755, 414] on button "Esmu iepazinies/iepazinusies un piekrītu" at bounding box center [812, 416] width 238 height 42
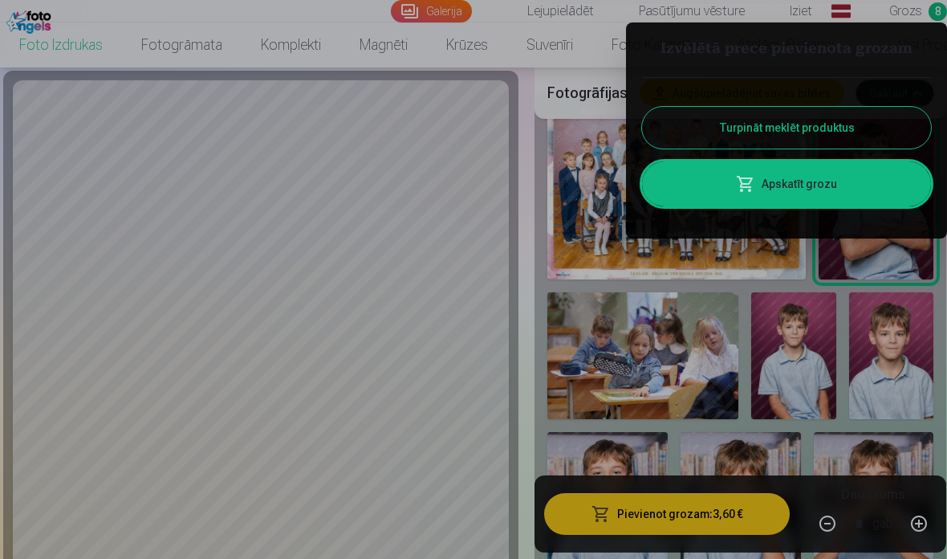
click at [750, 140] on button "Turpināt meklēt produktus" at bounding box center [786, 128] width 289 height 42
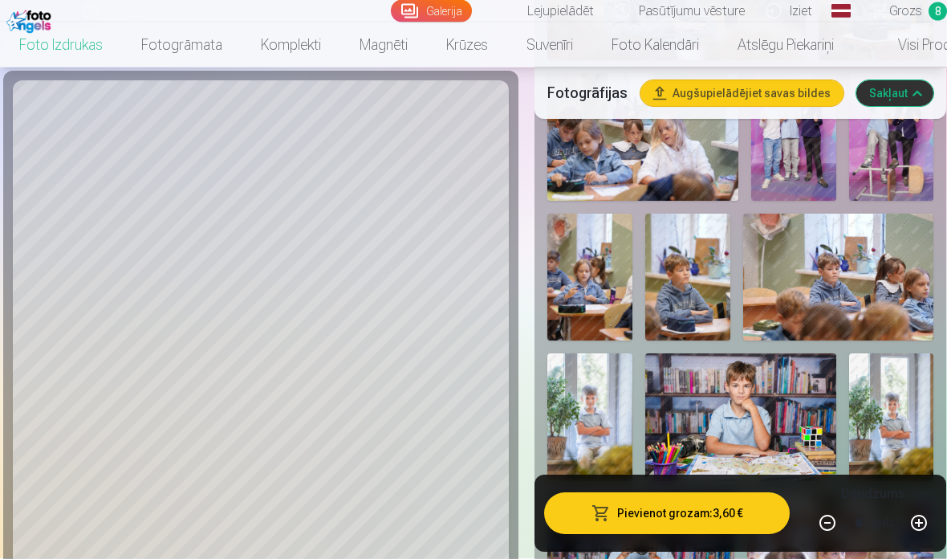
scroll to position [1474, 0]
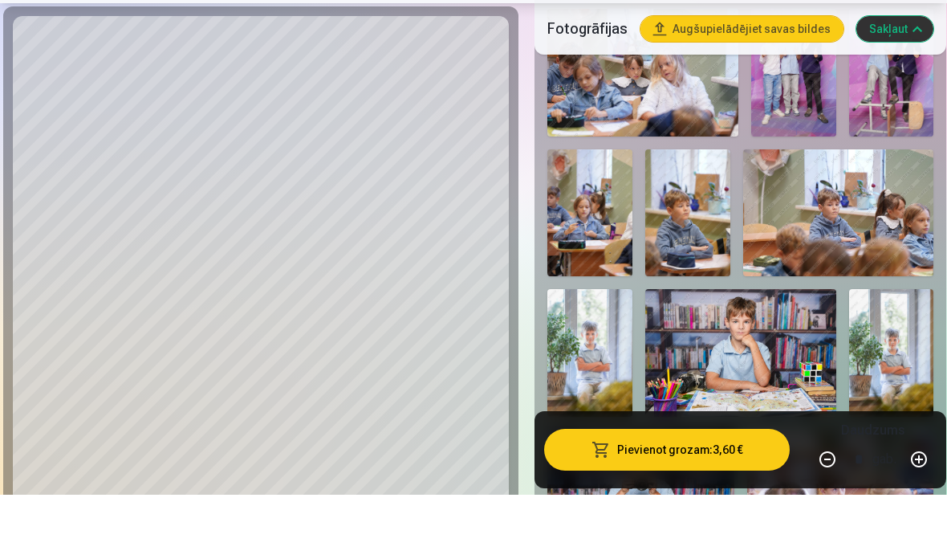
click at [659, 67] on div "Fotogrāfijas Augšupielādējiet savas bildes Sakļaut" at bounding box center [741, 92] width 412 height 51
click at [653, 67] on div "Fotogrāfijas Augšupielādējiet savas bildes Sakļaut" at bounding box center [741, 92] width 412 height 51
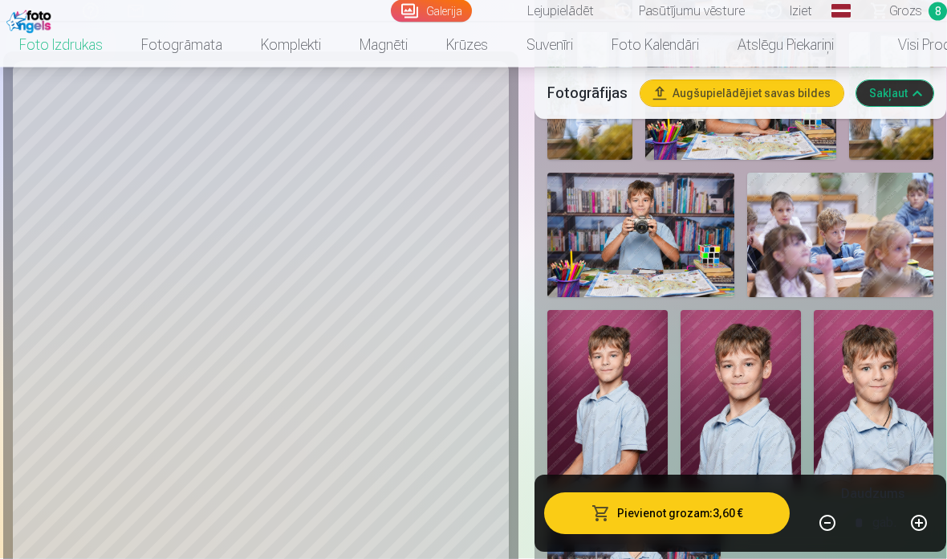
scroll to position [1796, 0]
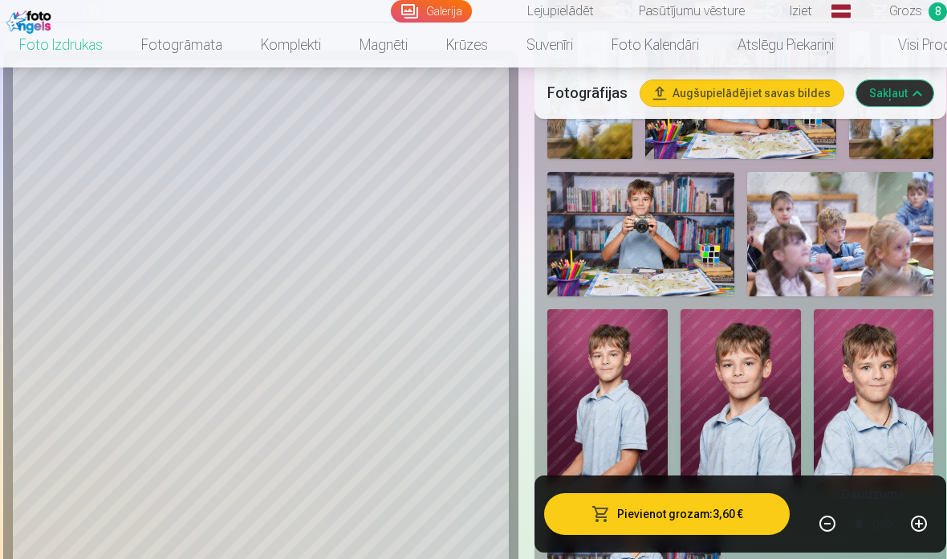
click at [743, 390] on img at bounding box center [741, 399] width 120 height 181
click at [709, 535] on button "Pievienot grozam : 3,60 €" at bounding box center [667, 514] width 246 height 42
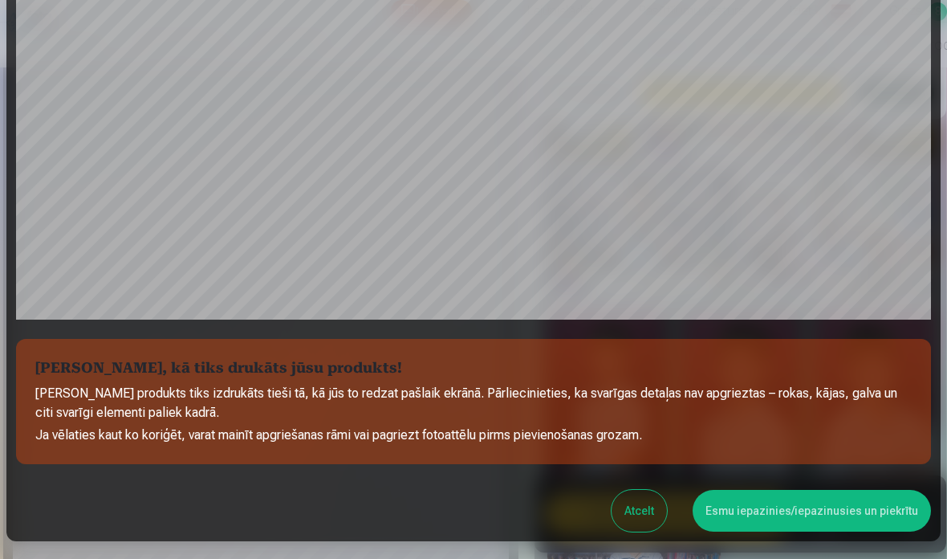
scroll to position [423, 0]
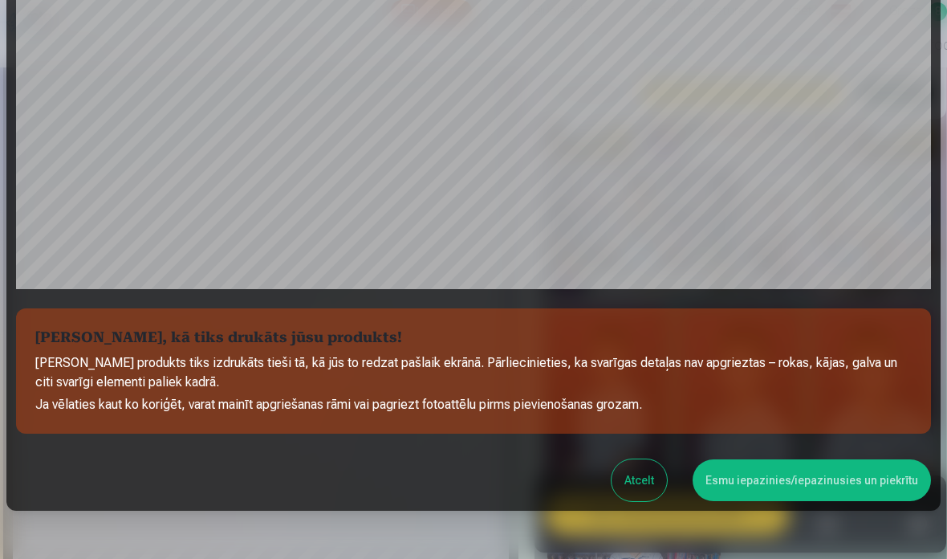
click at [763, 483] on button "Esmu iepazinies/iepazinusies un piekrītu" at bounding box center [812, 480] width 238 height 42
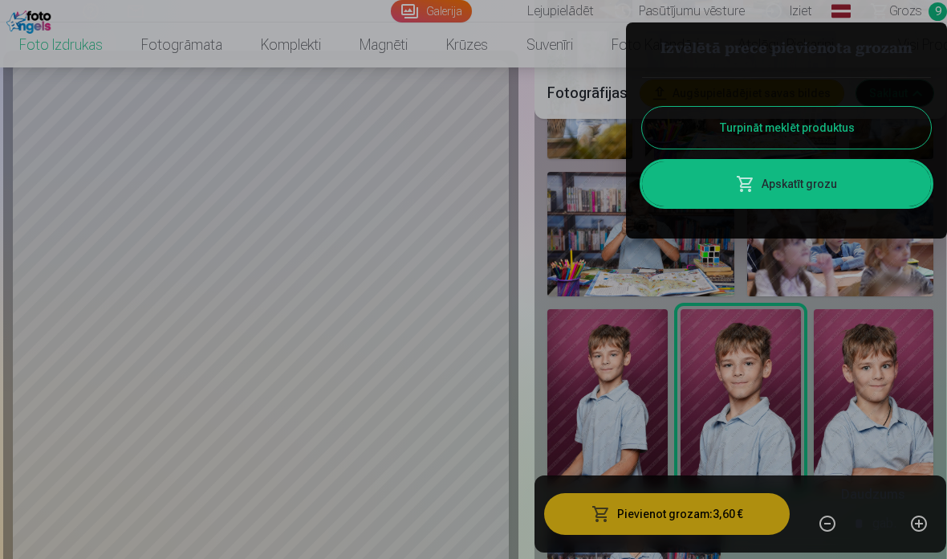
click at [790, 123] on button "Turpināt meklēt produktus" at bounding box center [786, 128] width 289 height 42
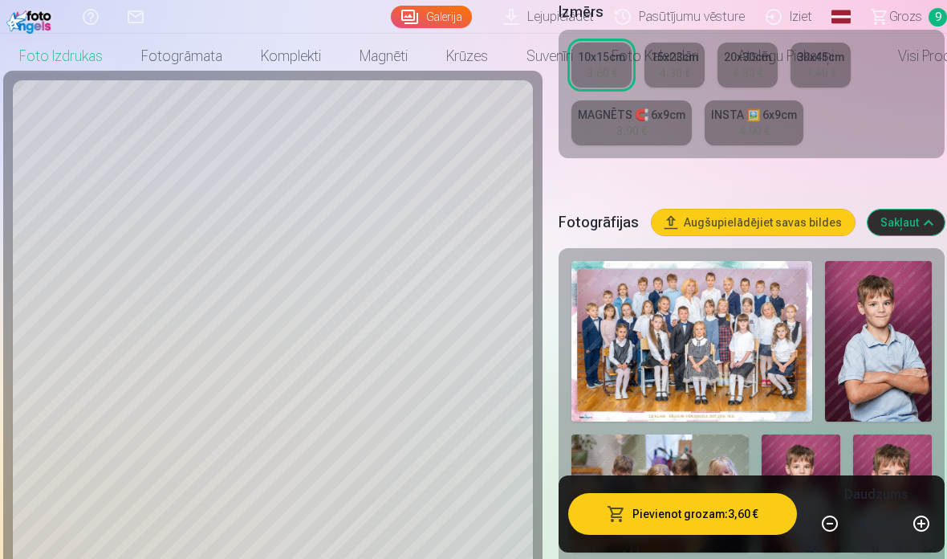
scroll to position [0, 0]
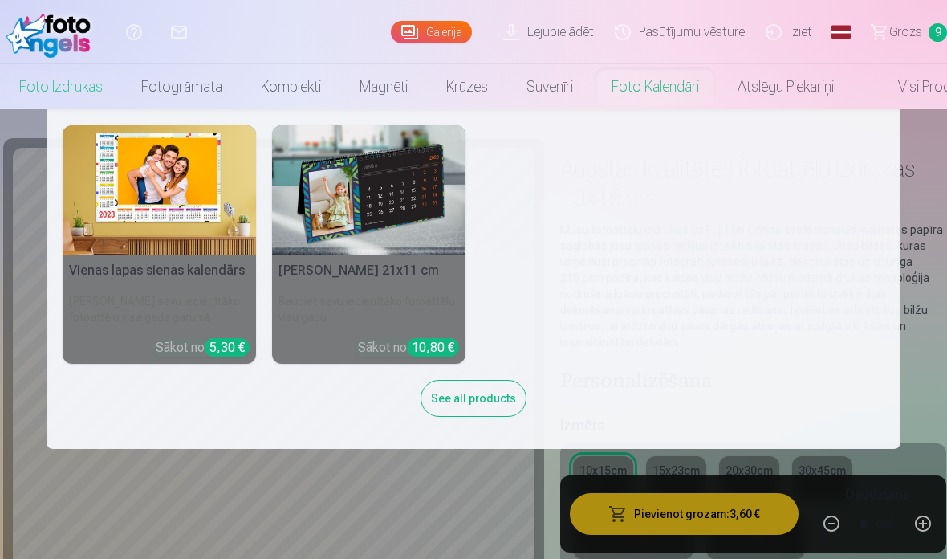
click at [651, 87] on link "Foto kalendāri" at bounding box center [655, 86] width 126 height 45
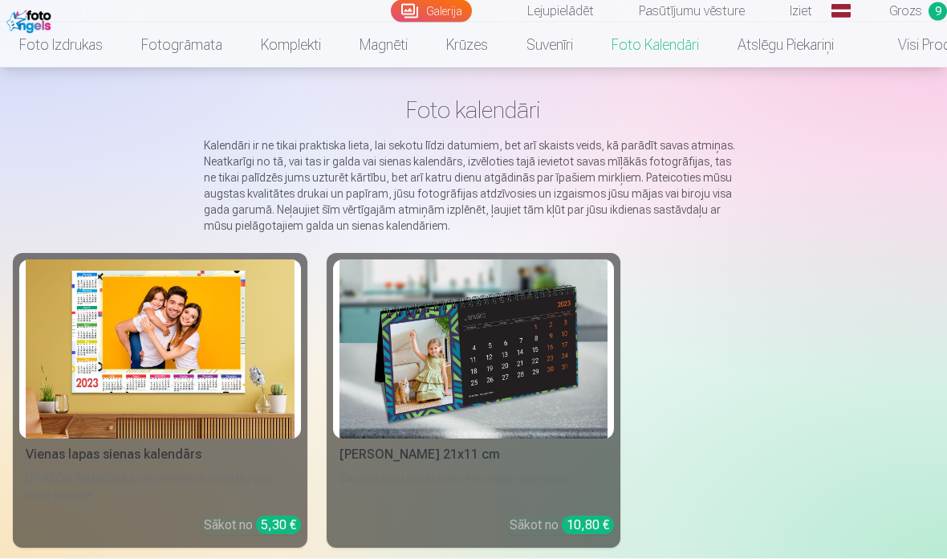
scroll to position [65, 0]
click at [184, 358] on img at bounding box center [160, 348] width 269 height 179
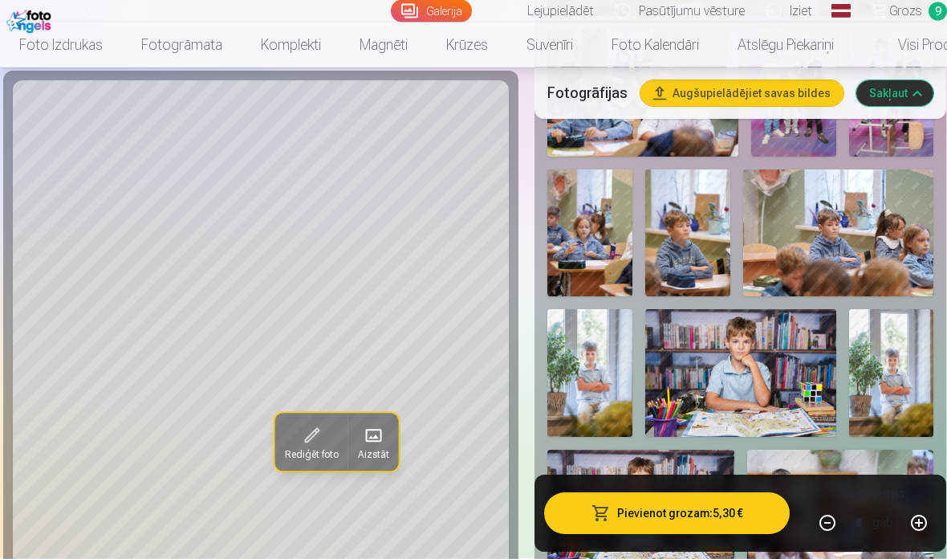
scroll to position [1196, 0]
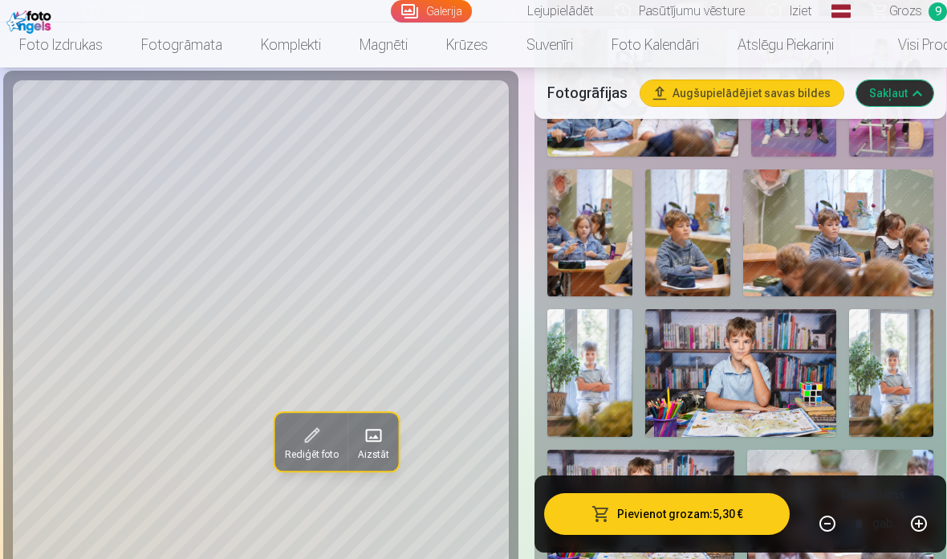
click at [601, 382] on img at bounding box center [589, 373] width 85 height 128
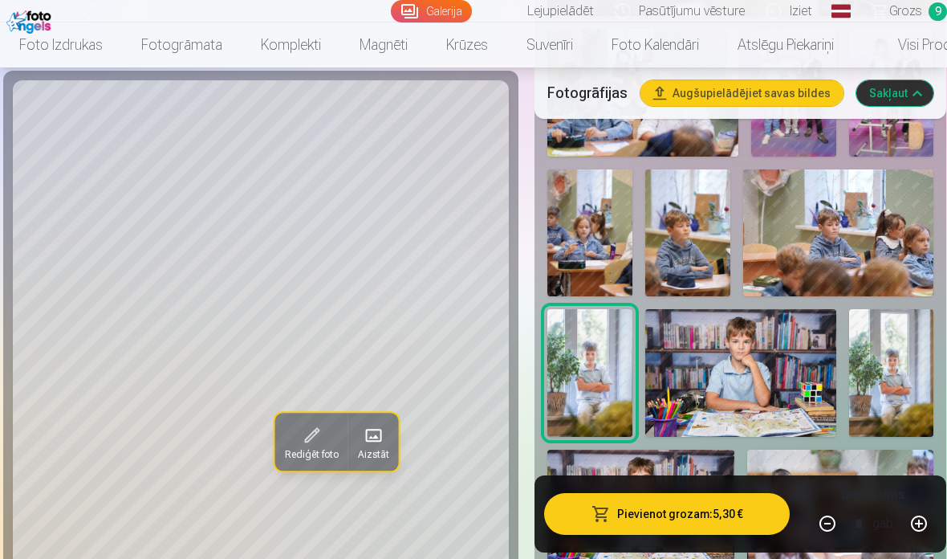
click at [881, 350] on img at bounding box center [891, 373] width 85 height 128
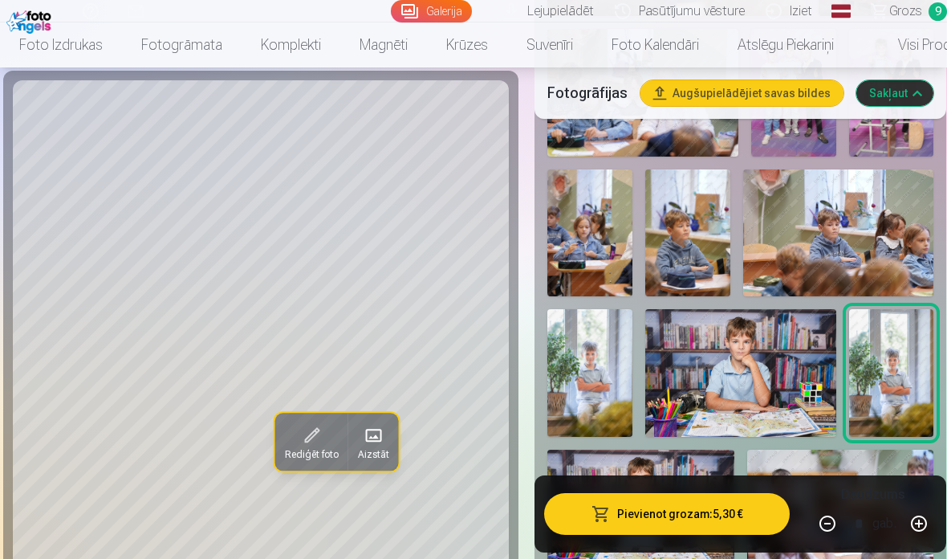
click at [589, 342] on img at bounding box center [589, 373] width 85 height 128
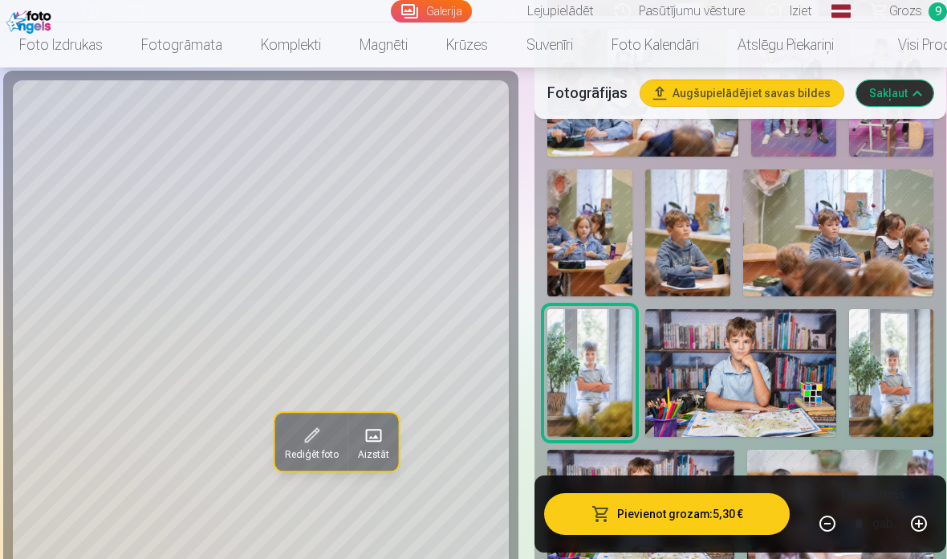
click at [881, 349] on img at bounding box center [891, 373] width 85 height 128
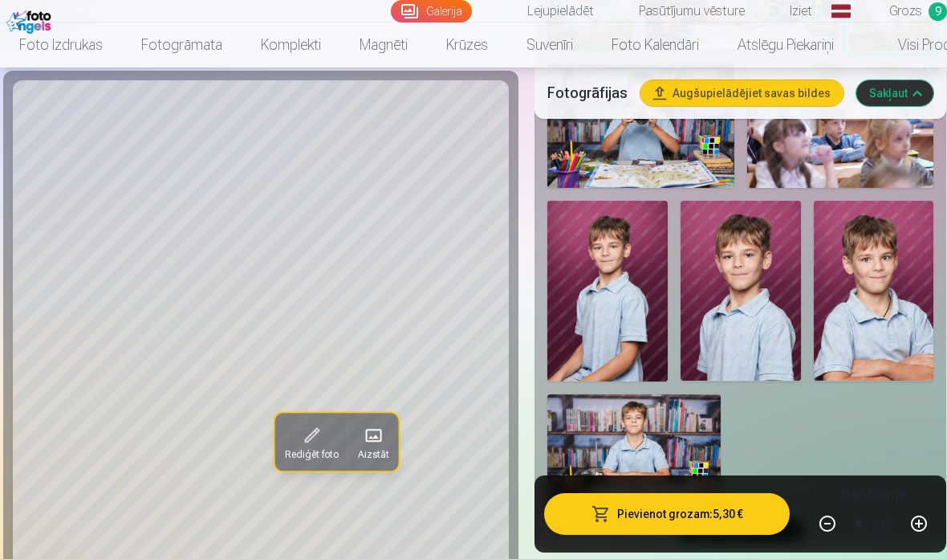
scroll to position [1588, 0]
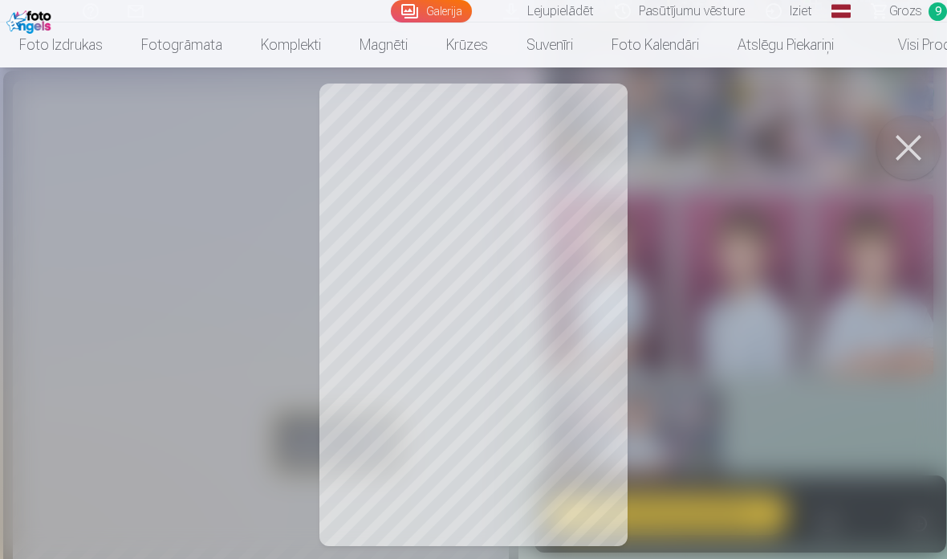
click at [911, 162] on button at bounding box center [909, 148] width 64 height 64
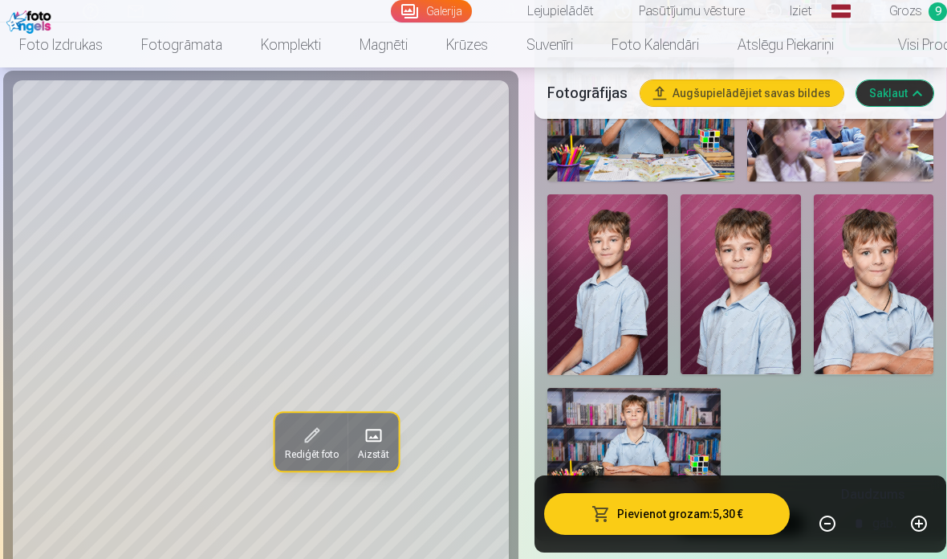
click at [646, 535] on button "Pievienot grozam : 5,30 €" at bounding box center [667, 514] width 246 height 42
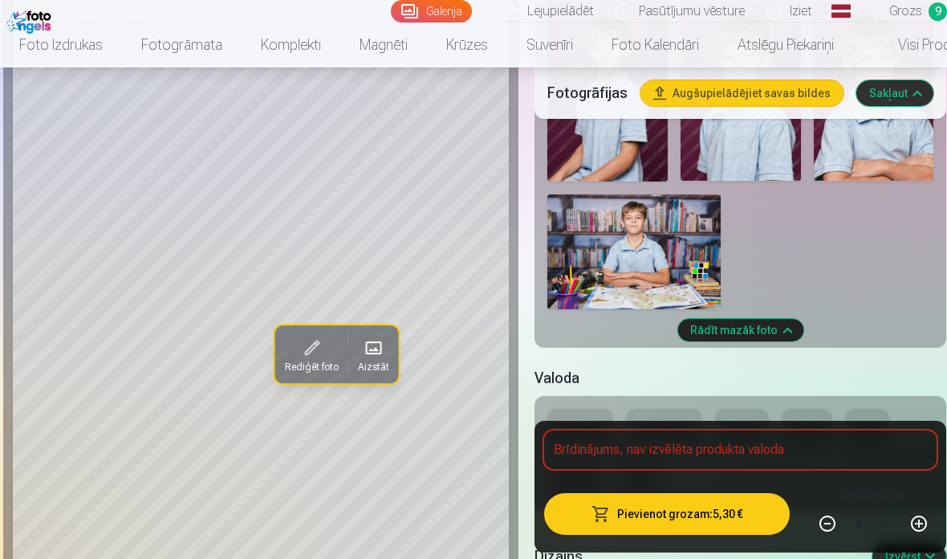
scroll to position [1788, 0]
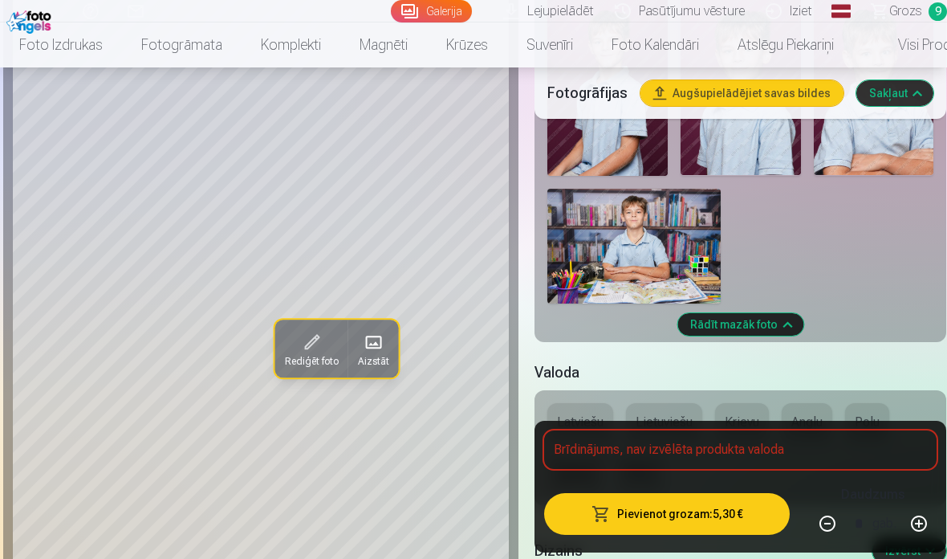
click at [808, 403] on button "Angļu" at bounding box center [807, 422] width 51 height 39
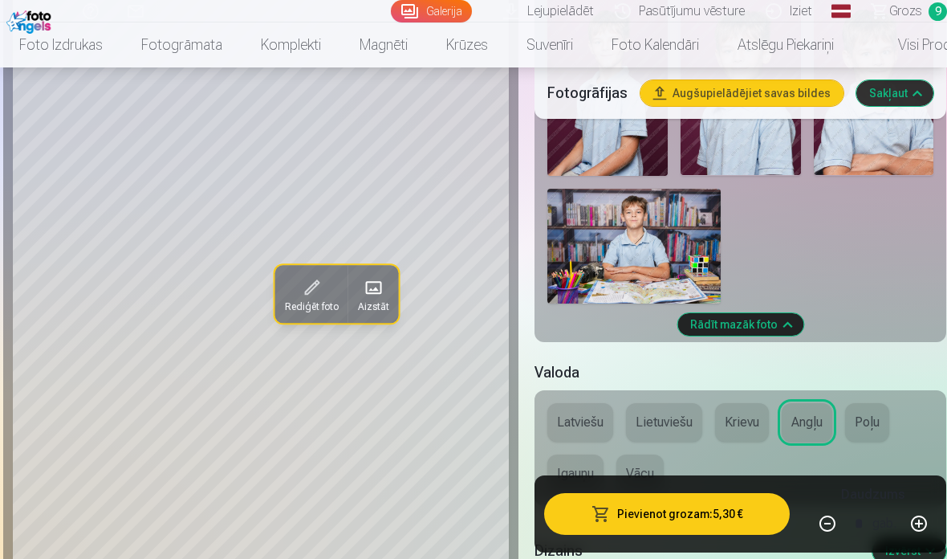
click at [596, 403] on button "Latviešu" at bounding box center [580, 422] width 66 height 39
click at [649, 535] on button "Pievienot grozam : 5,30 €" at bounding box center [667, 514] width 246 height 42
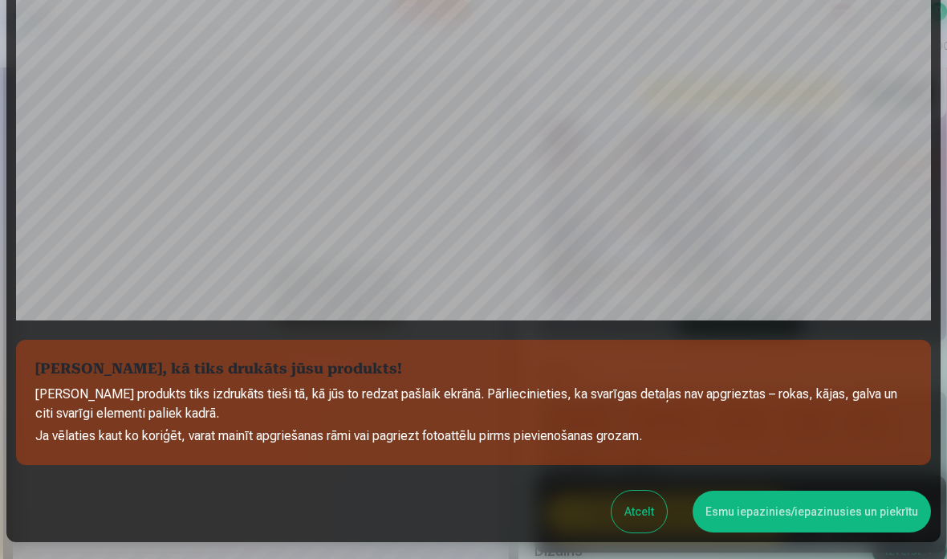
scroll to position [423, 0]
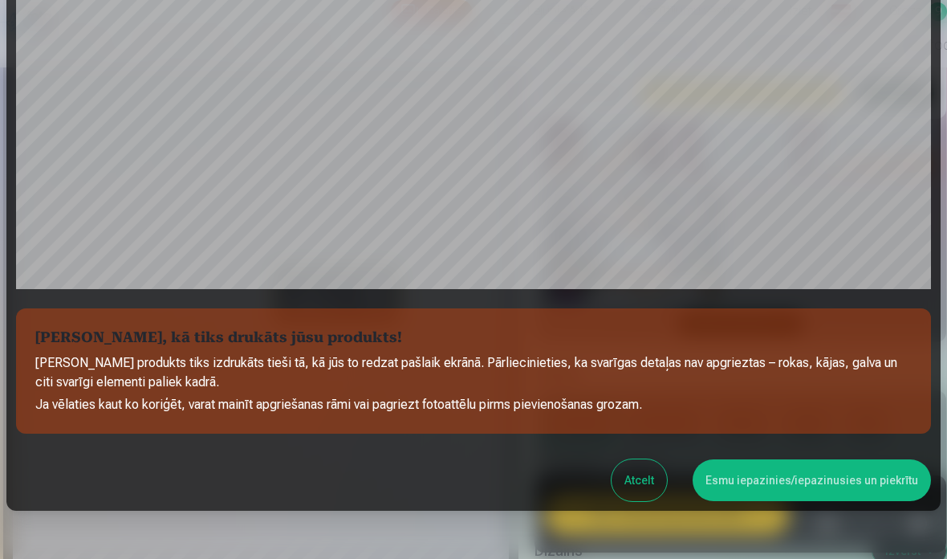
click at [804, 477] on button "Esmu iepazinies/iepazinusies un piekrītu" at bounding box center [812, 480] width 238 height 42
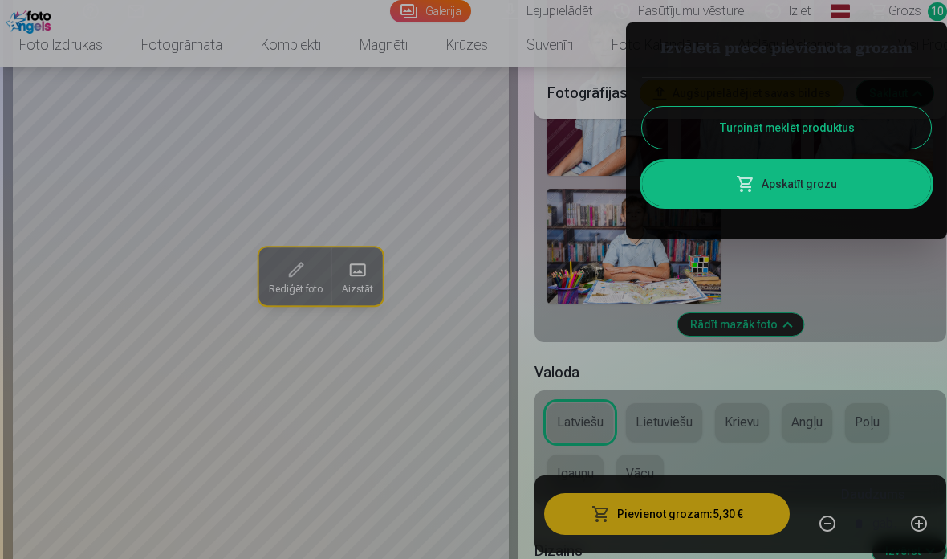
scroll to position [1778, 0]
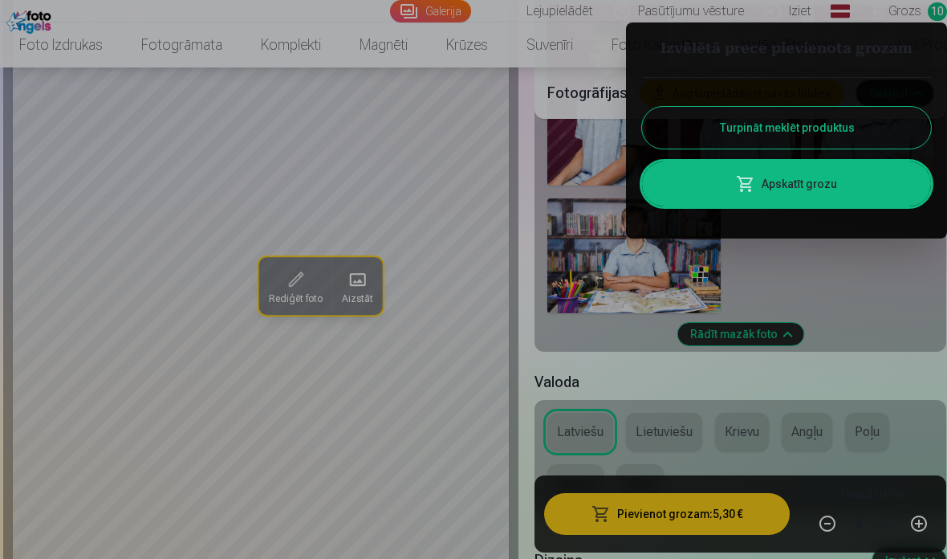
click at [787, 125] on button "Turpināt meklēt produktus" at bounding box center [786, 128] width 289 height 42
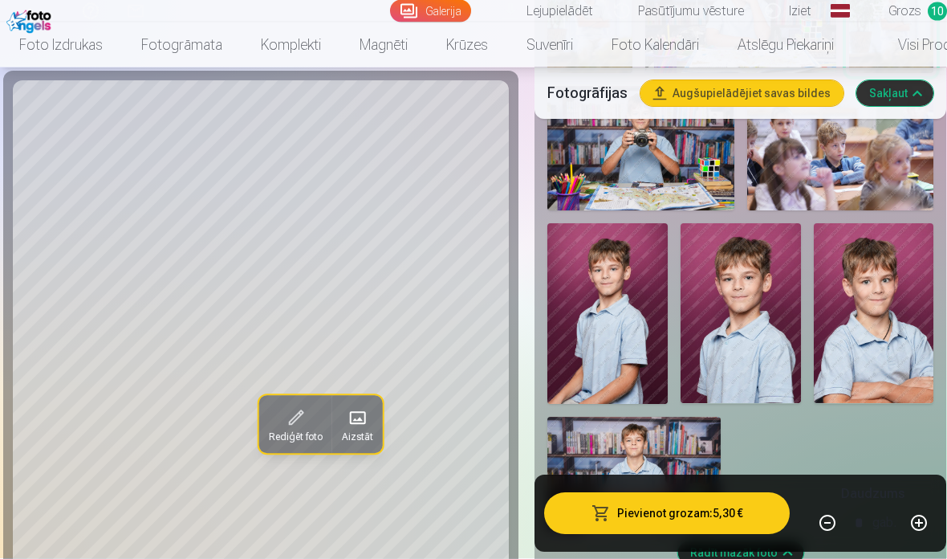
scroll to position [1560, 0]
